Goal: Task Accomplishment & Management: Manage account settings

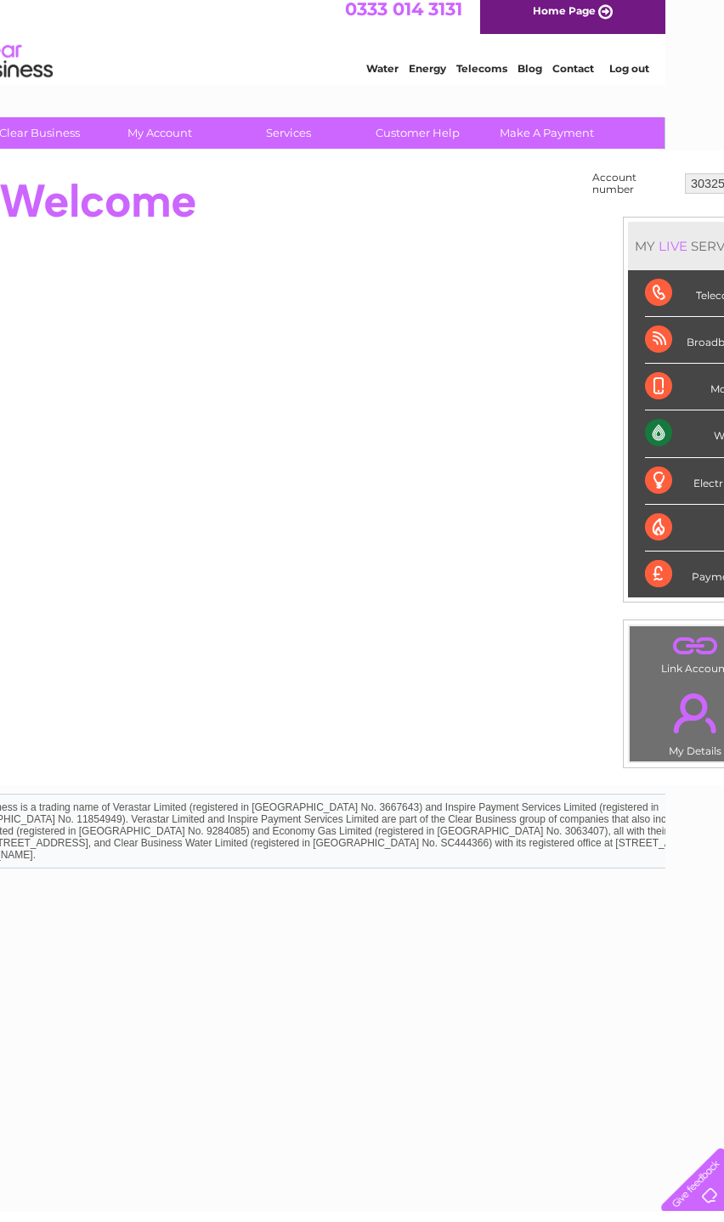
scroll to position [0, 116]
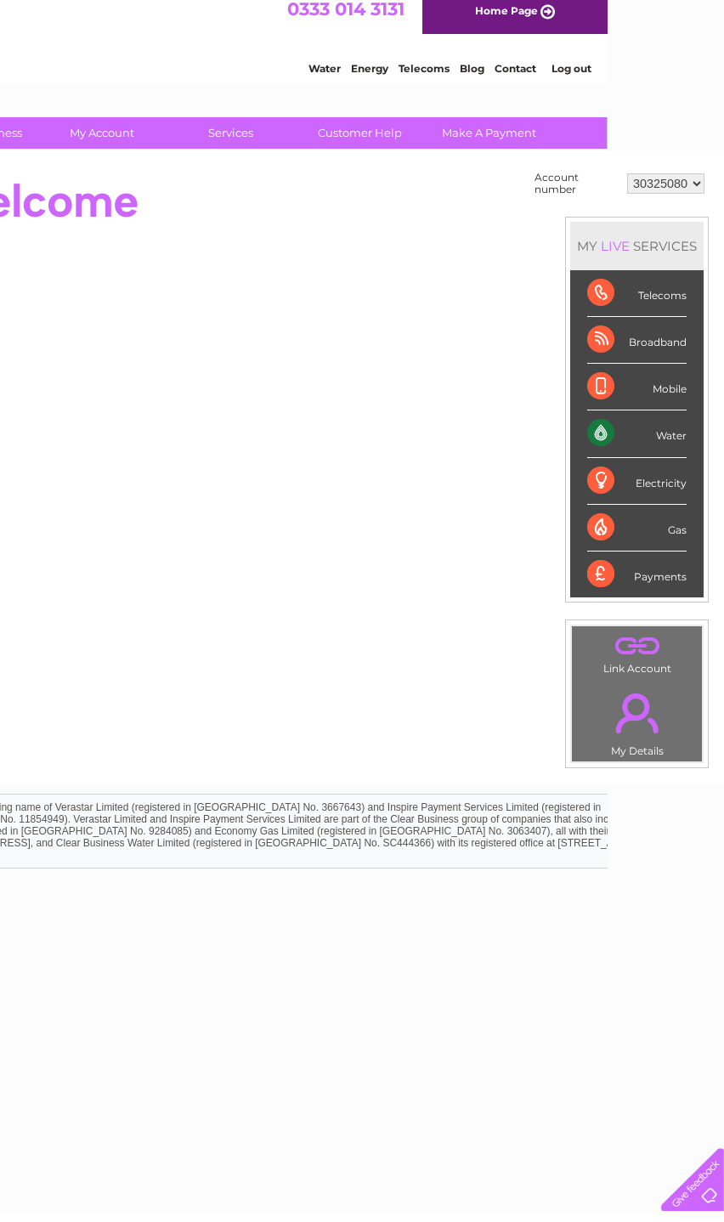
click at [661, 444] on div "Water" at bounding box center [636, 444] width 99 height 47
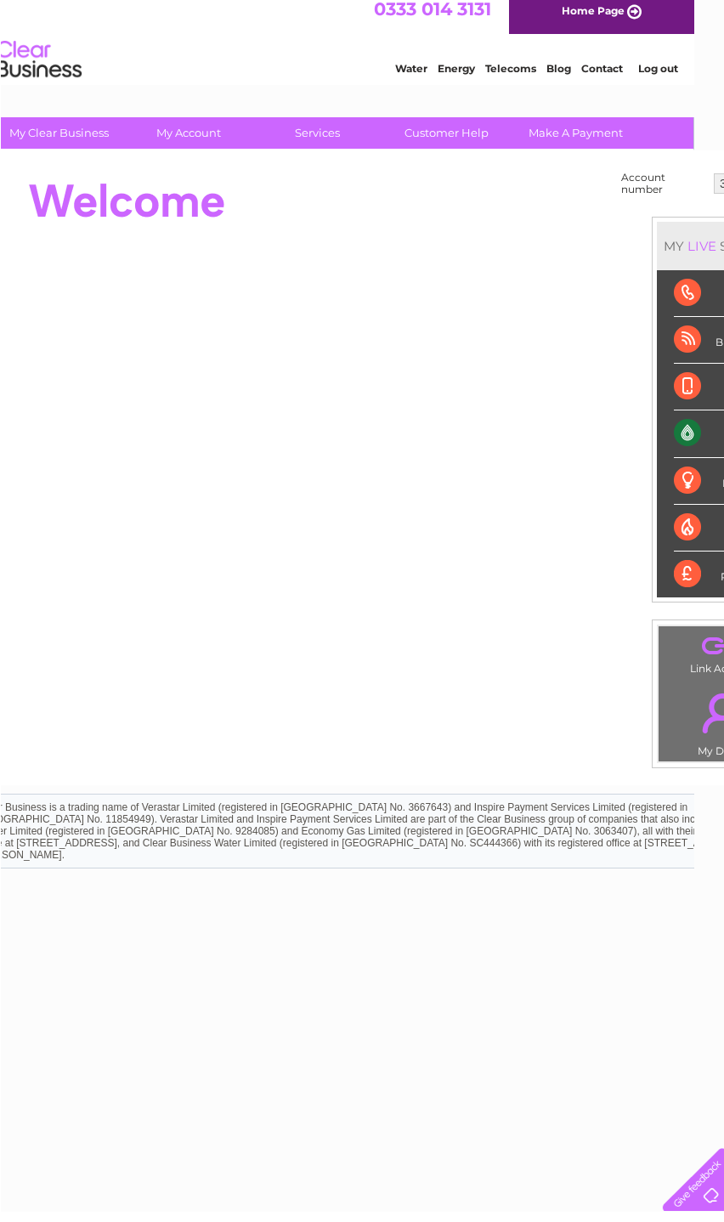
scroll to position [0, 31]
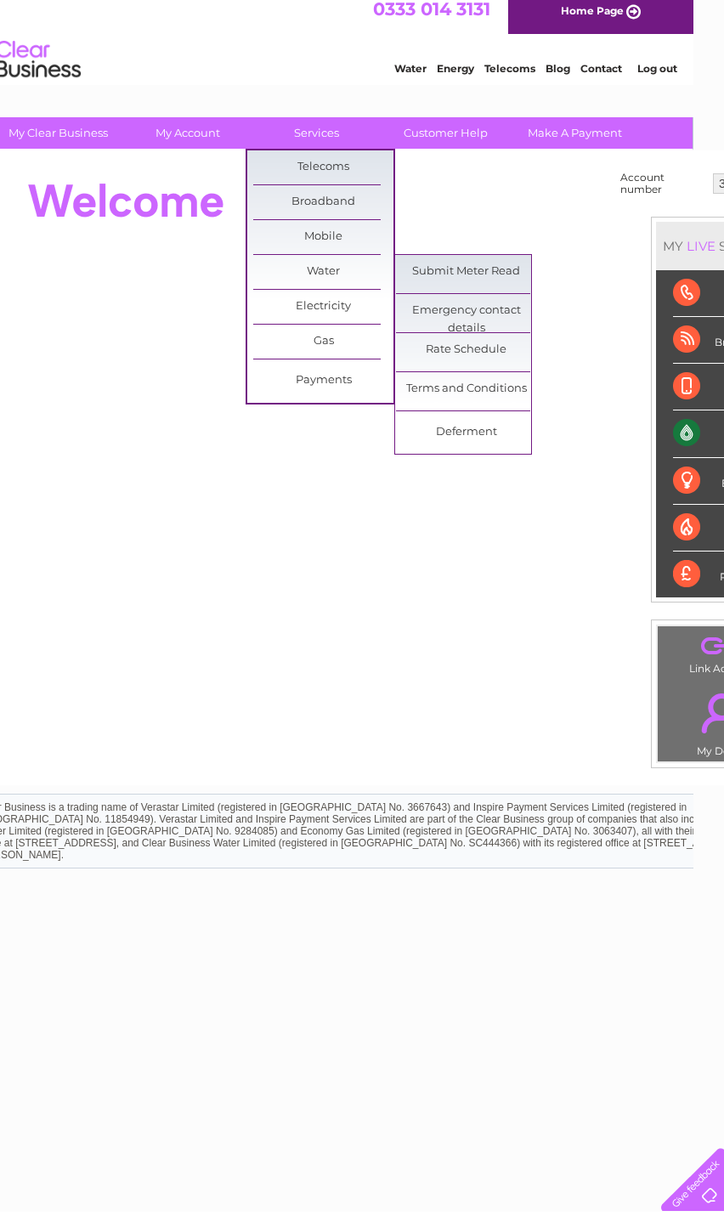
click at [340, 286] on link "Water" at bounding box center [323, 282] width 140 height 34
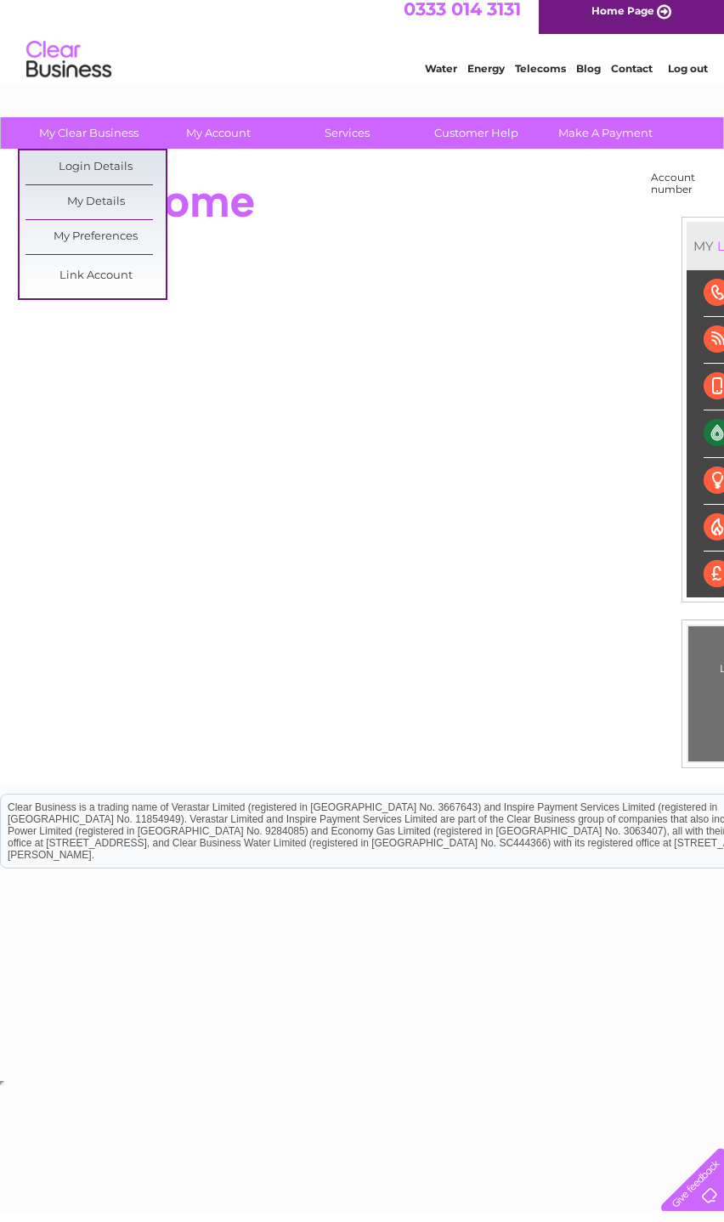
click at [115, 218] on link "My Details" at bounding box center [95, 212] width 140 height 34
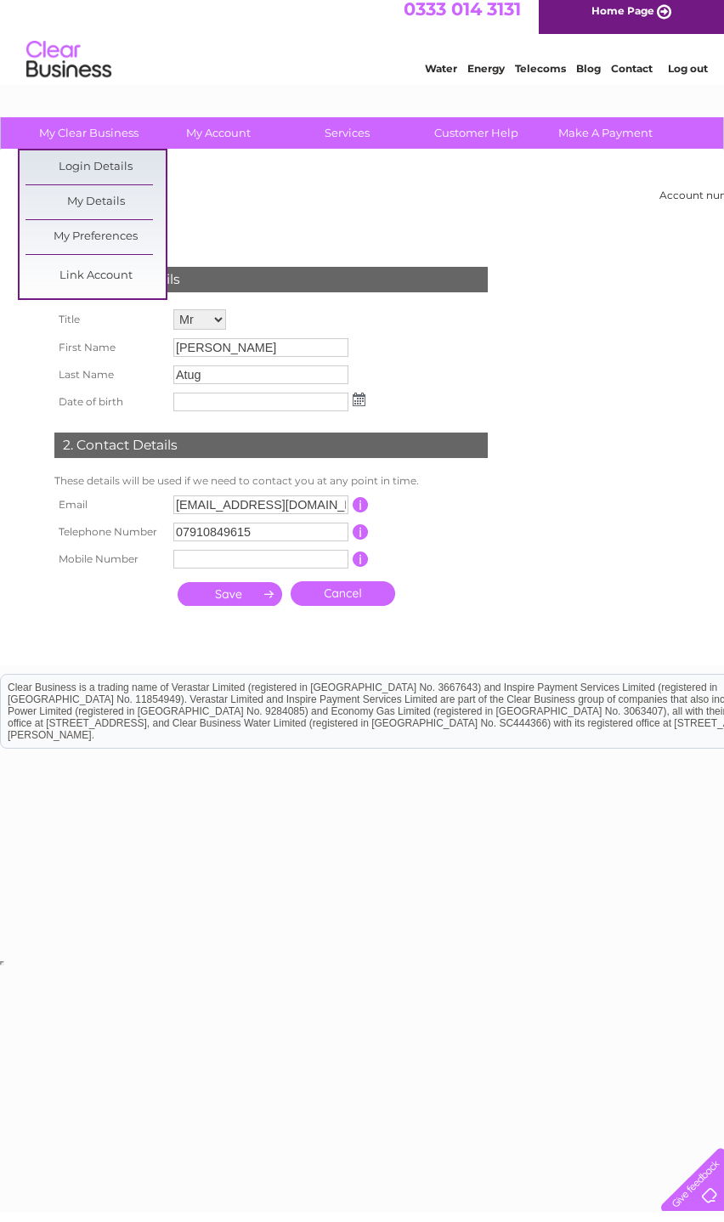
click at [128, 173] on link "Login Details" at bounding box center [95, 178] width 140 height 34
click at [121, 247] on link "My Preferences" at bounding box center [95, 247] width 140 height 34
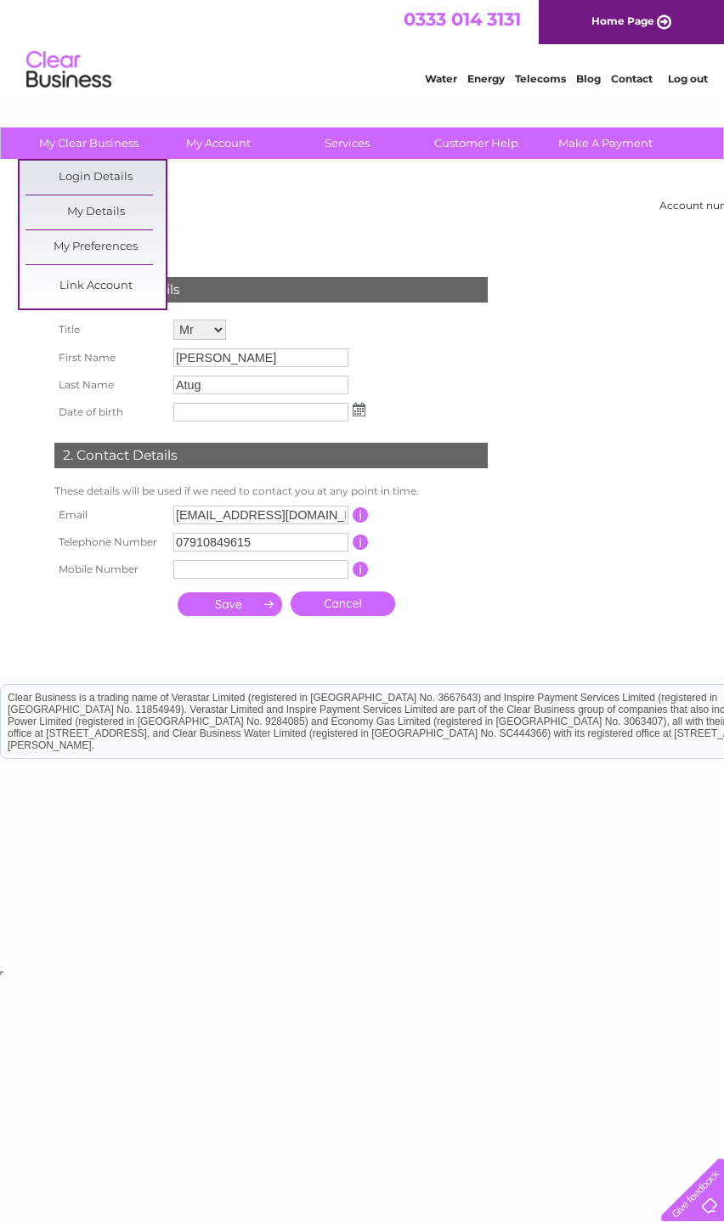
click at [124, 296] on link "Link Account" at bounding box center [95, 286] width 140 height 34
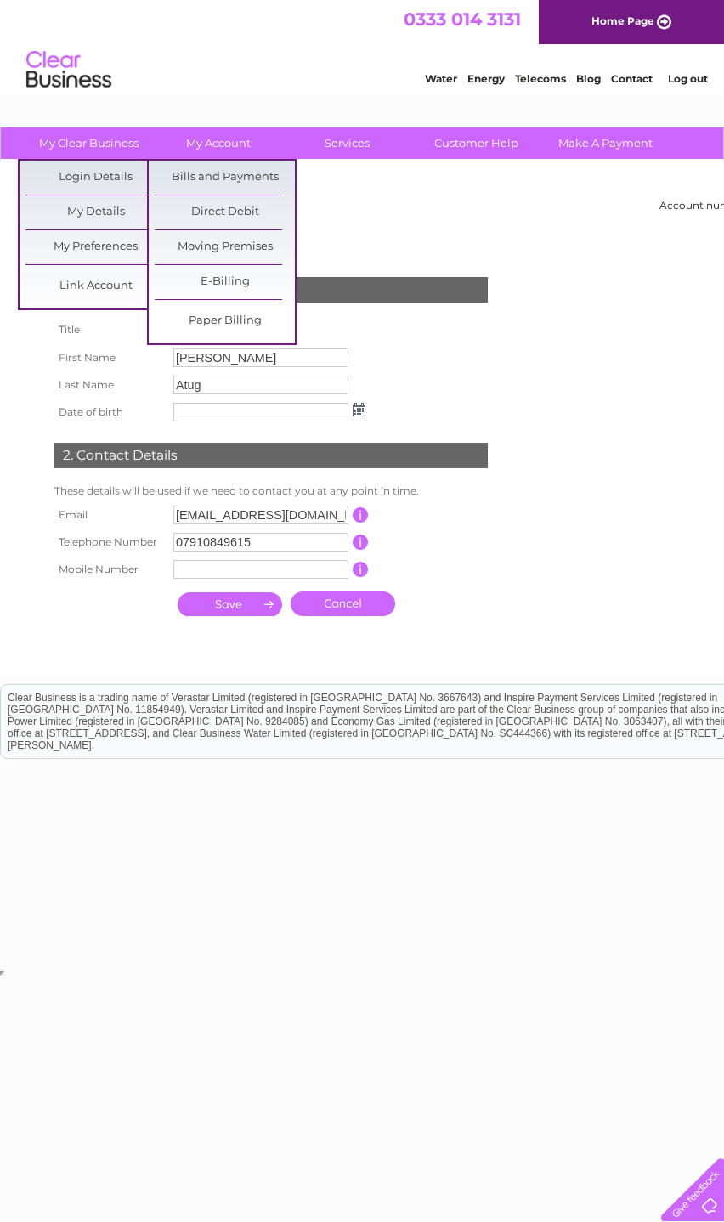
click at [258, 199] on link "Direct Debit" at bounding box center [225, 212] width 140 height 34
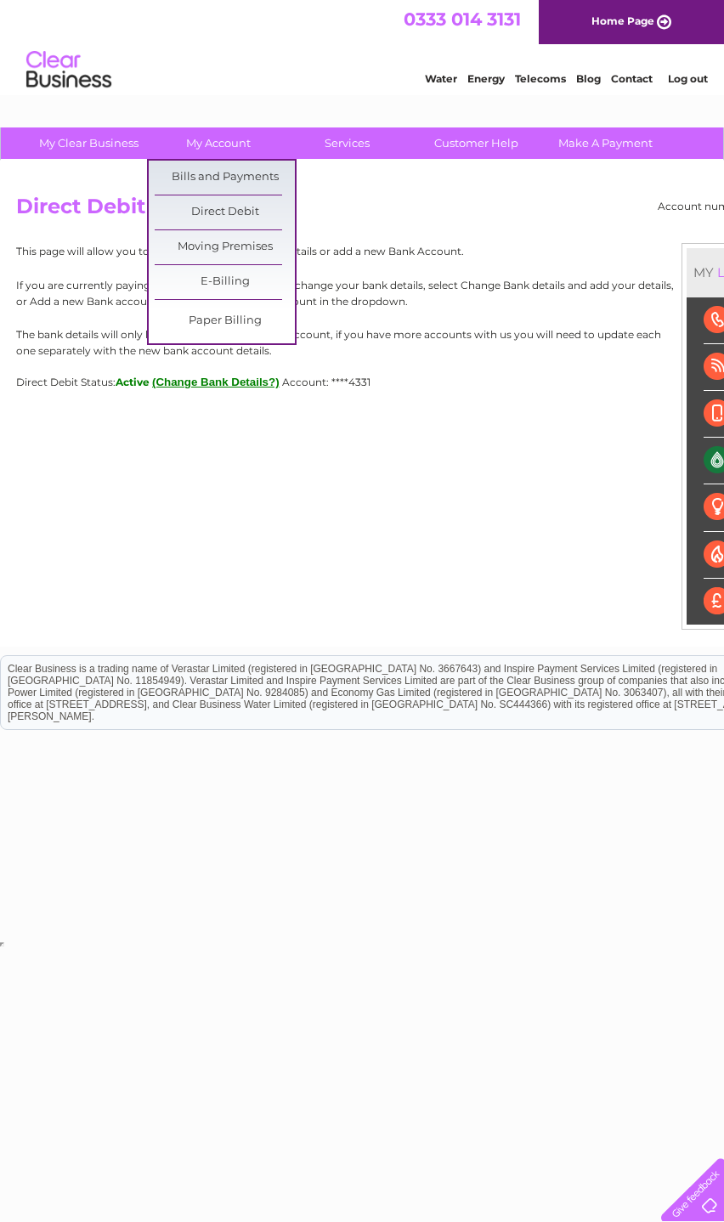
click at [249, 332] on link "Paper Billing" at bounding box center [225, 321] width 140 height 34
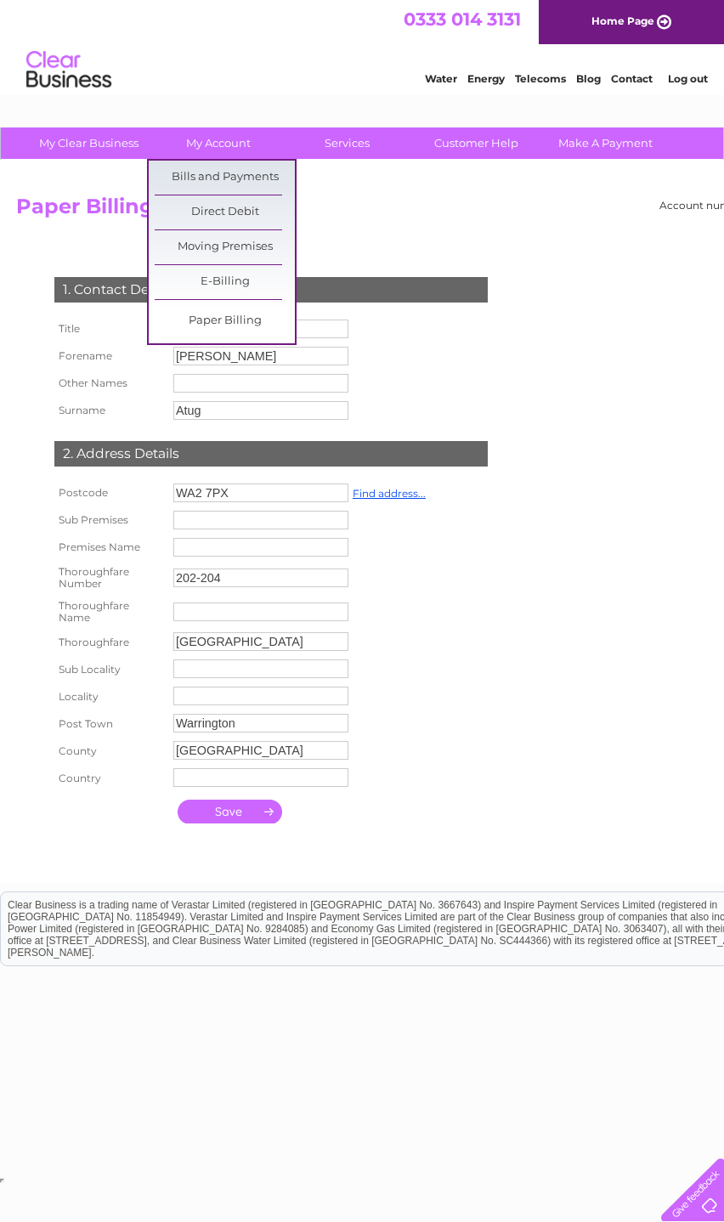
click at [251, 292] on link "E-Billing" at bounding box center [225, 282] width 140 height 34
click at [254, 295] on link "E-Billing" at bounding box center [225, 282] width 140 height 34
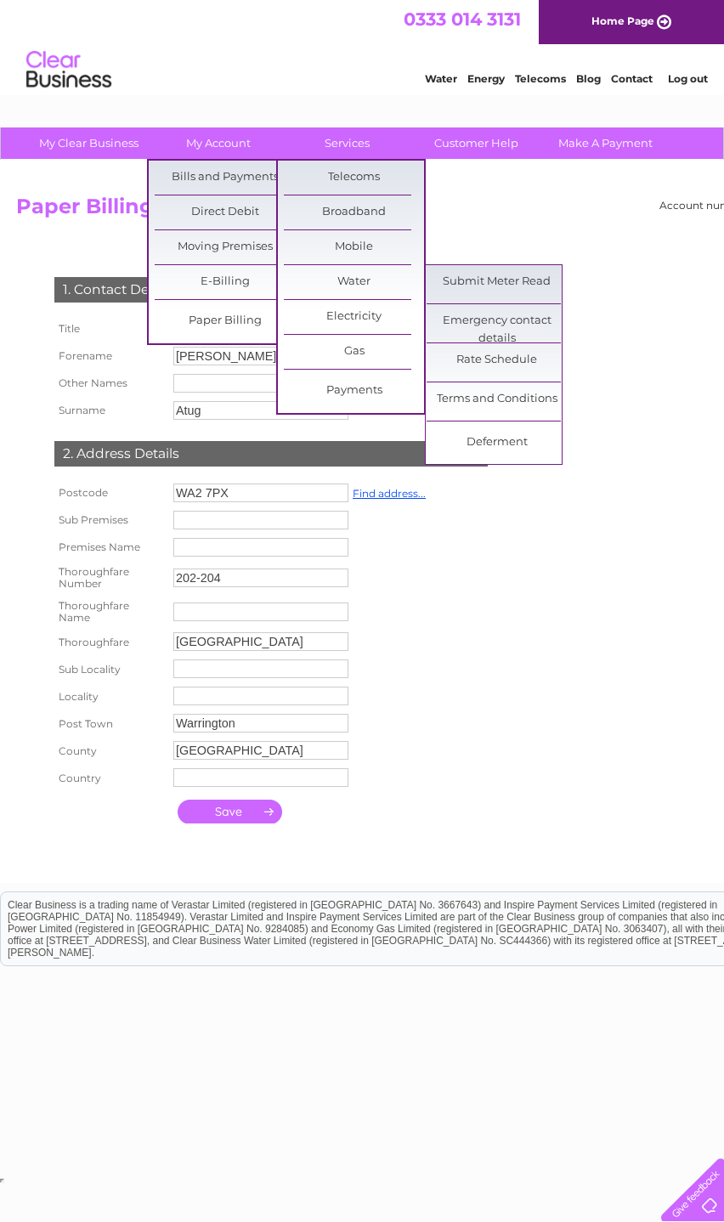
click at [528, 372] on link "Rate Schedule" at bounding box center [497, 360] width 140 height 34
click at [546, 407] on link "Terms and Conditions" at bounding box center [497, 399] width 140 height 34
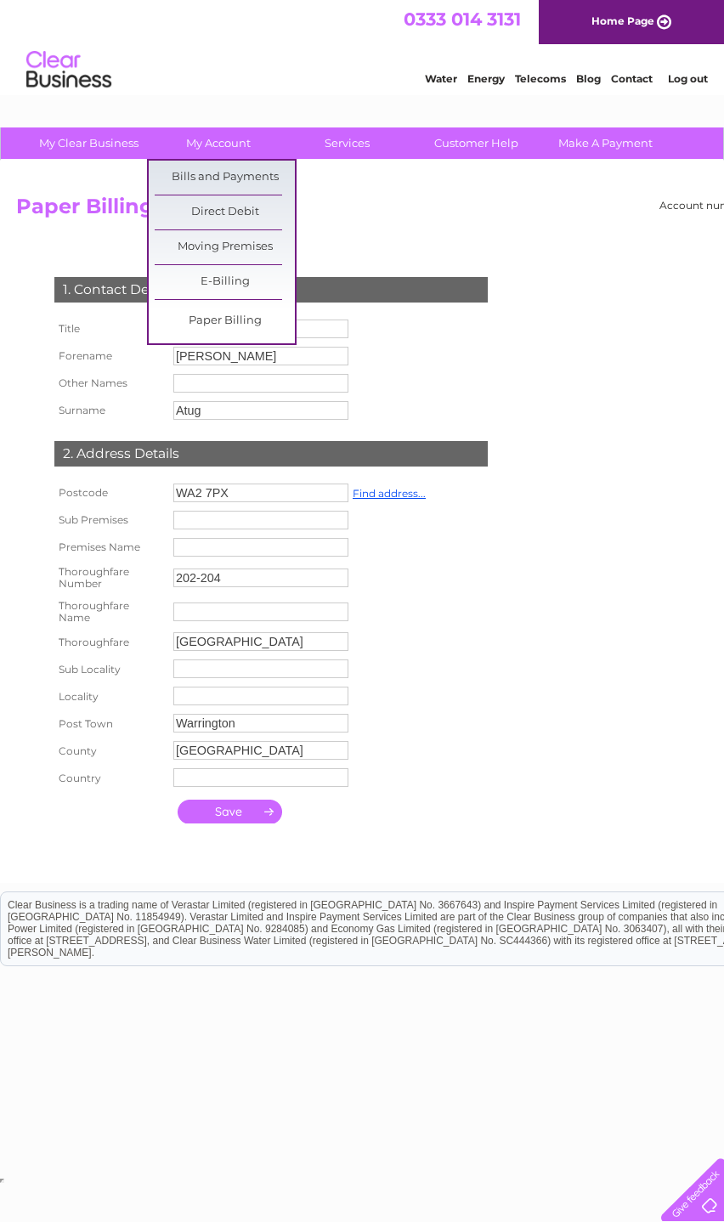
click at [509, 147] on link "Customer Help" at bounding box center [476, 142] width 140 height 31
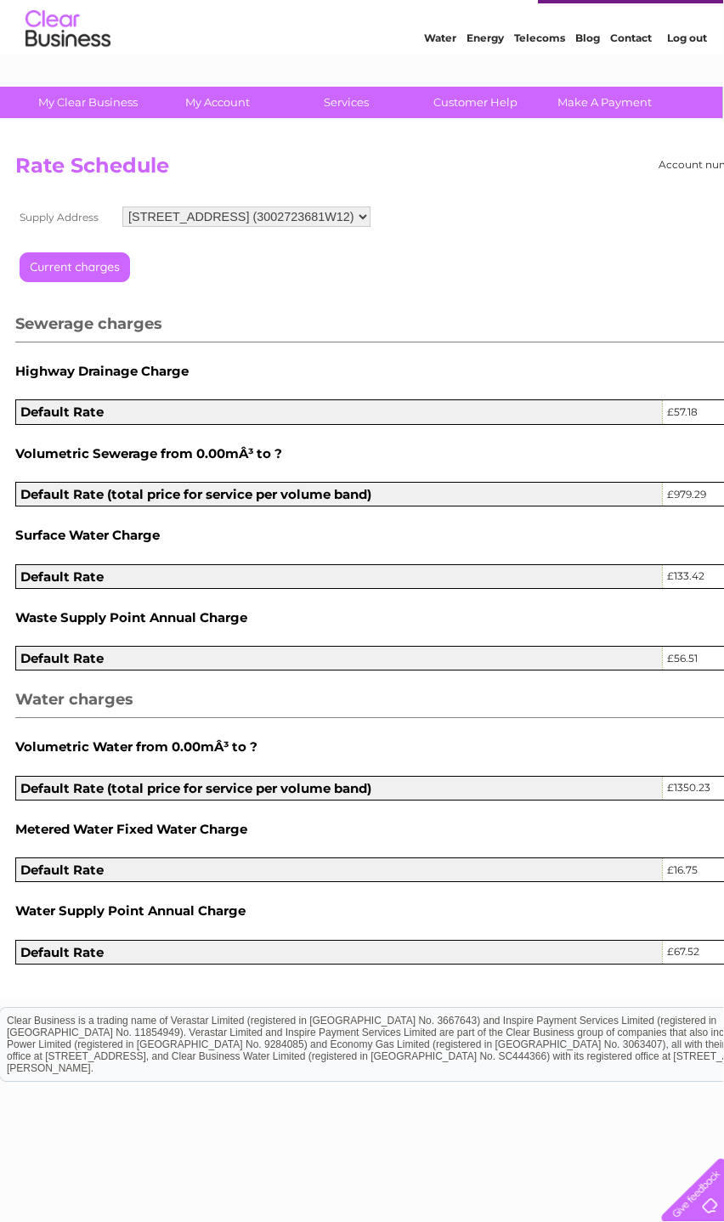
scroll to position [41, 0]
click at [90, 275] on input "button" at bounding box center [96, 273] width 153 height 42
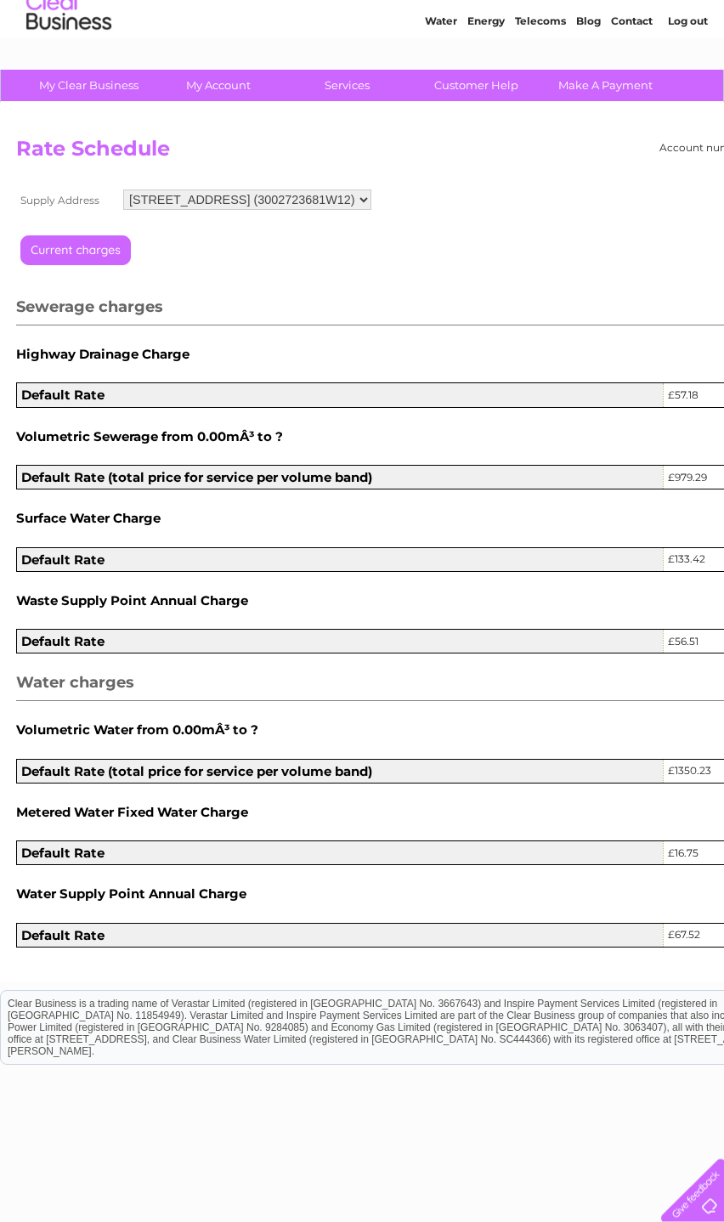
scroll to position [68, 0]
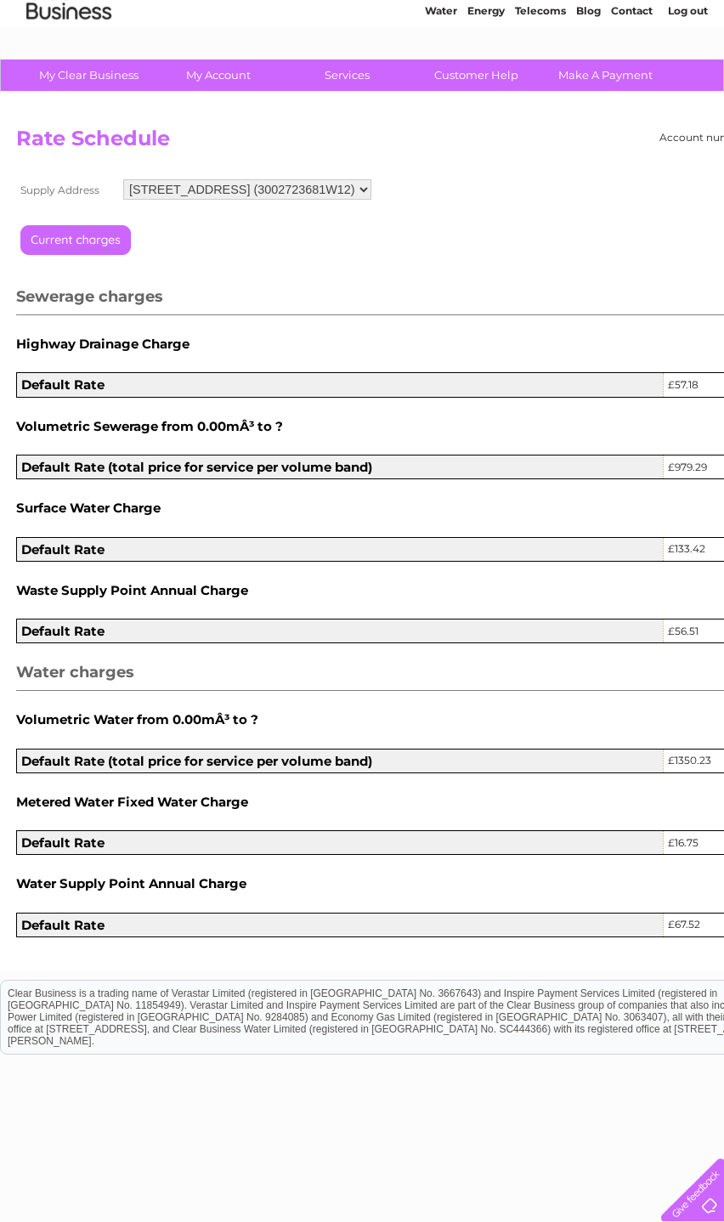
click at [180, 423] on div "Loading... Sewerage charges Highway Drainage Charge Default Rate £57.18 Volumet…" at bounding box center [420, 579] width 809 height 716
click at [184, 433] on h5 "Volumetric Sewerage from 0.00mÂ³ to ?" at bounding box center [420, 426] width 809 height 14
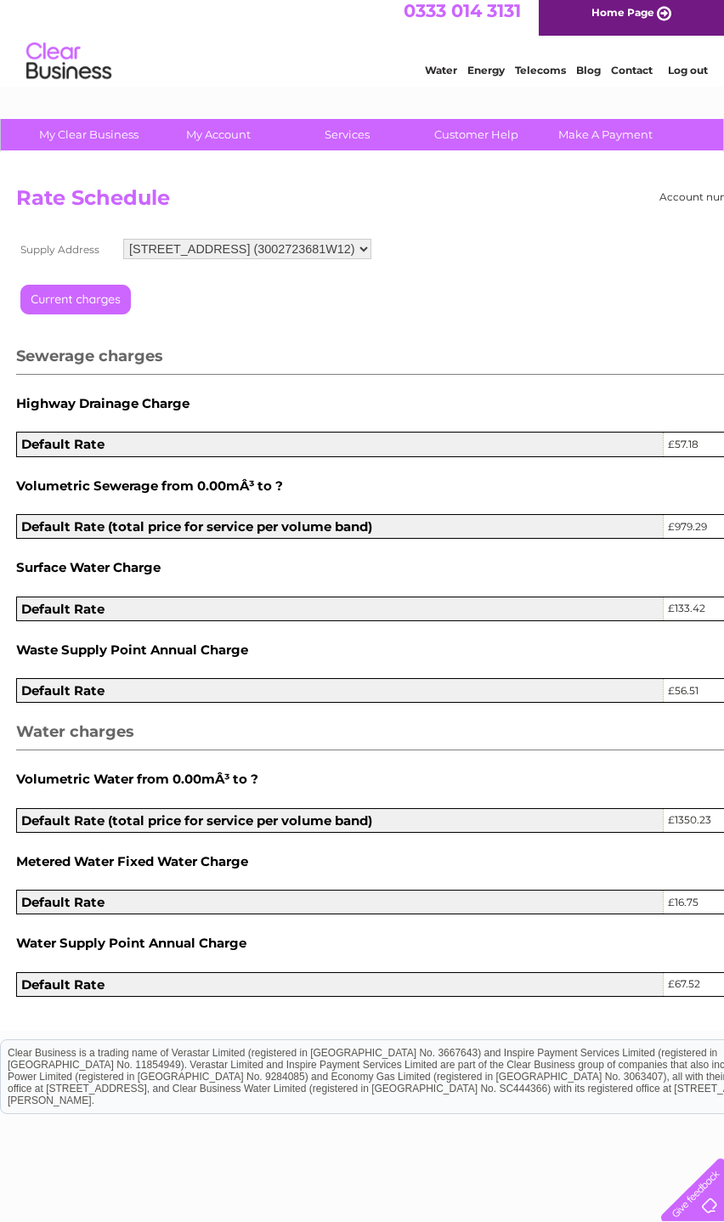
scroll to position [0, 0]
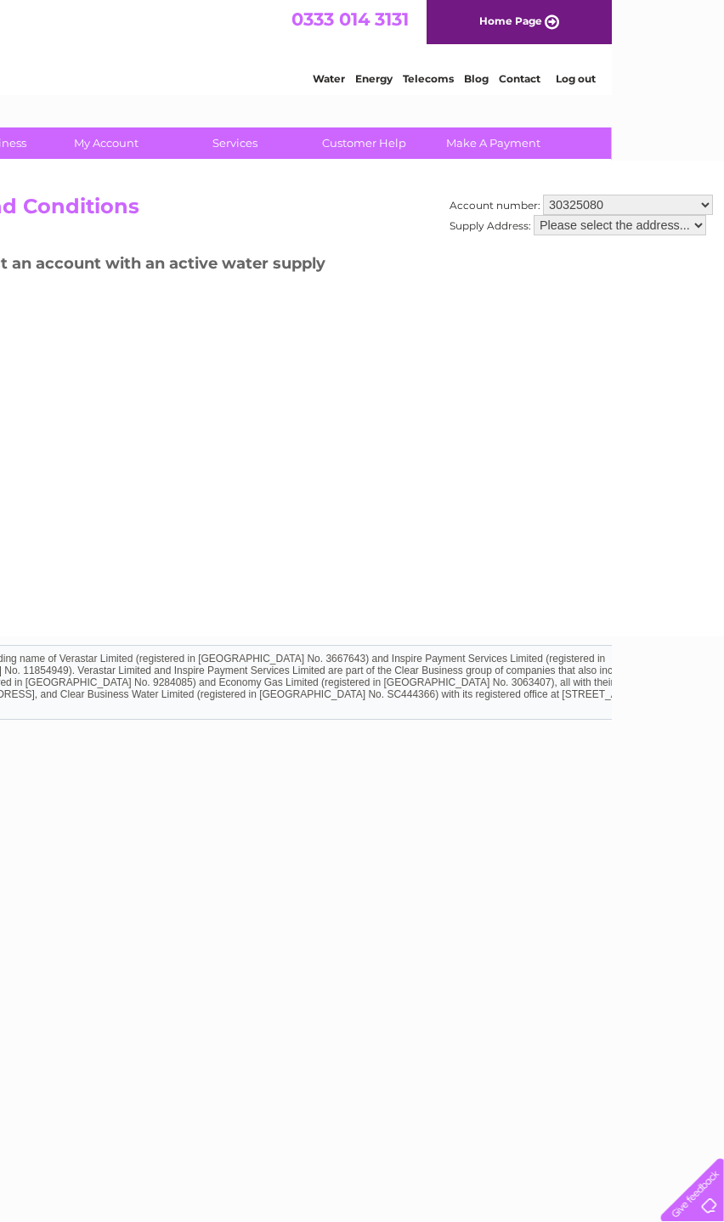
scroll to position [0, 116]
click at [630, 235] on select "Please select the address..." at bounding box center [615, 225] width 173 height 20
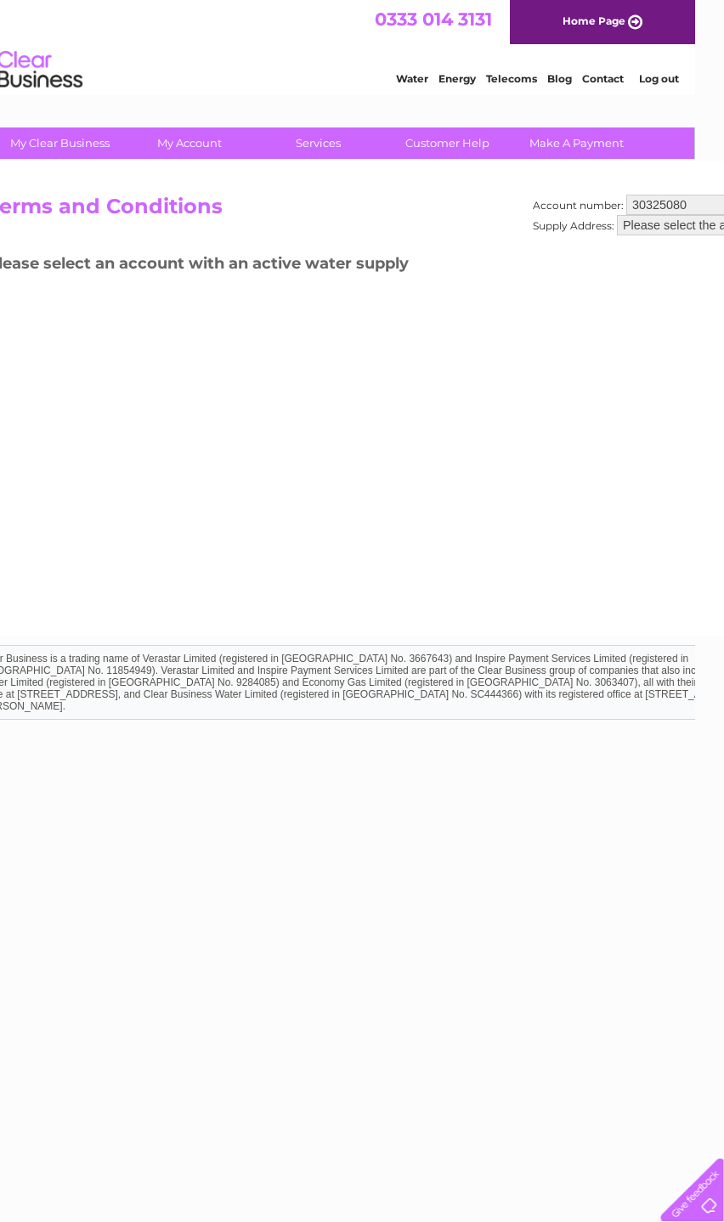
scroll to position [0, 0]
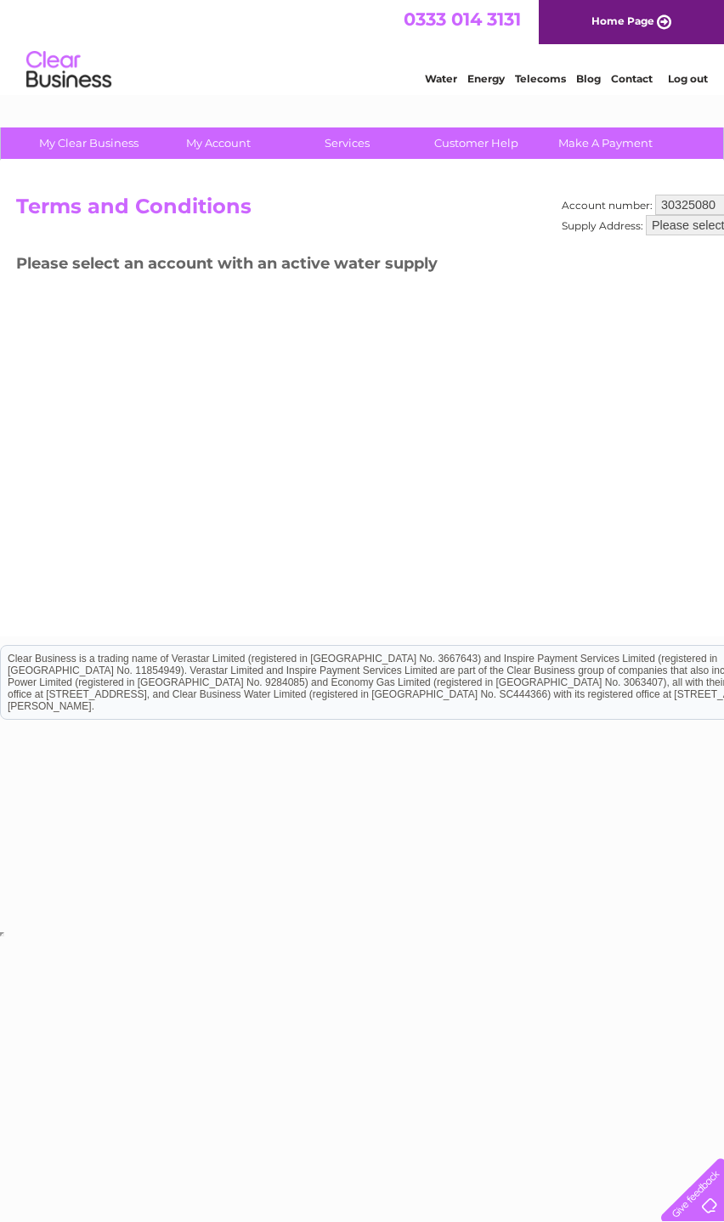
click at [536, 429] on div "Account number: 30325080 Supply Address: Please select the address... Terms and…" at bounding box center [420, 399] width 841 height 476
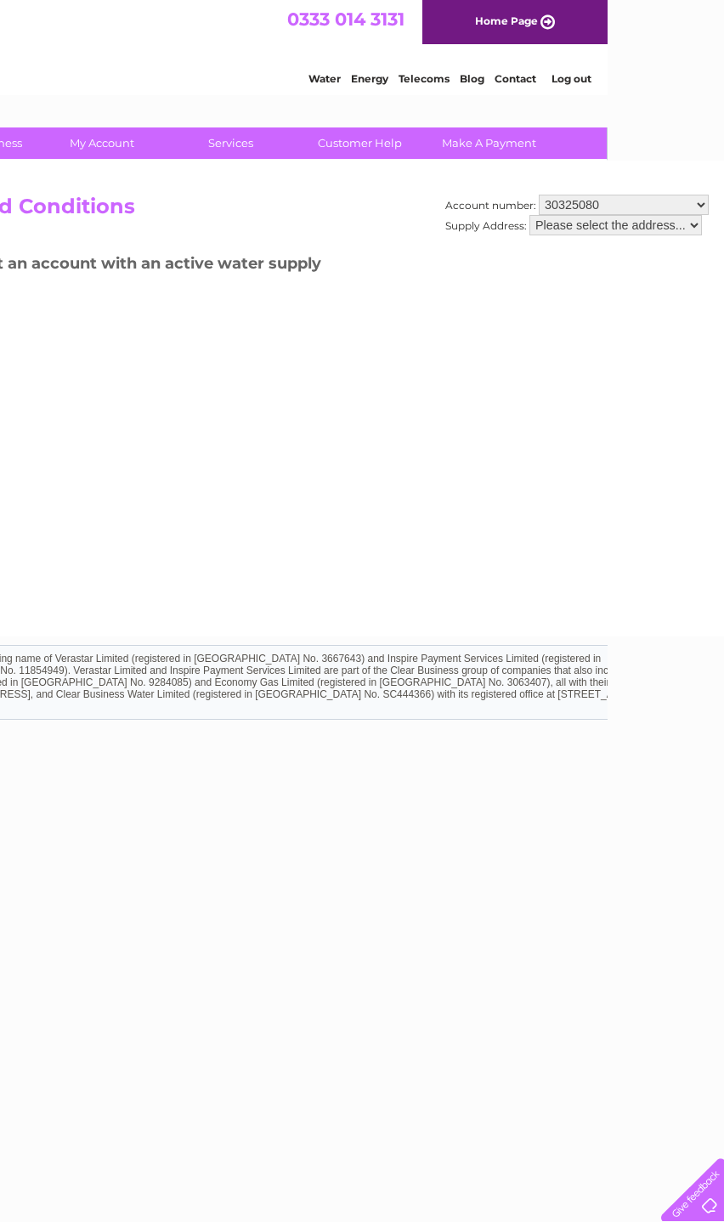
scroll to position [0, 117]
click at [663, 213] on select "30325080" at bounding box center [623, 205] width 170 height 20
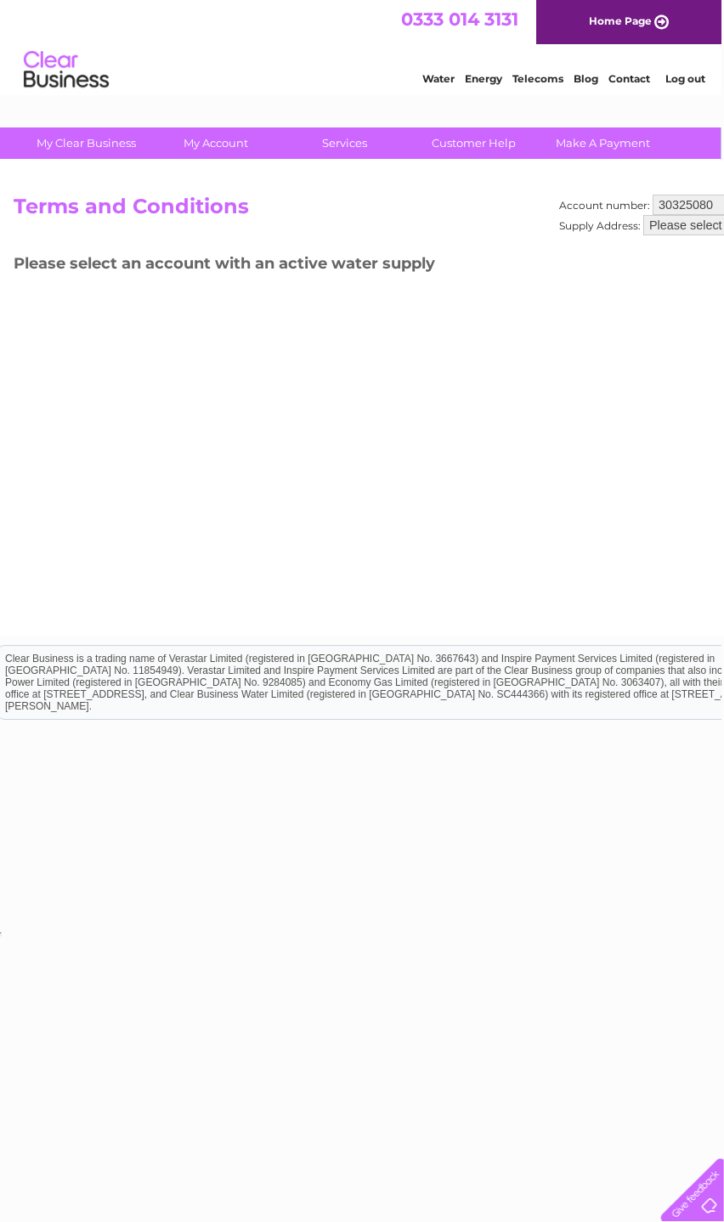
scroll to position [0, 3]
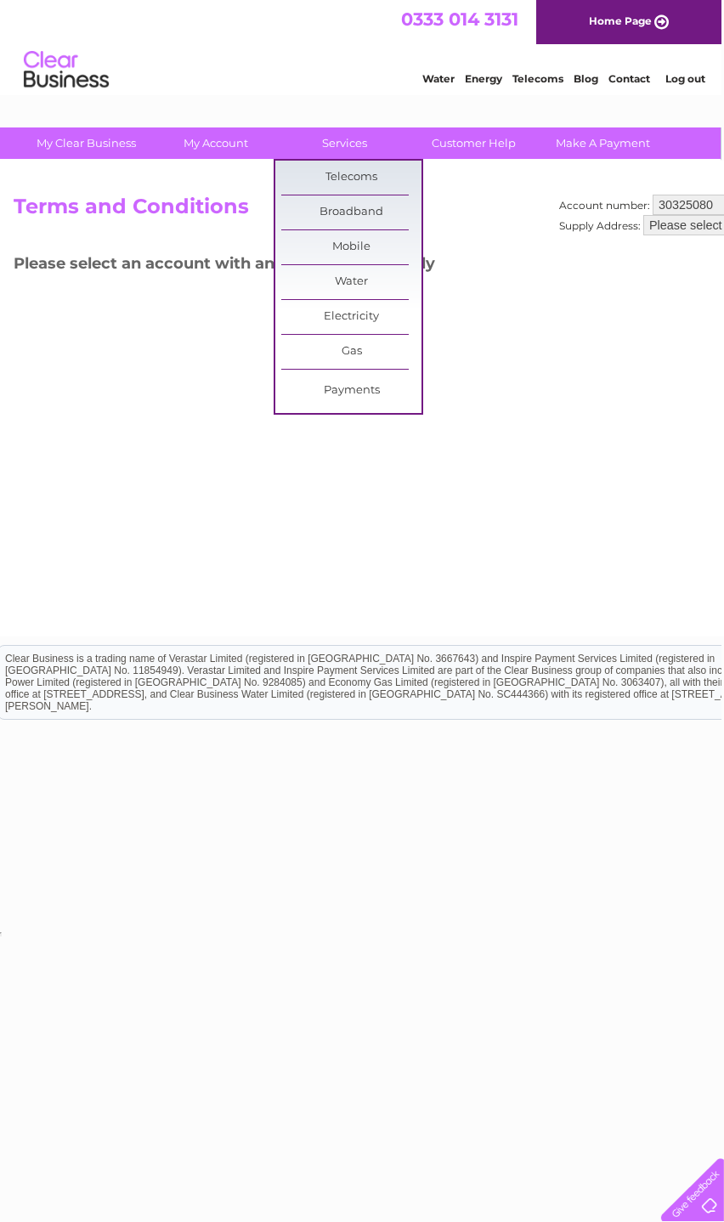
click at [515, 940] on html "My Clear Business Login Details My Details My Preferences Link Account My Accou…" at bounding box center [359, 470] width 724 height 940
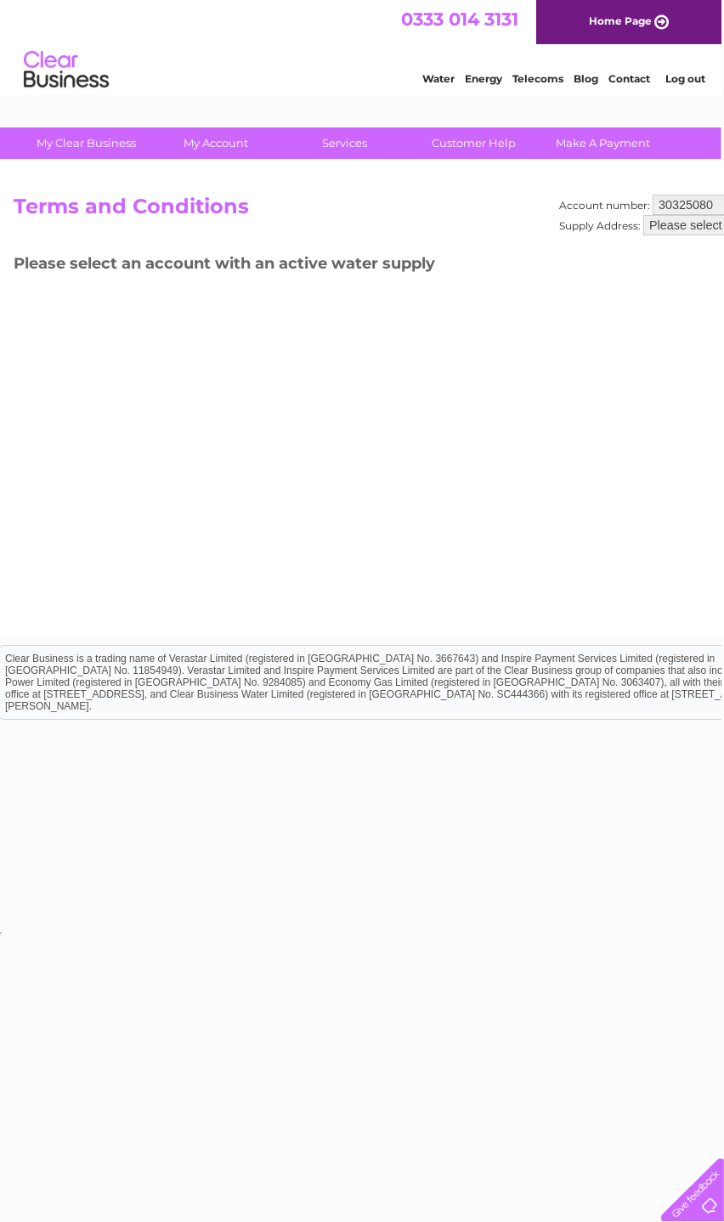
click at [636, 147] on link "Make A Payment" at bounding box center [603, 142] width 140 height 31
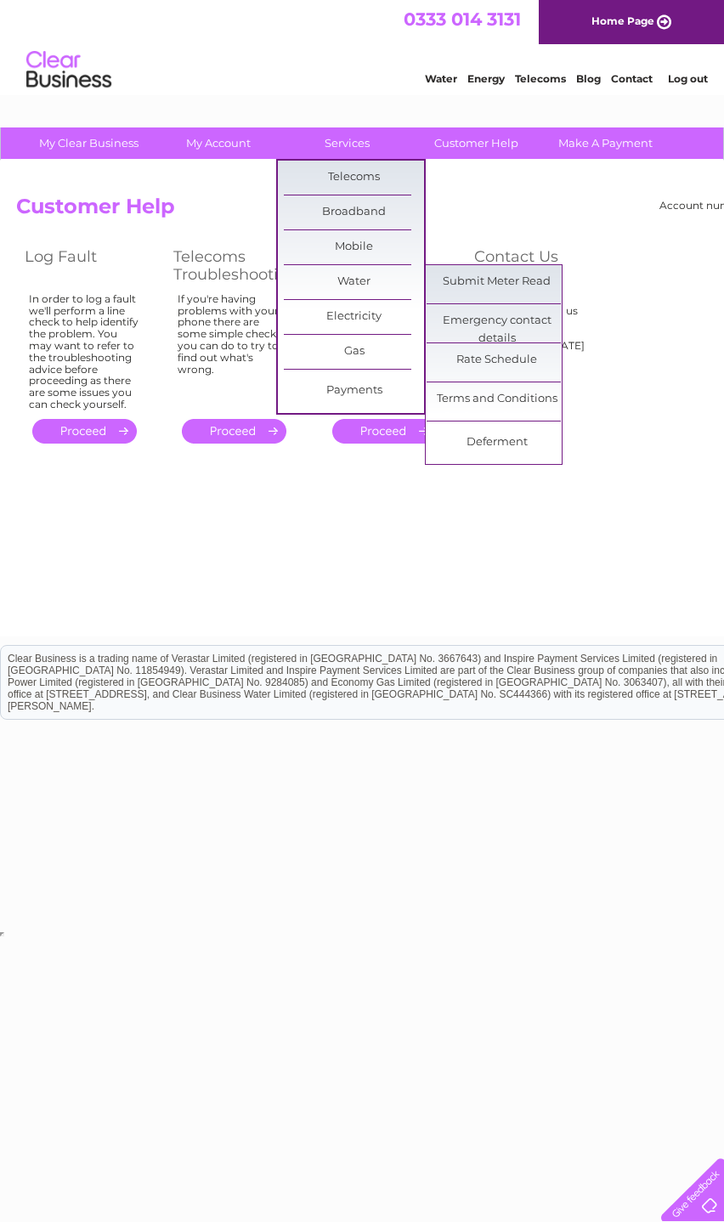
click at [538, 459] on link "Deferment" at bounding box center [497, 443] width 140 height 34
click at [382, 575] on div "Account number 30325080 Customer Help Log Fault Telecoms Troubleshooting Water …" at bounding box center [420, 399] width 841 height 476
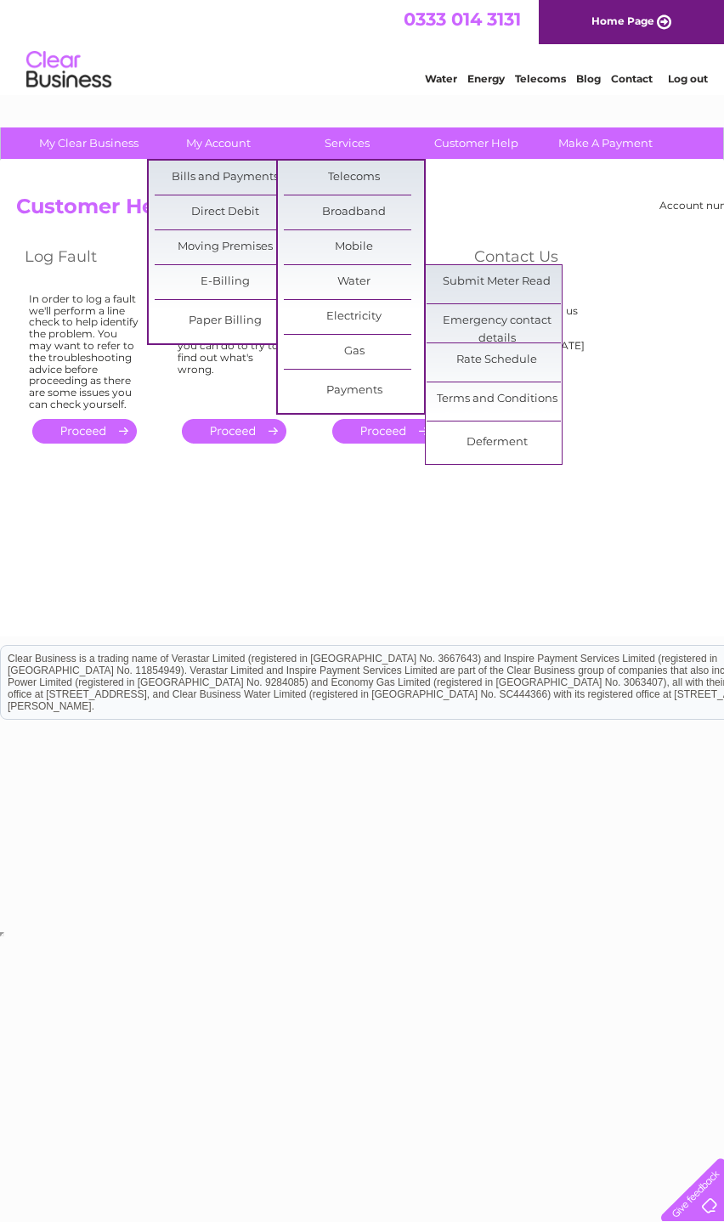
click at [254, 279] on link "E-Billing" at bounding box center [225, 282] width 140 height 34
click at [263, 144] on link "My Account" at bounding box center [218, 142] width 140 height 31
click at [228, 151] on link "My Account" at bounding box center [218, 142] width 140 height 31
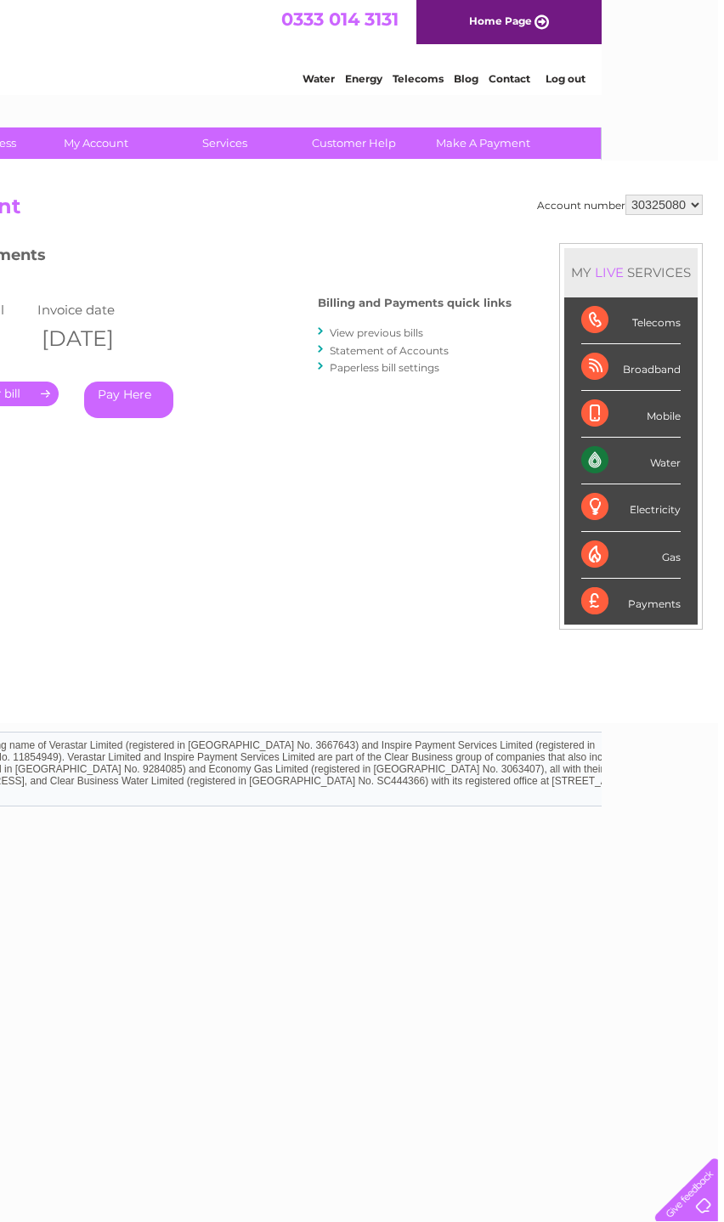
scroll to position [0, 116]
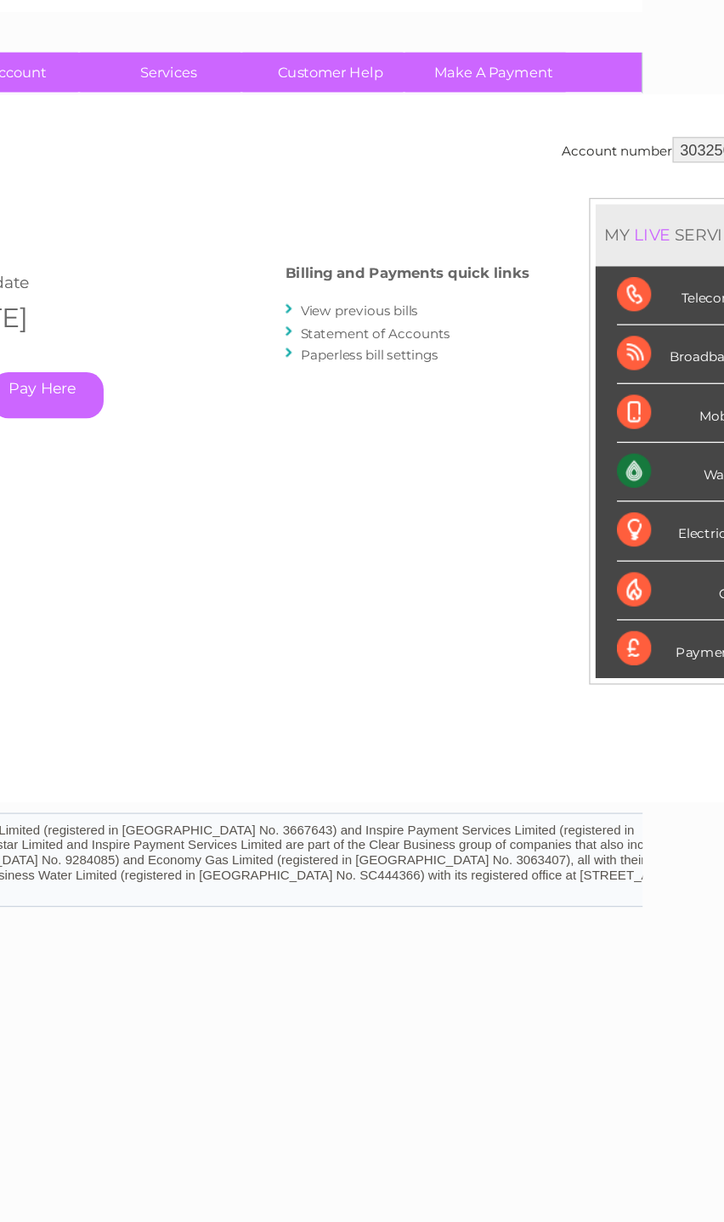
click at [336, 361] on link "Paperless bill settings" at bounding box center [391, 367] width 110 height 13
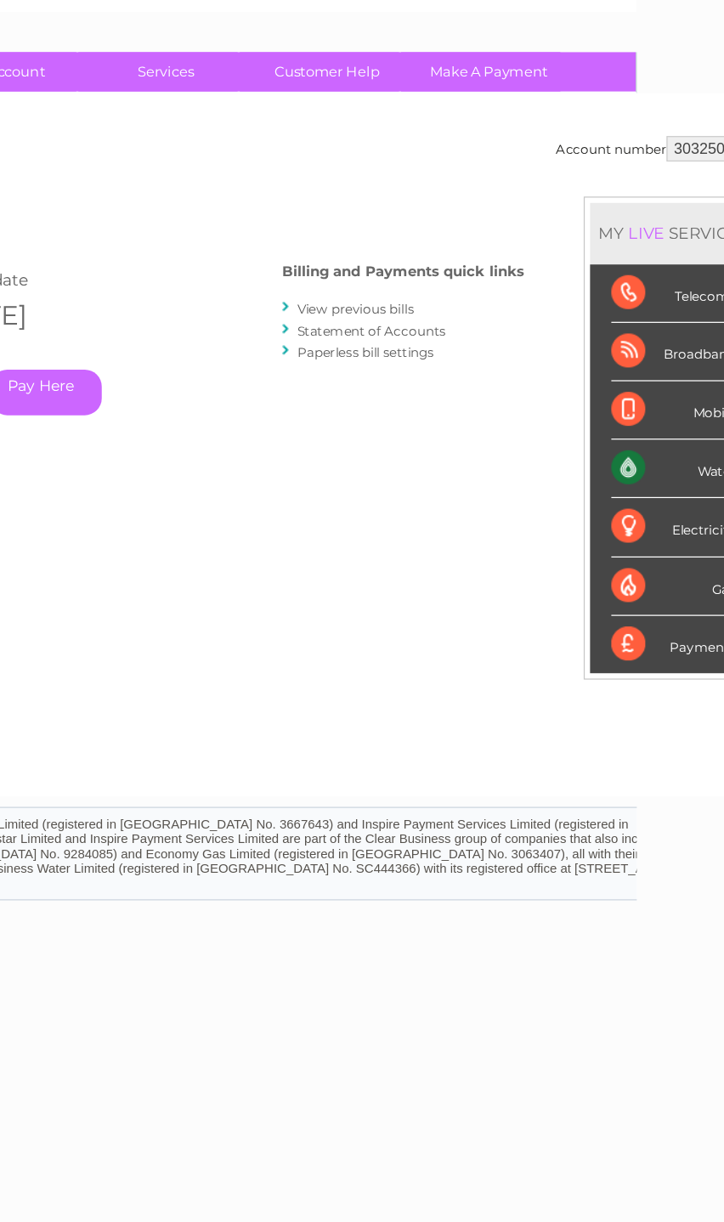
click at [382, 326] on link "View previous bills" at bounding box center [428, 332] width 93 height 13
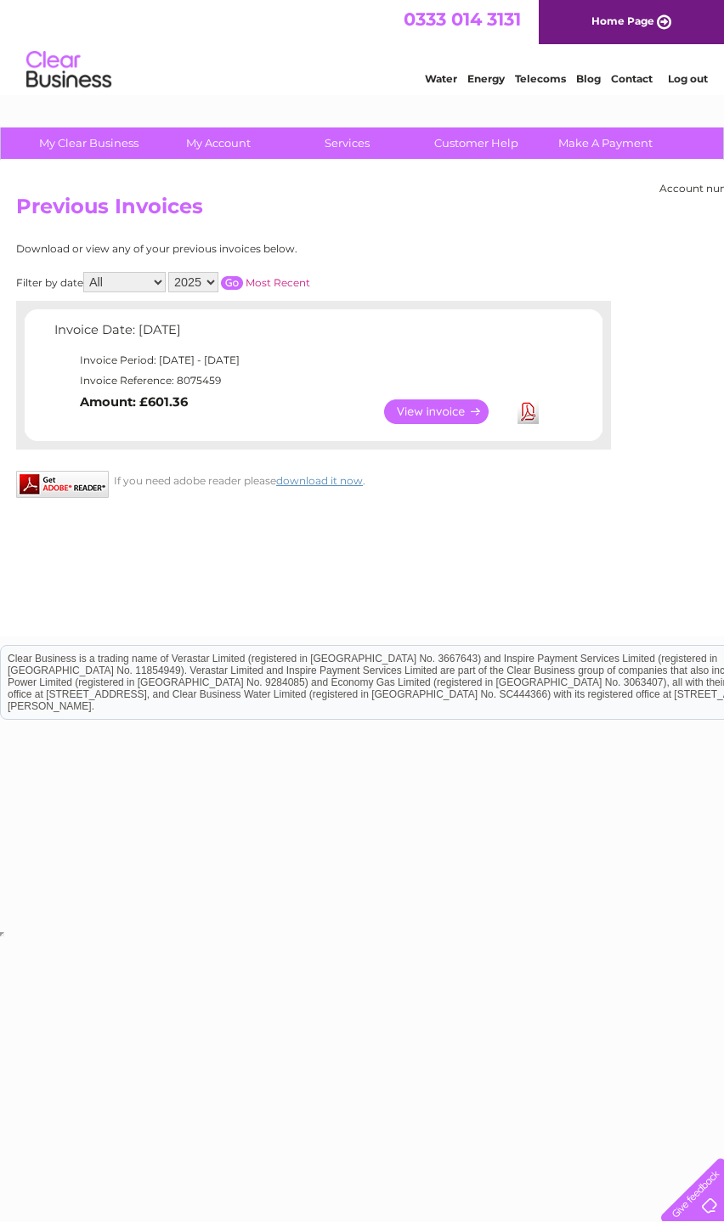
click at [465, 424] on link "View" at bounding box center [446, 411] width 125 height 25
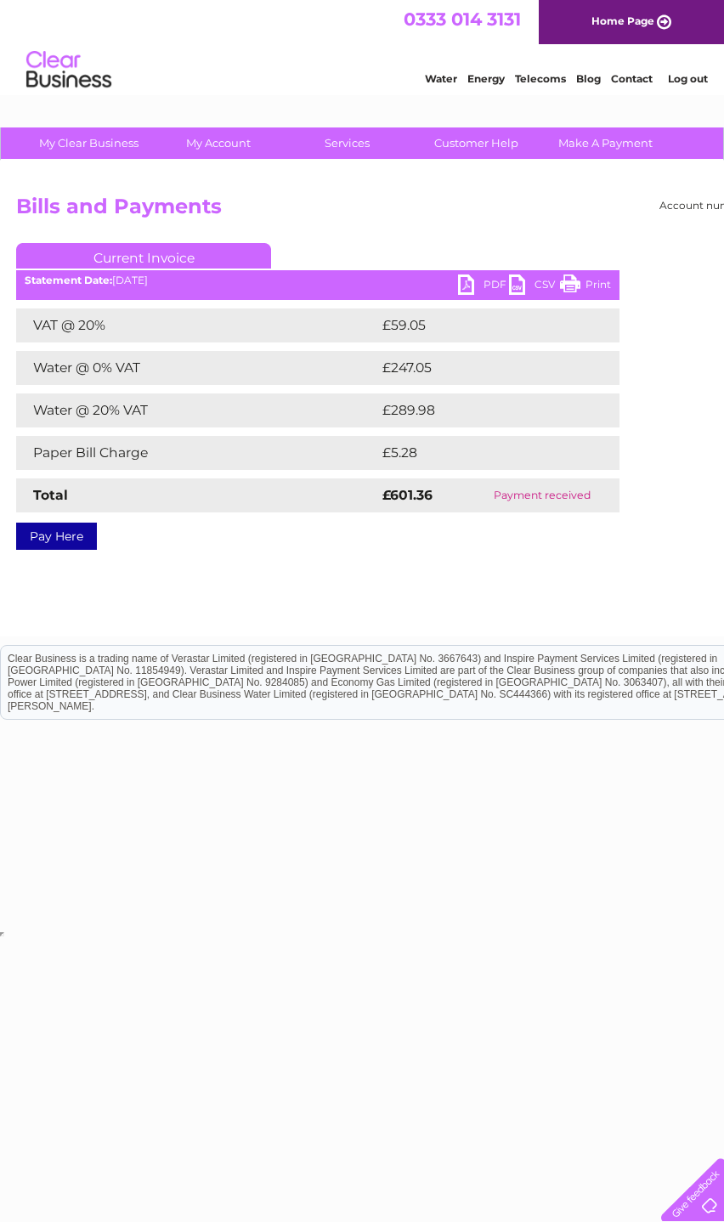
click at [465, 293] on link "PDF" at bounding box center [483, 286] width 51 height 25
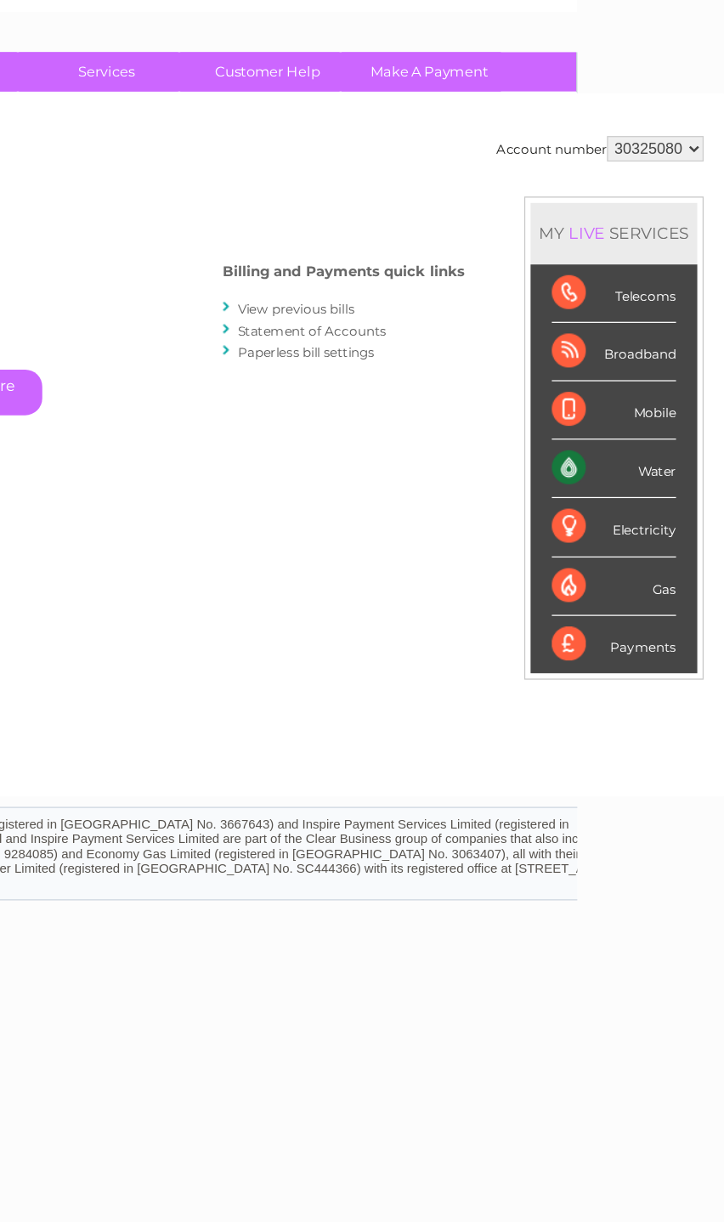
scroll to position [0, 69]
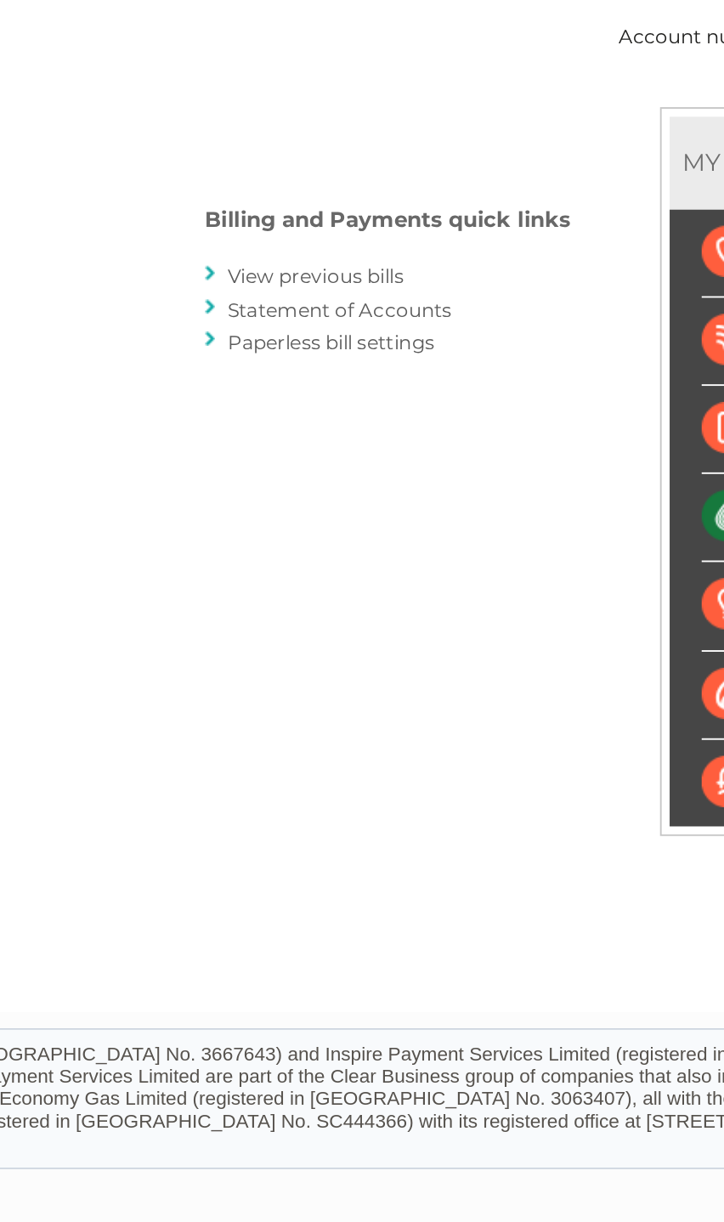
click at [383, 344] on link "Statement of Accounts" at bounding box center [442, 350] width 119 height 13
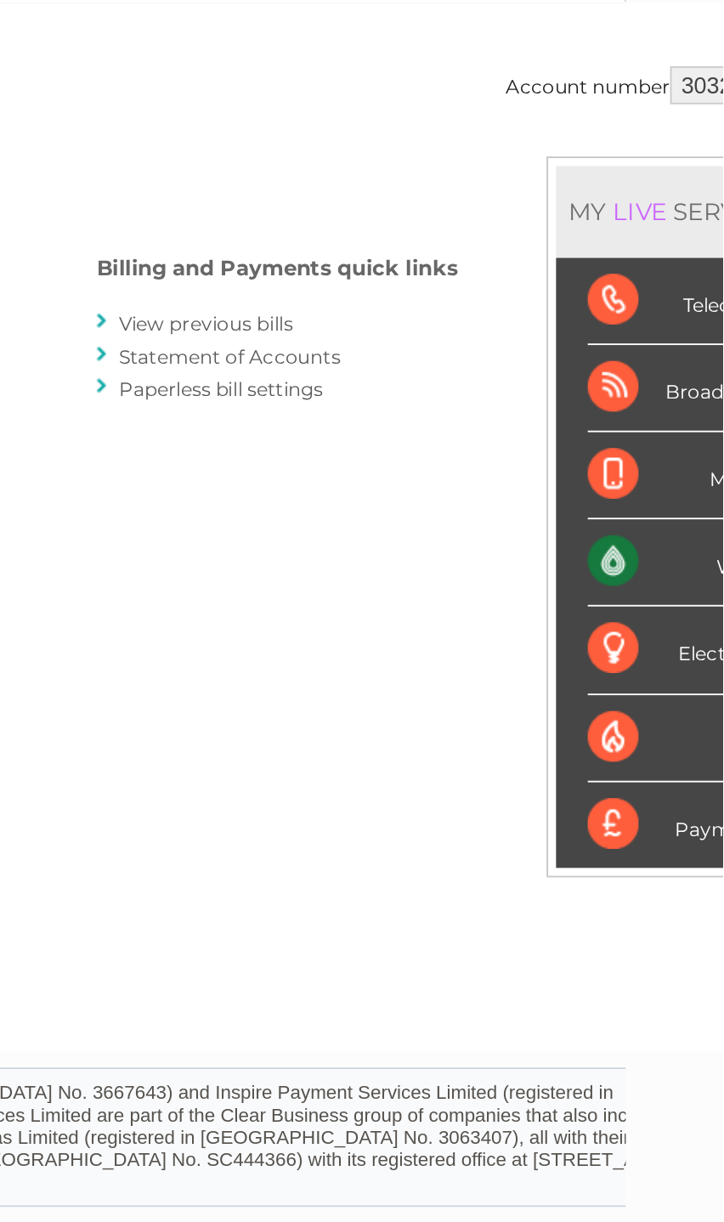
scroll to position [0, 52]
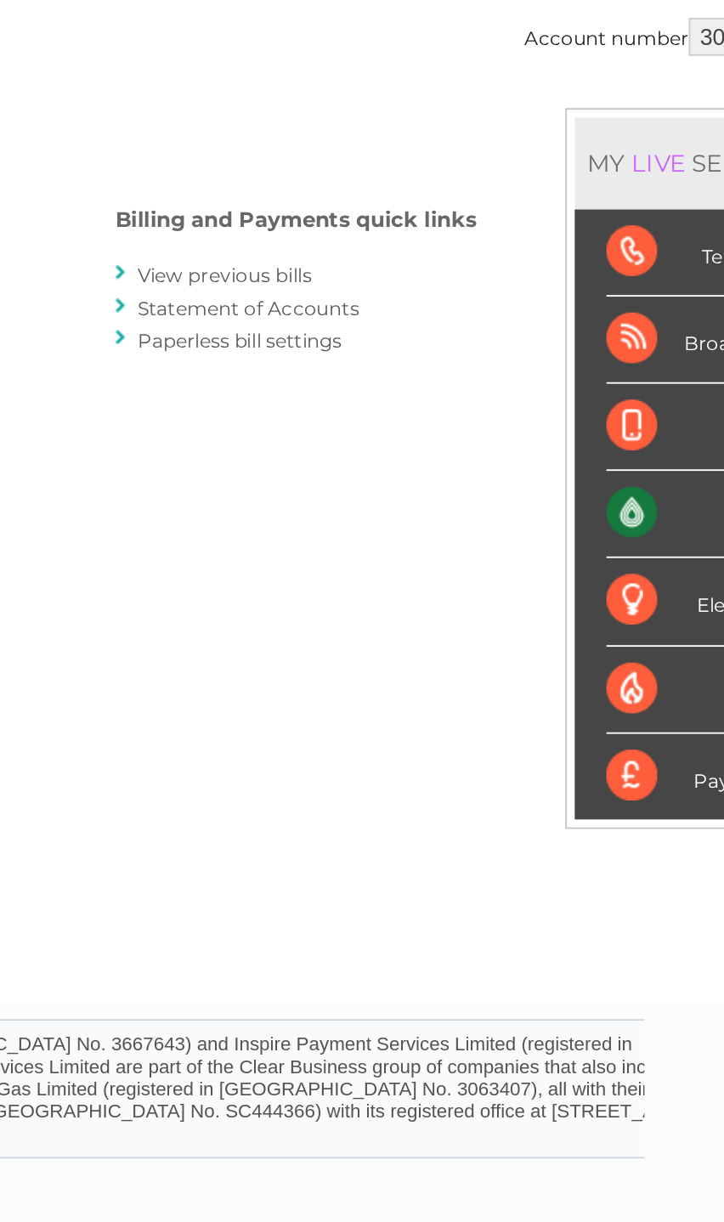
click at [400, 326] on link "View previous bills" at bounding box center [446, 332] width 93 height 13
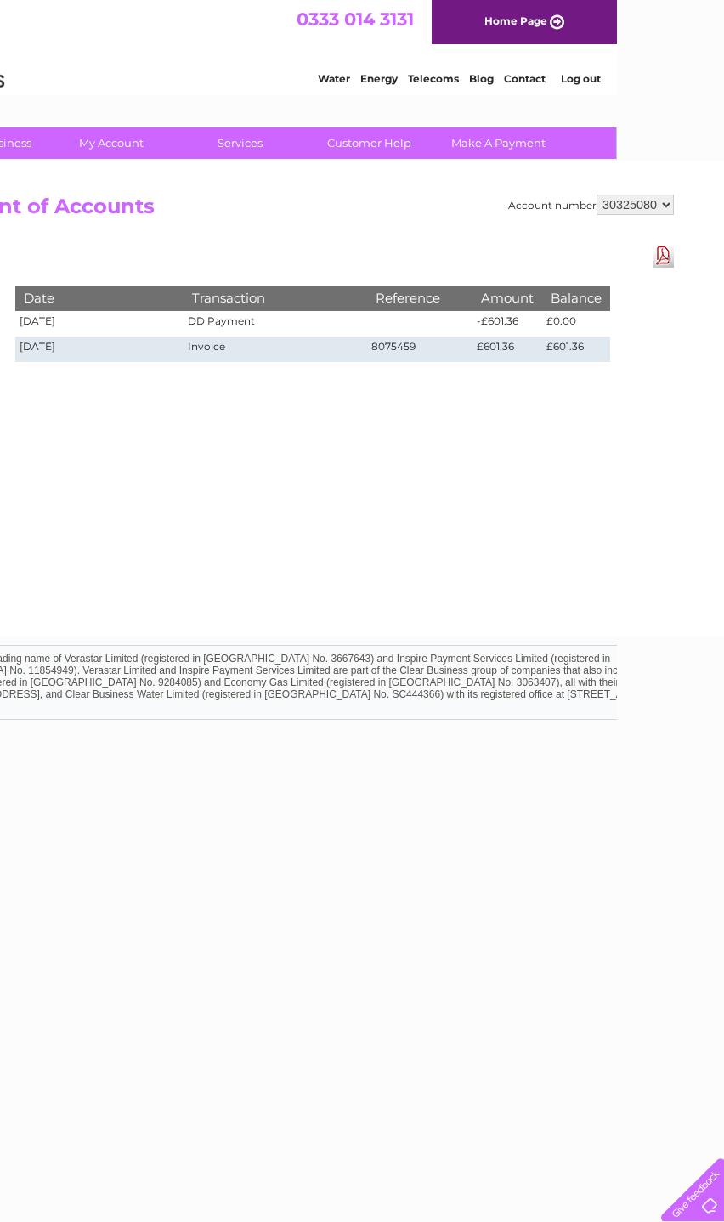
scroll to position [0, 108]
click at [666, 254] on link "Download Pdf" at bounding box center [662, 255] width 21 height 25
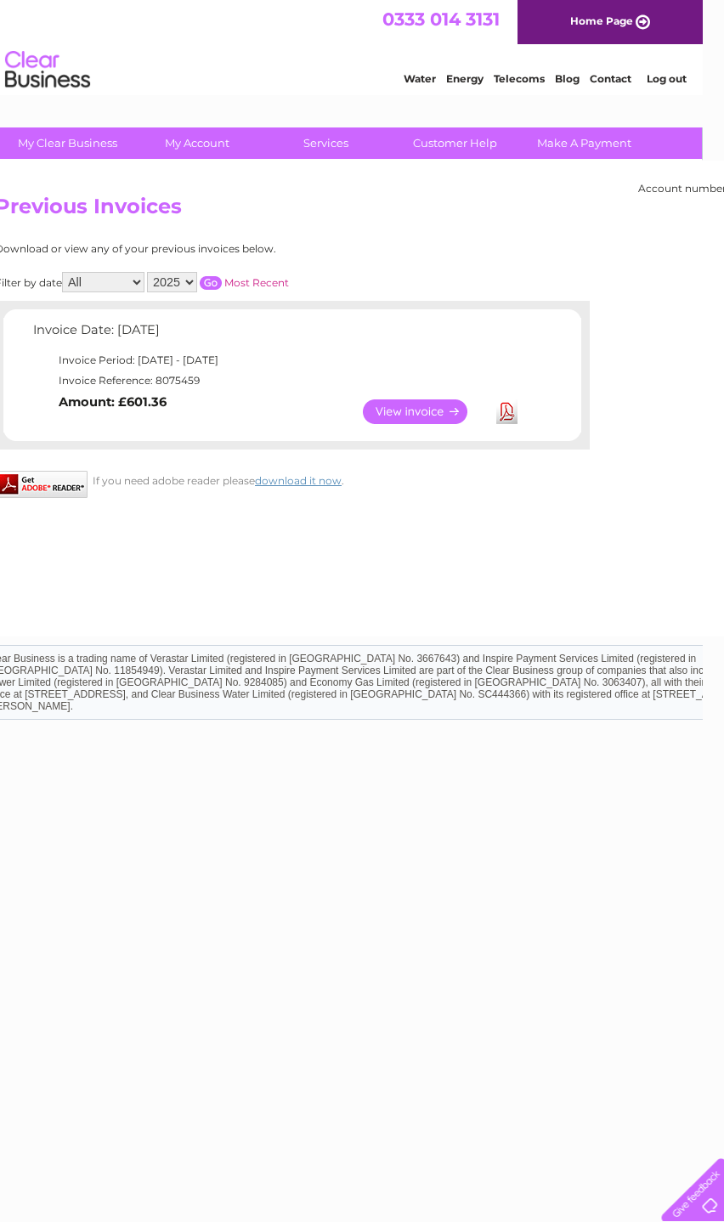
scroll to position [0, 20]
click at [430, 424] on link "View" at bounding box center [427, 411] width 125 height 25
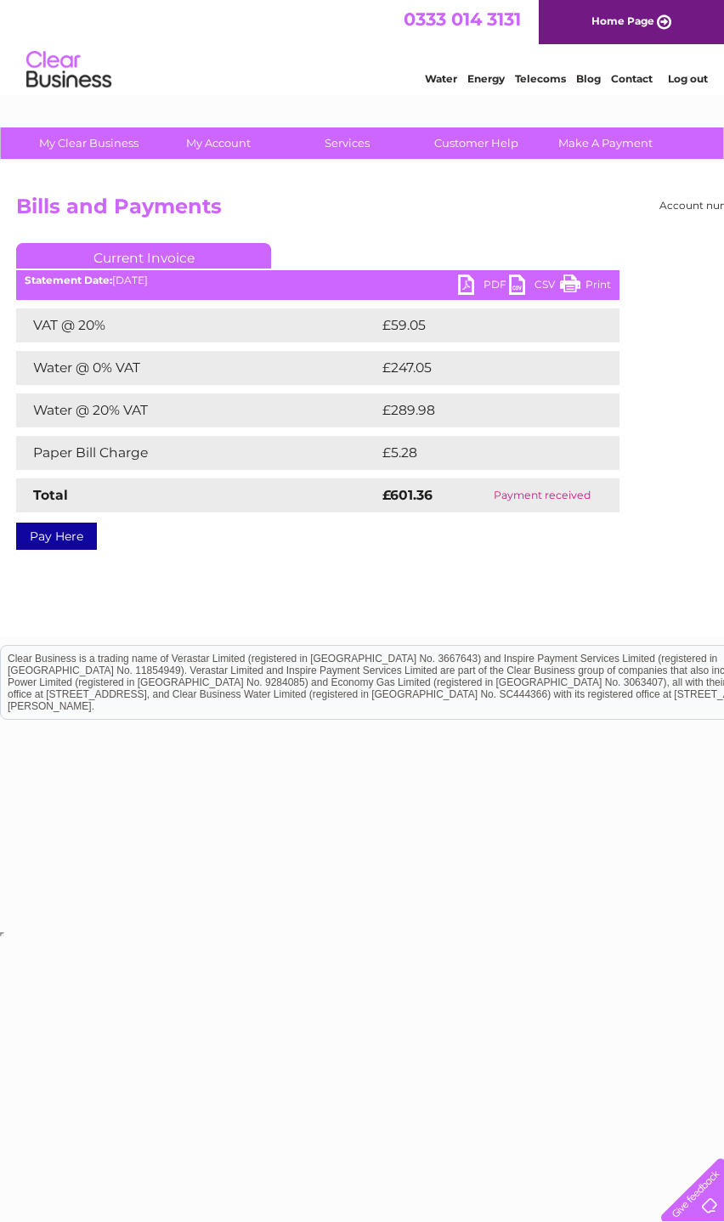
click at [489, 295] on link "PDF" at bounding box center [483, 286] width 51 height 25
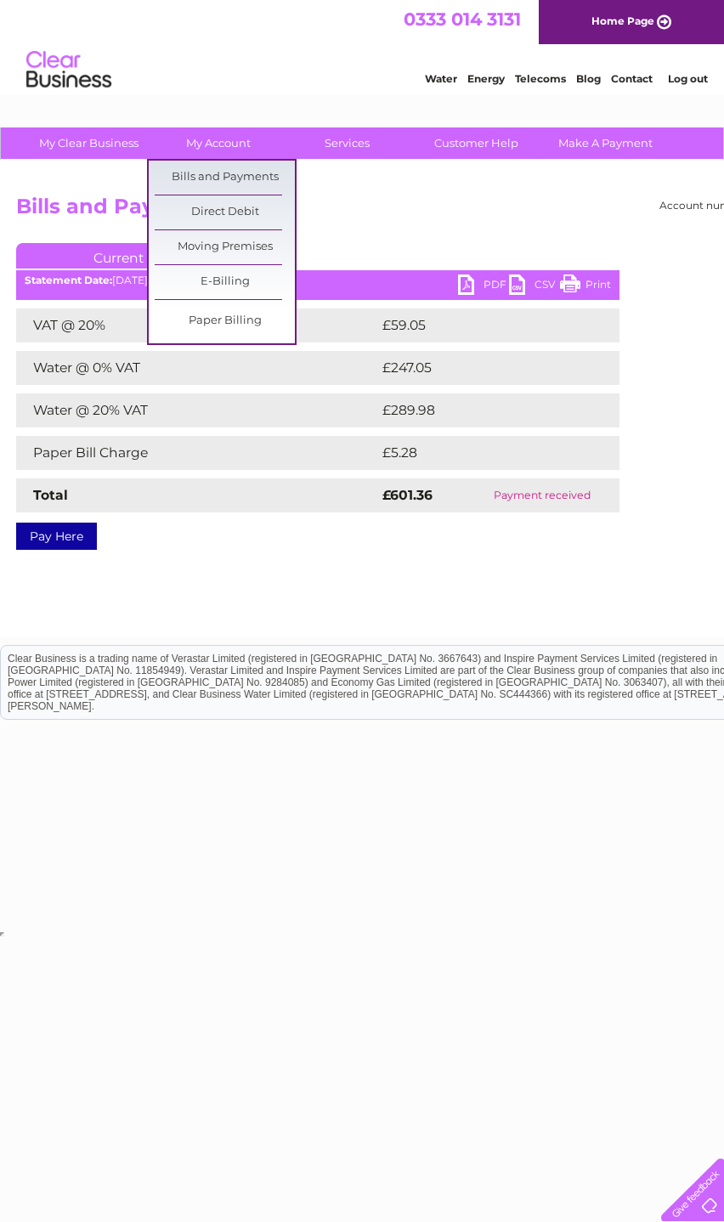
click at [274, 181] on link "Bills and Payments" at bounding box center [225, 178] width 140 height 34
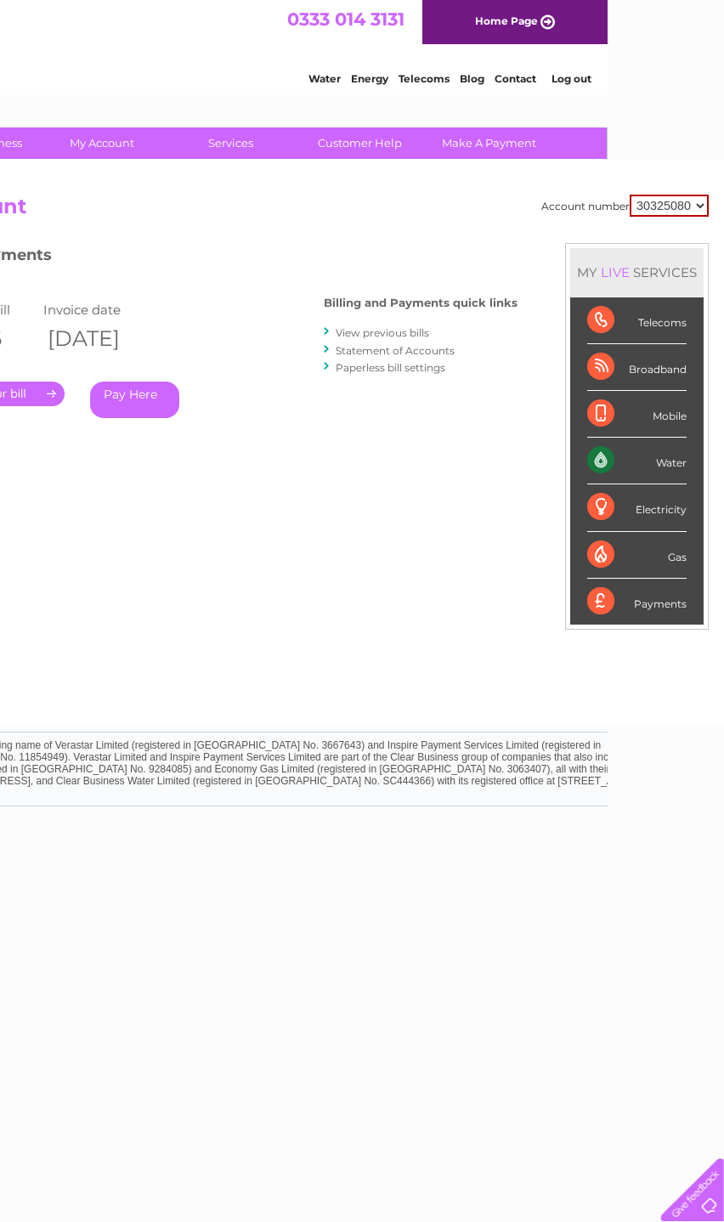
scroll to position [0, 116]
click at [396, 158] on link "Customer Help" at bounding box center [360, 142] width 140 height 31
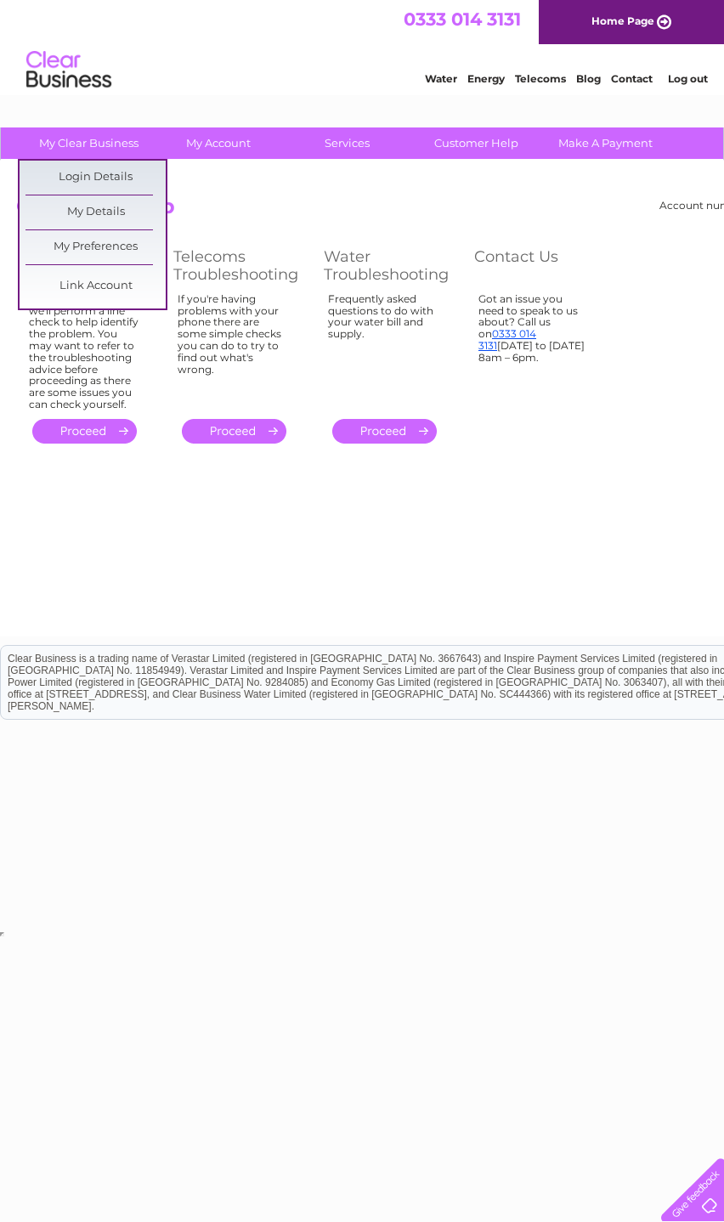
click at [137, 215] on link "My Details" at bounding box center [95, 212] width 140 height 34
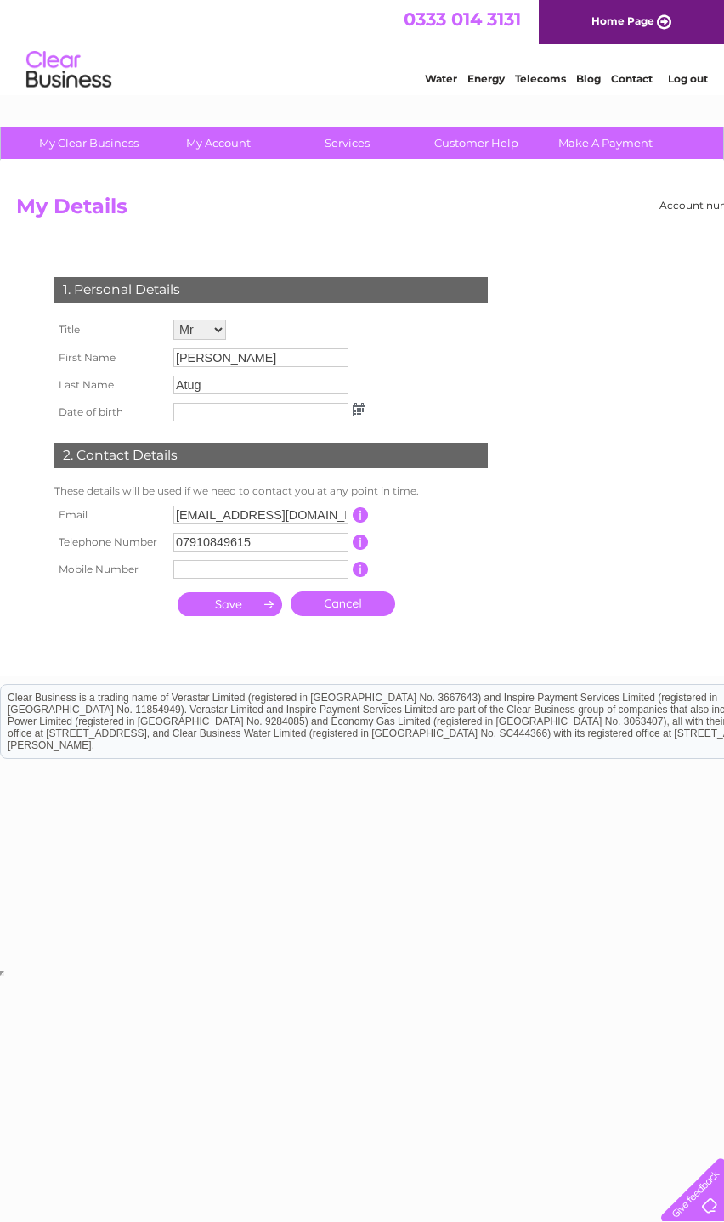
click at [237, 616] on input "submit" at bounding box center [230, 604] width 105 height 24
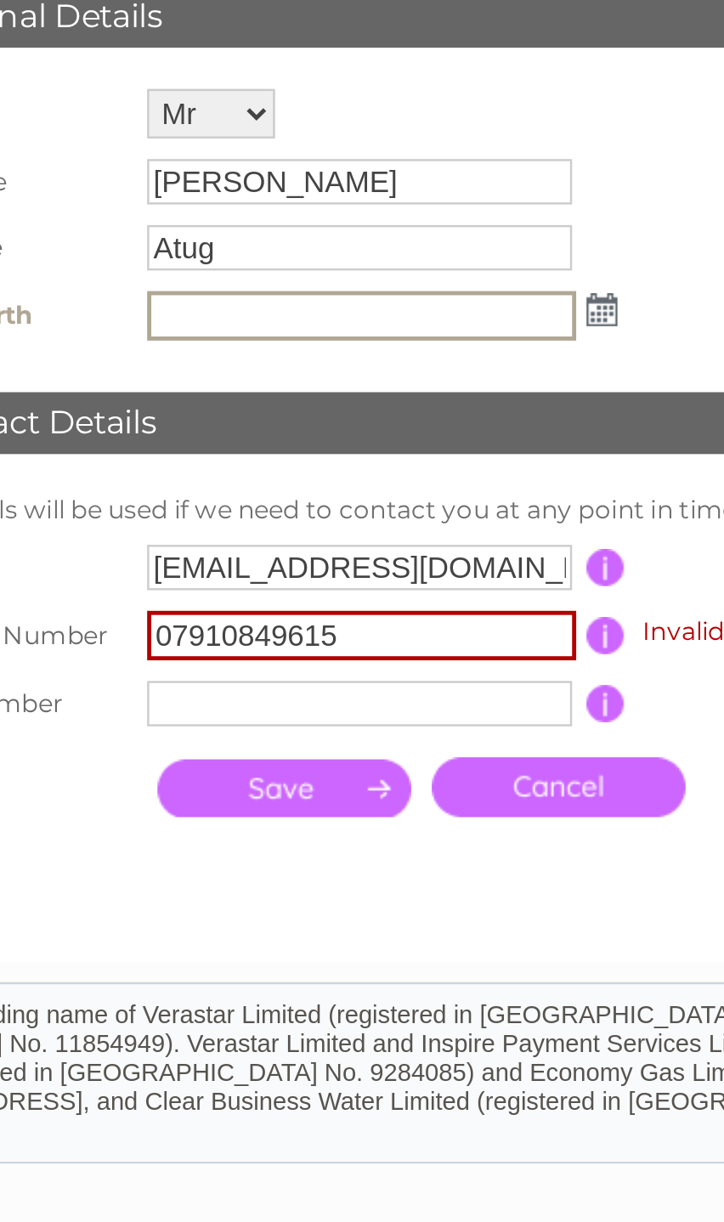
click at [283, 260] on div "1. Personal Details Title Mr Mrs Ms Miss Dr Rev Prof Other First Name Abdullah …" at bounding box center [274, 444] width 517 height 368
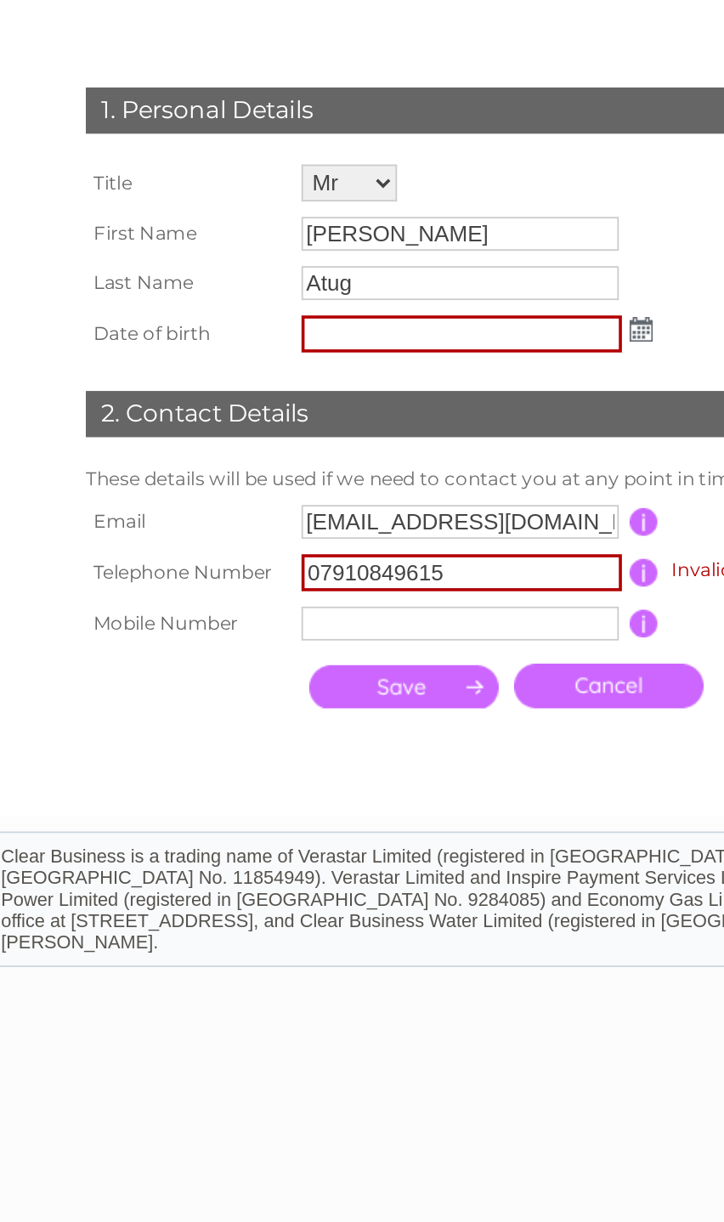
click at [231, 403] on input "text" at bounding box center [261, 413] width 177 height 20
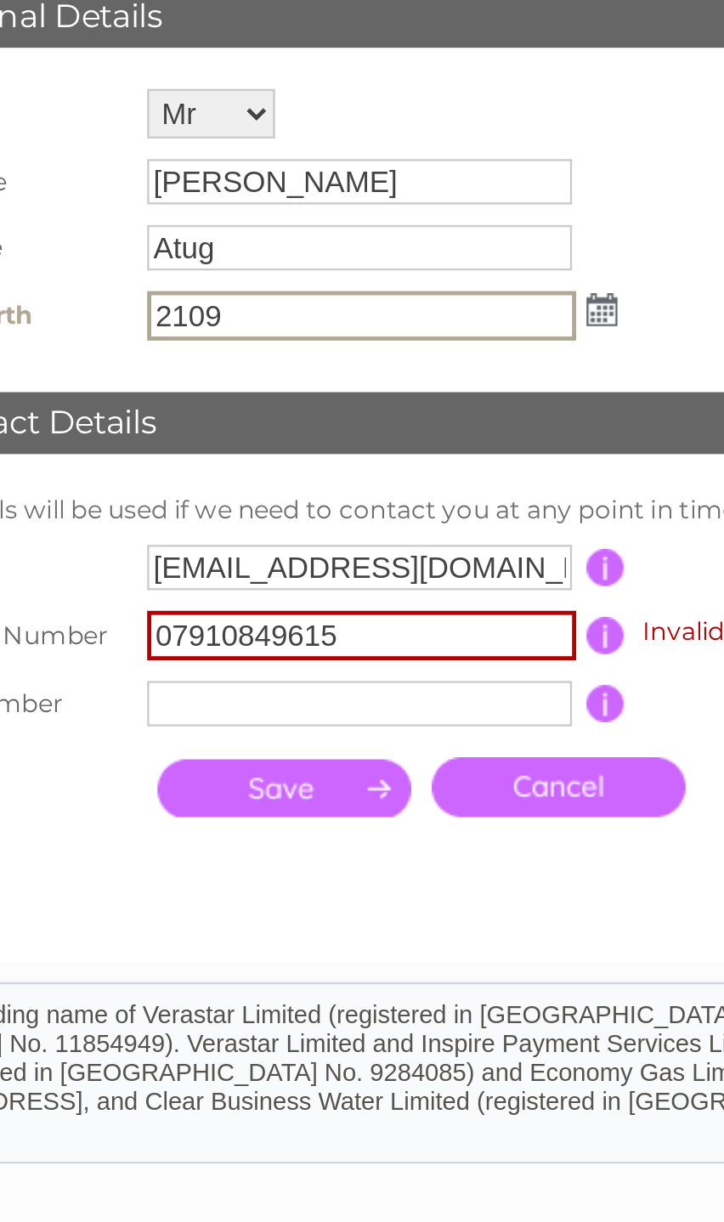
click at [354, 404] on img at bounding box center [360, 411] width 13 height 14
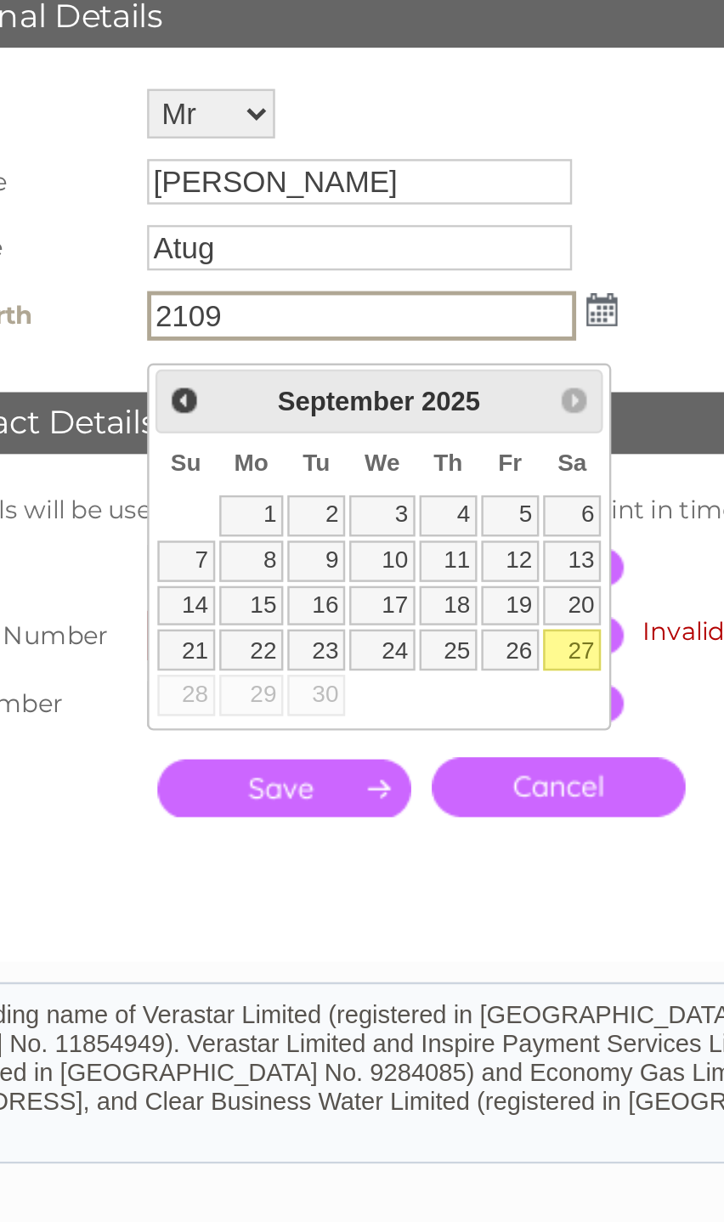
click at [243, 435] on div "Prev Next September 2025" at bounding box center [269, 447] width 185 height 25
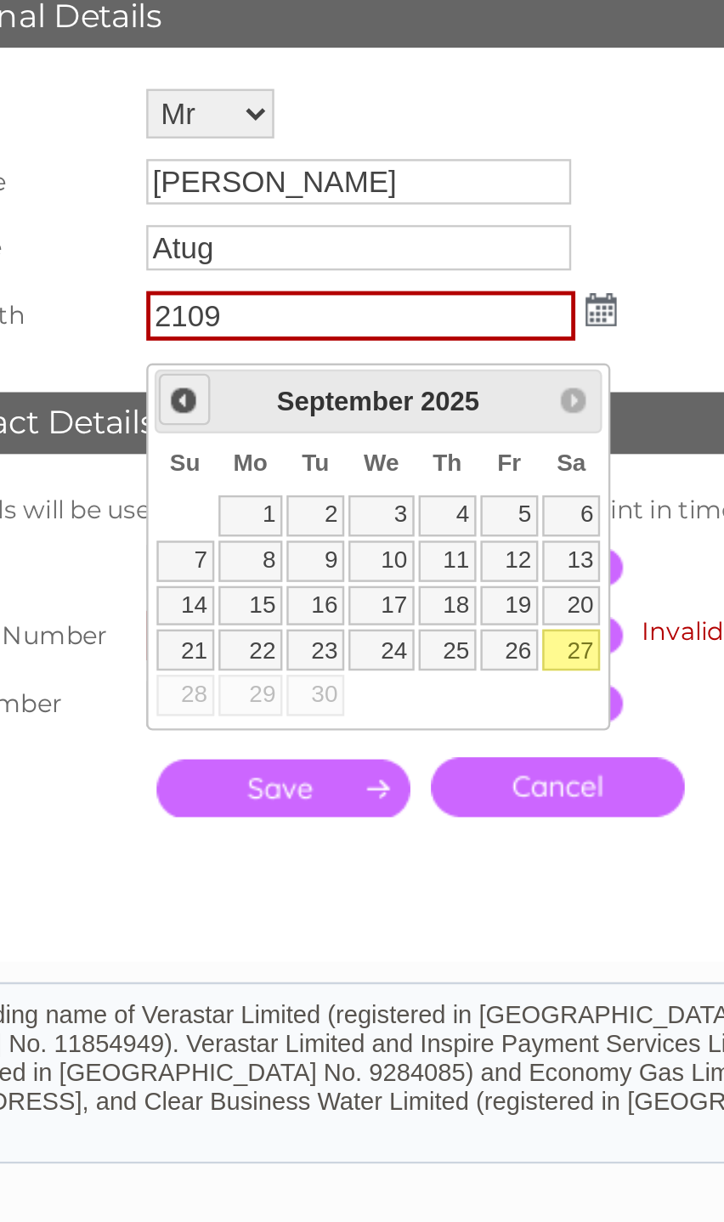
click at [178, 437] on link "Prev" at bounding box center [188, 447] width 21 height 21
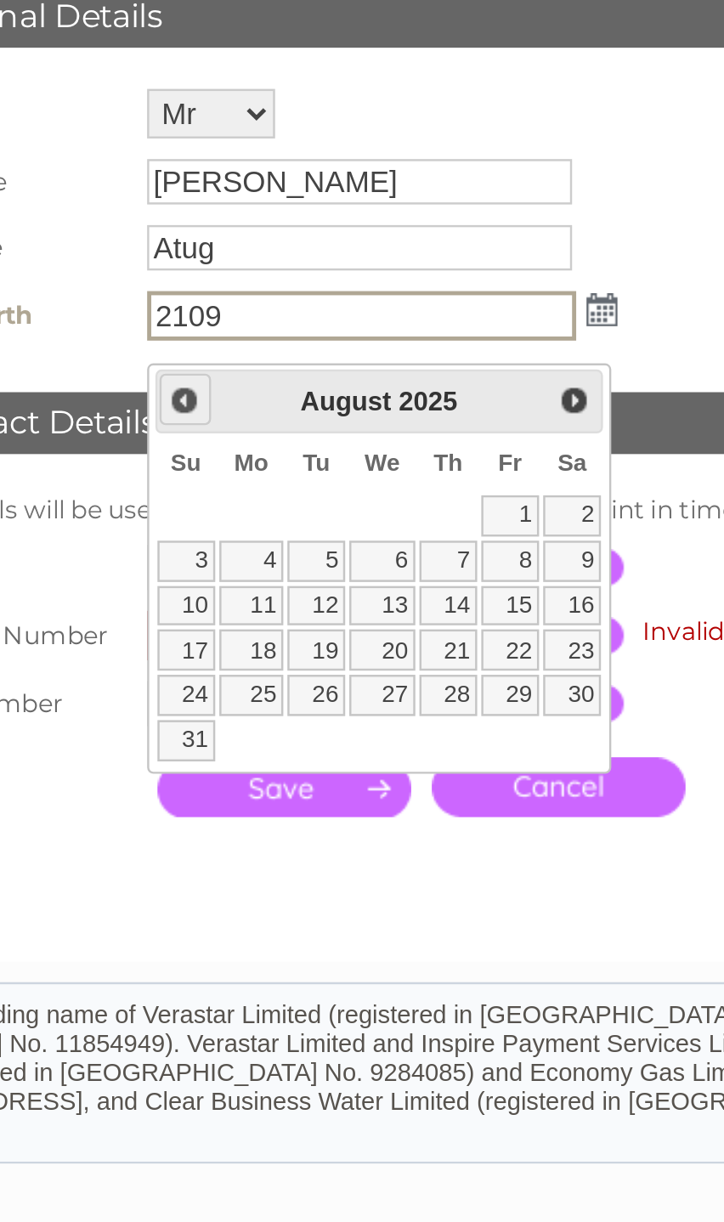
click at [182, 441] on span "Prev" at bounding box center [189, 448] width 14 height 14
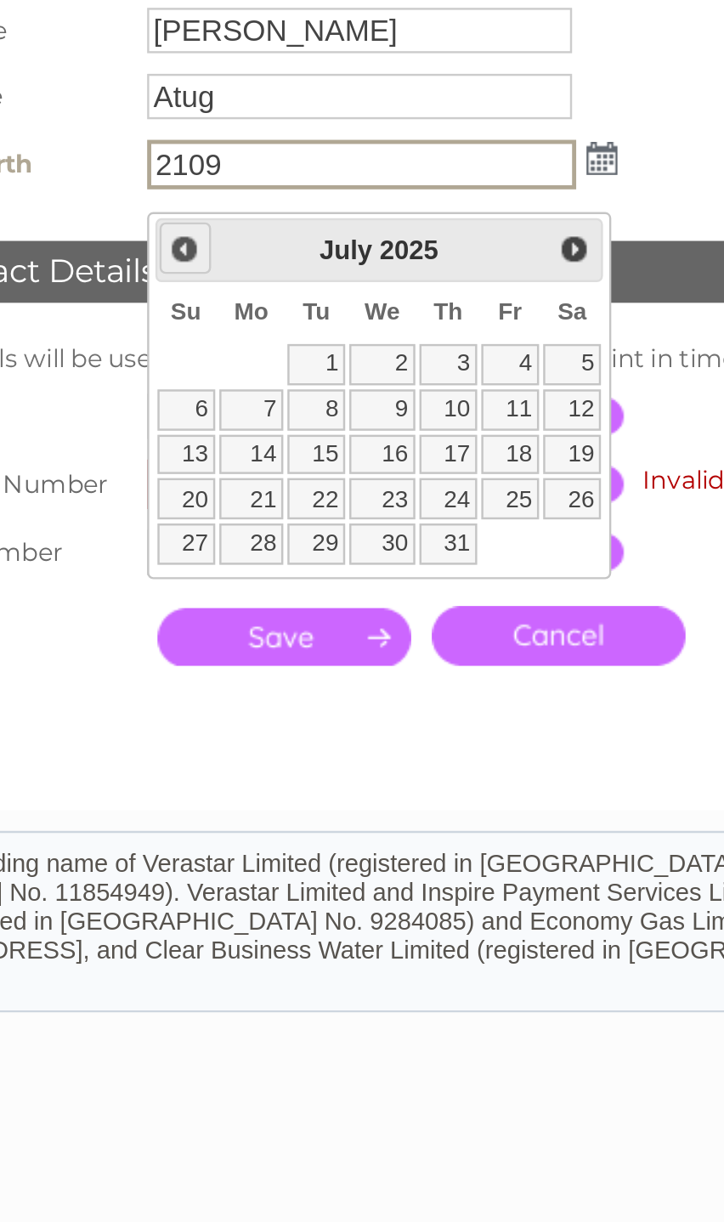
click at [178, 437] on link "Prev" at bounding box center [188, 447] width 21 height 21
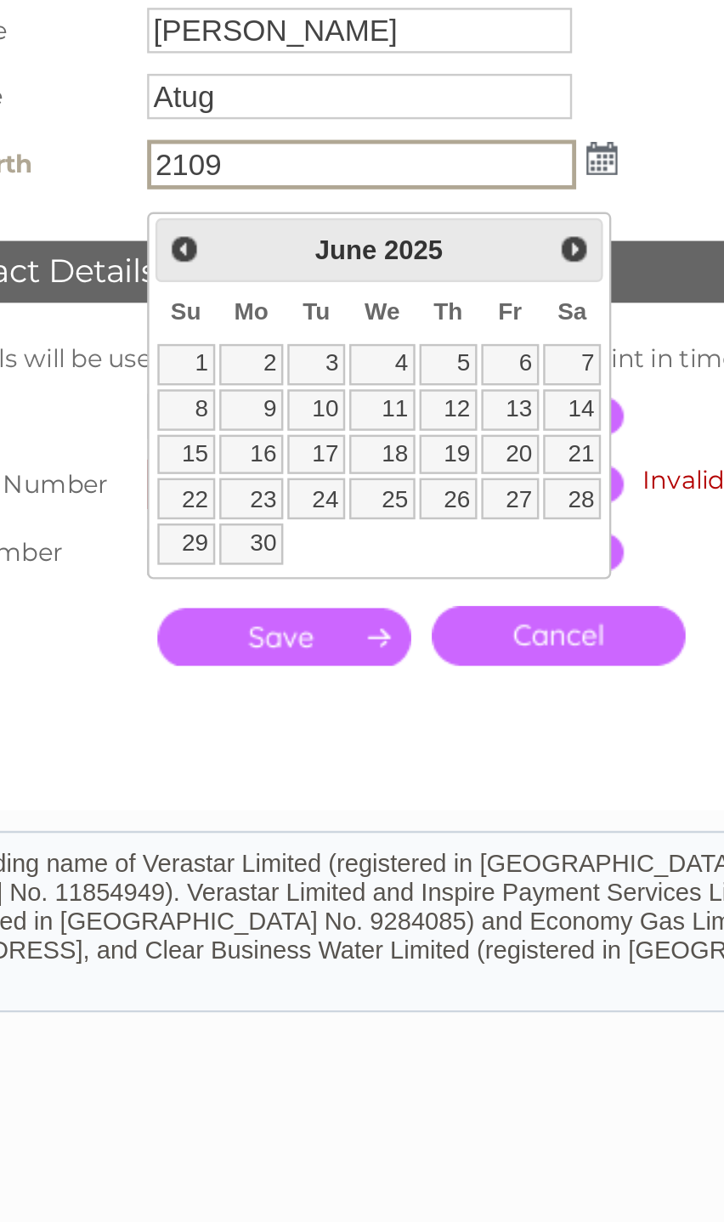
click at [202, 438] on div "June 2025" at bounding box center [268, 448] width 133 height 20
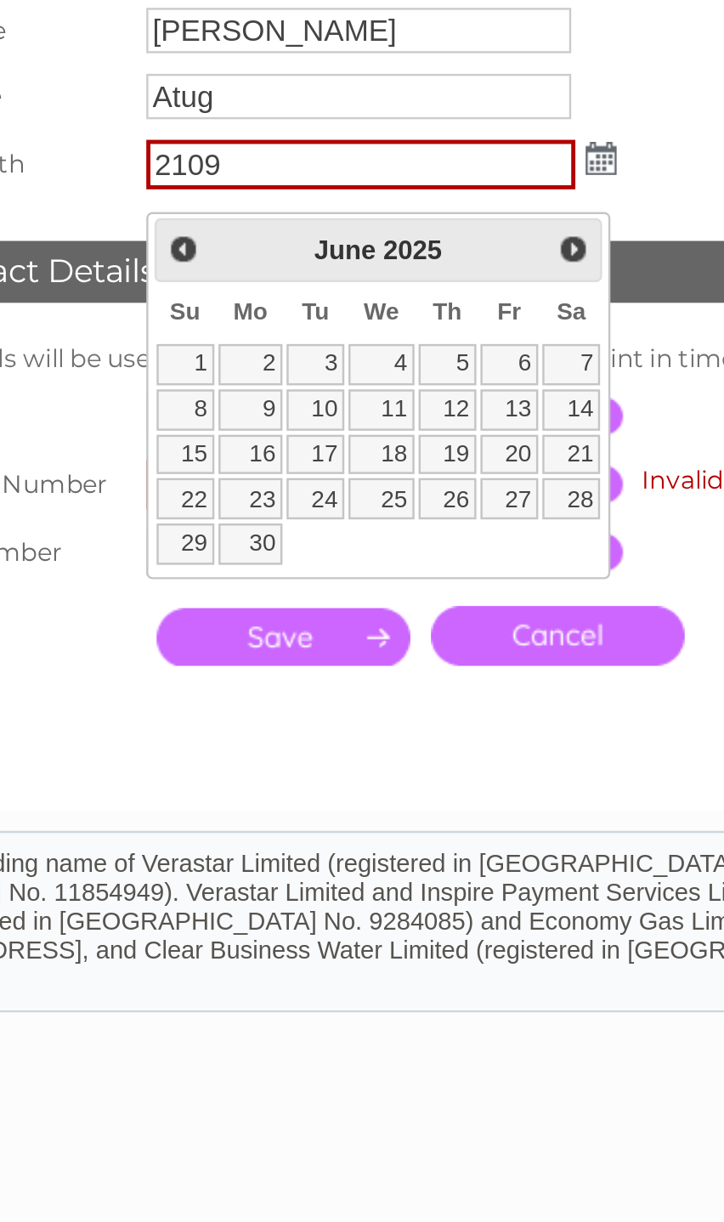
click at [173, 403] on input "2109" at bounding box center [261, 413] width 177 height 20
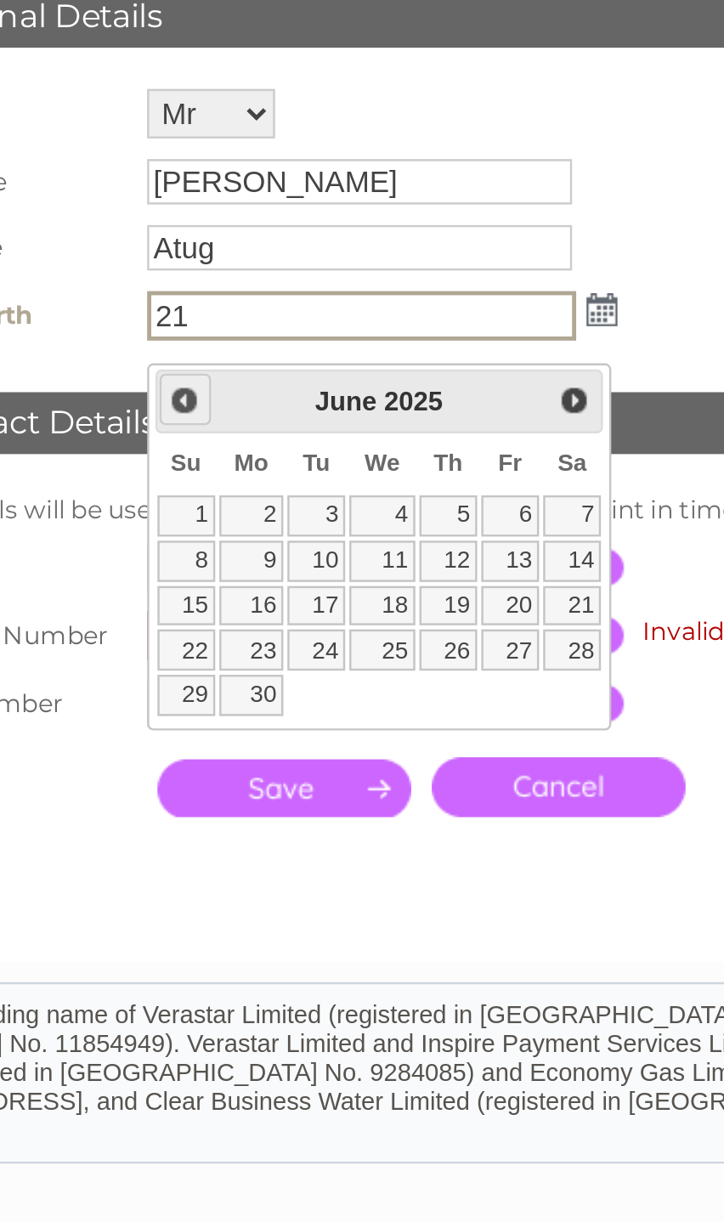
click at [178, 437] on link "Prev" at bounding box center [188, 447] width 21 height 21
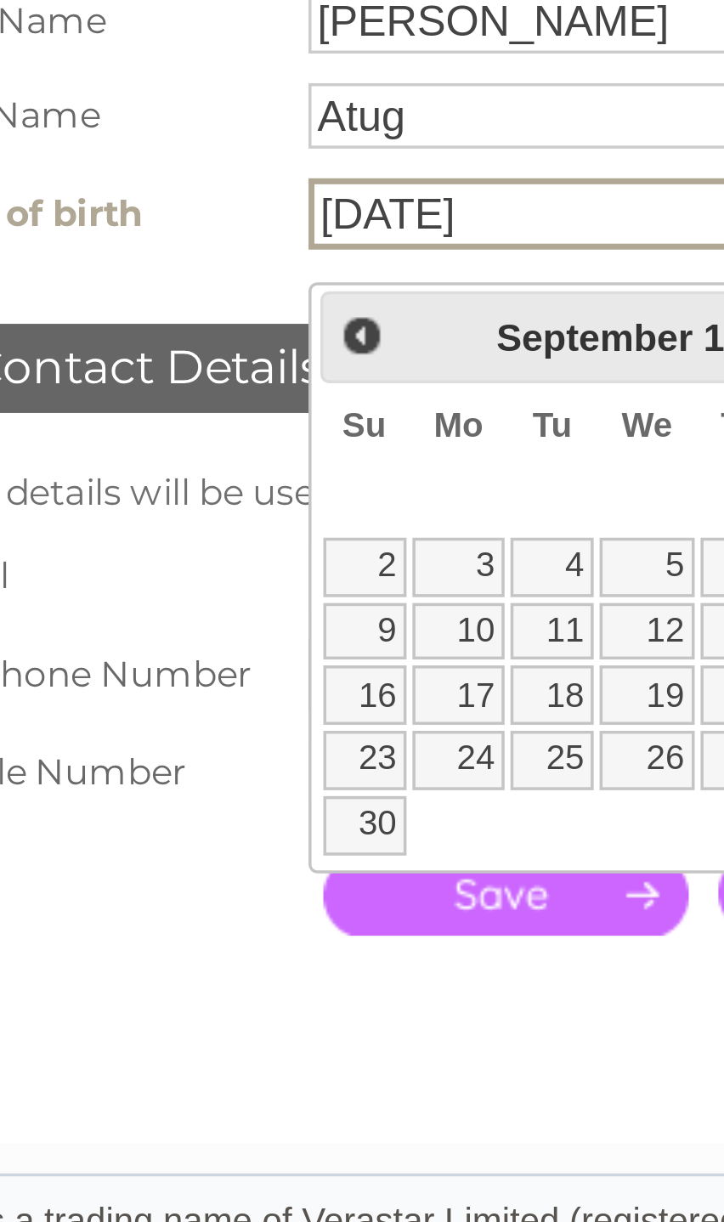
type input "21/09/1984"
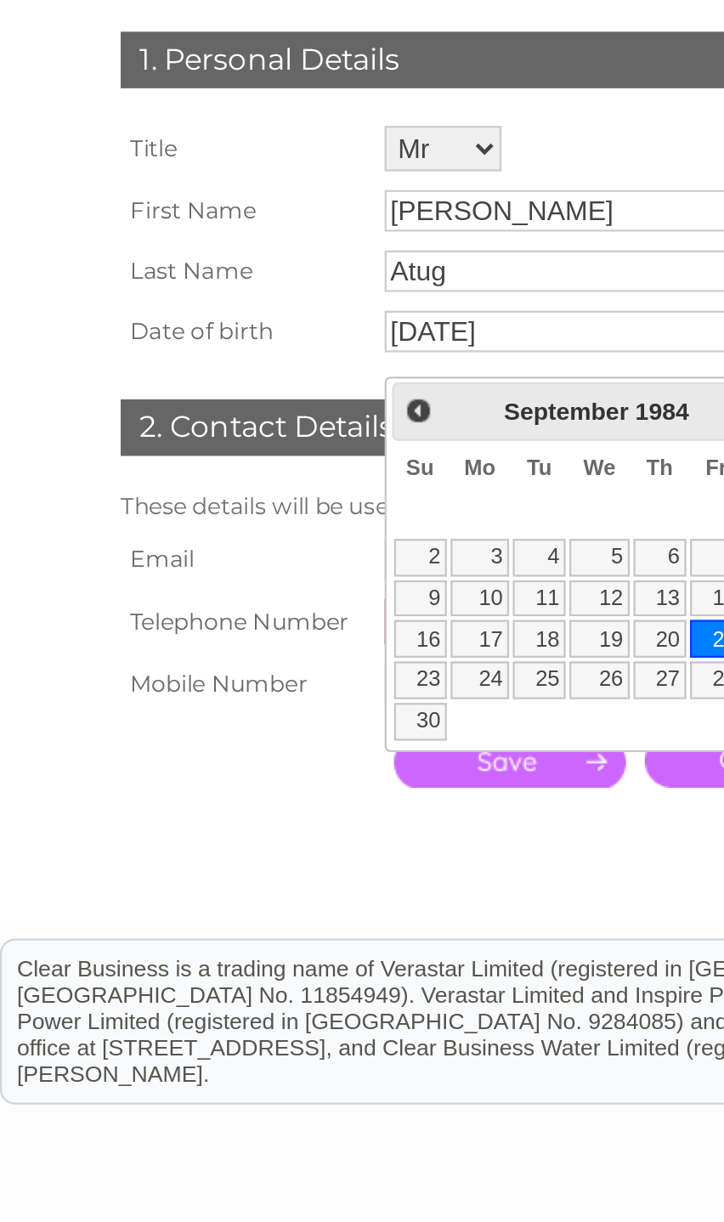
click at [245, 594] on input "submit" at bounding box center [230, 606] width 105 height 24
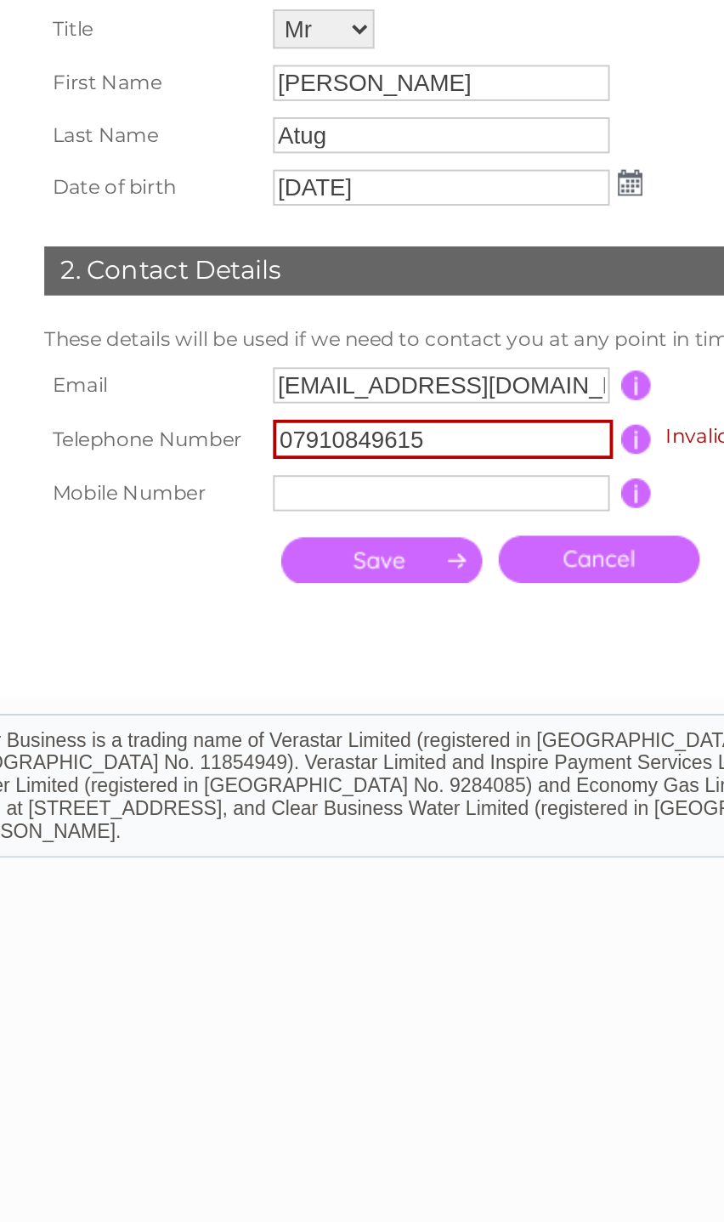
click at [214, 594] on input "submit" at bounding box center [230, 606] width 105 height 24
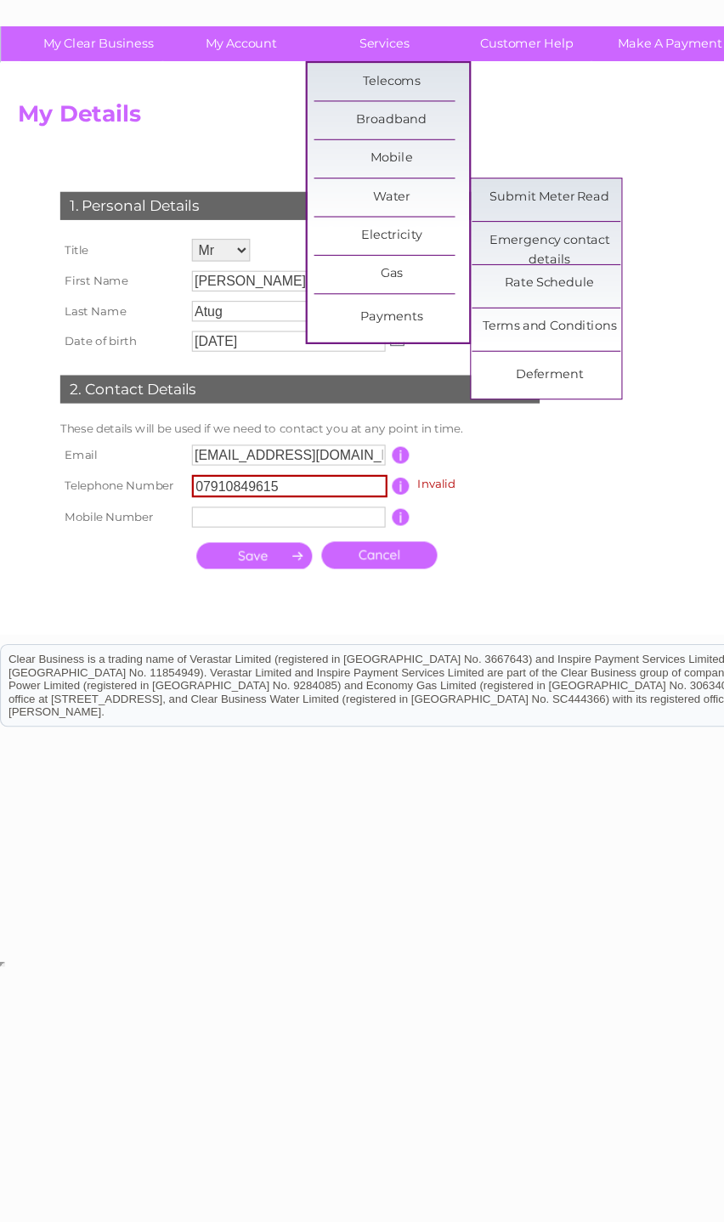
click at [534, 265] on link "Submit Meter Read" at bounding box center [497, 282] width 140 height 34
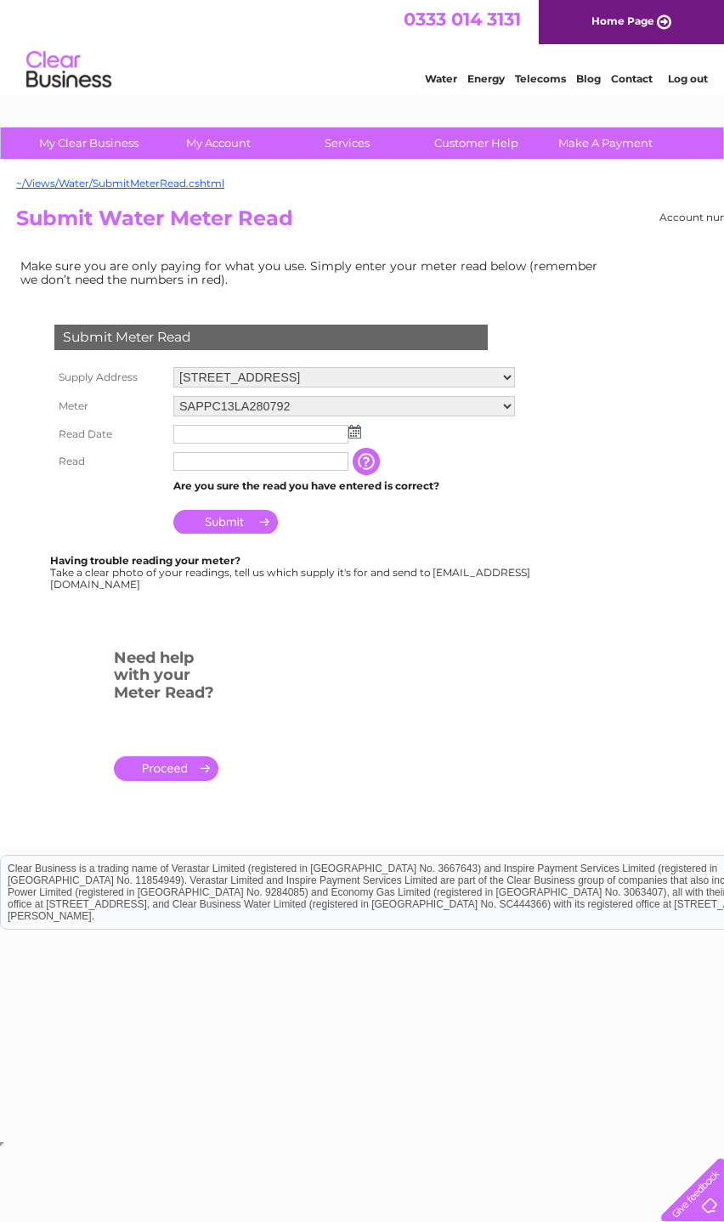
click at [515, 416] on select "SAPPC13LA280792" at bounding box center [344, 406] width 342 height 20
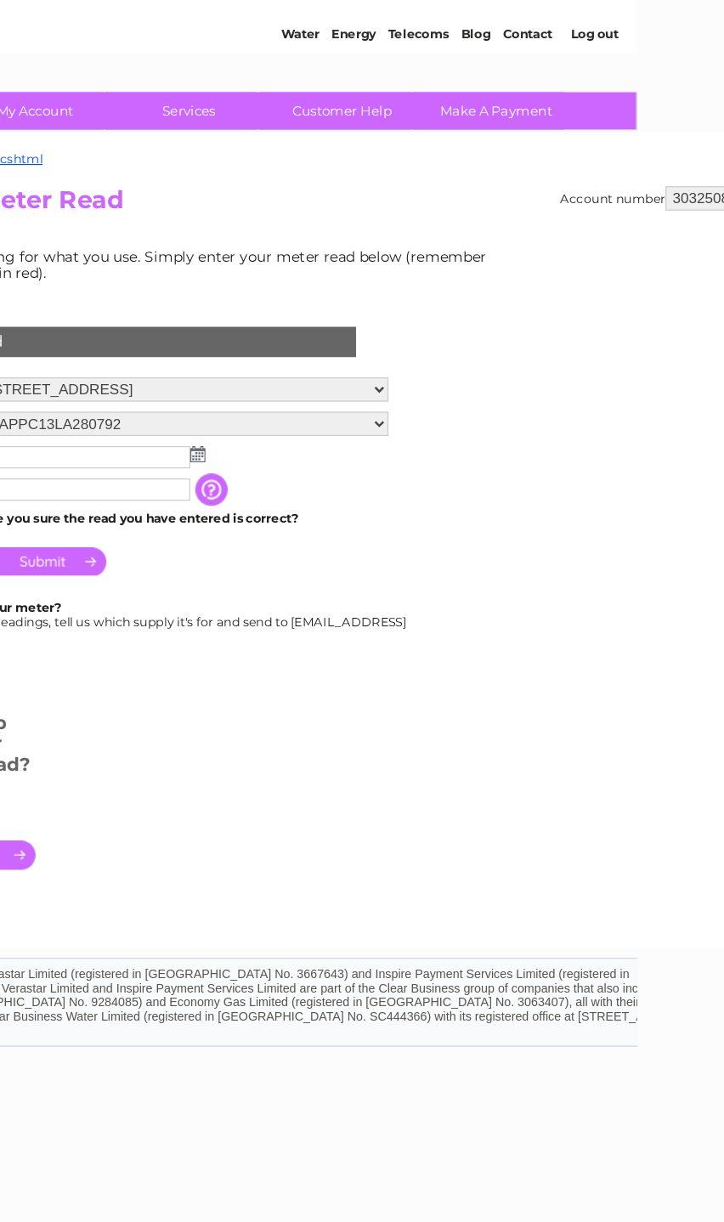
scroll to position [0, 117]
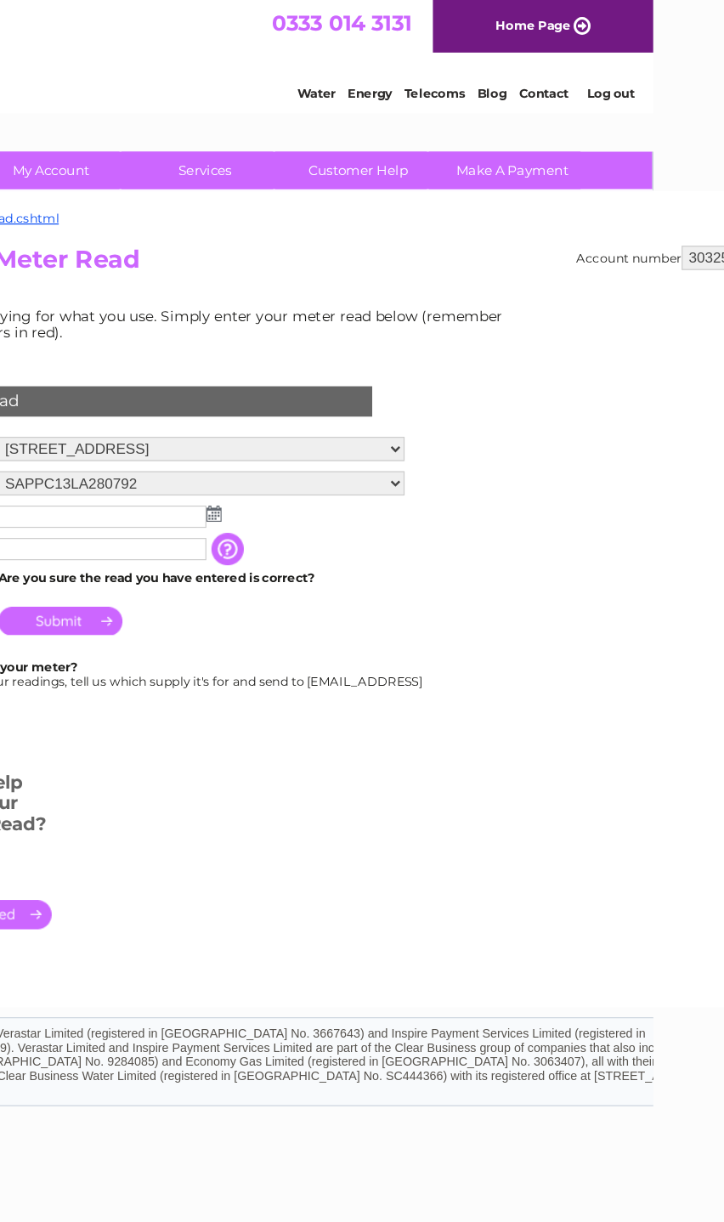
click at [453, 144] on link "Make A Payment" at bounding box center [488, 142] width 140 height 31
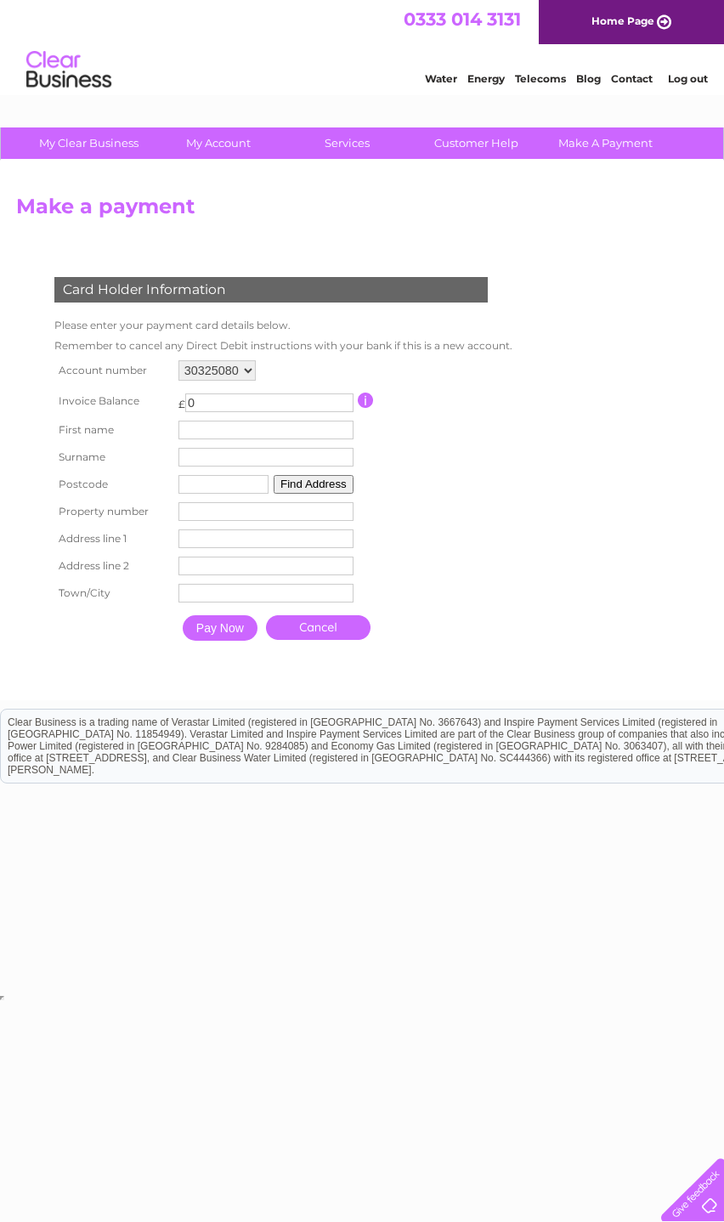
click at [497, 150] on link "Customer Help" at bounding box center [476, 142] width 140 height 31
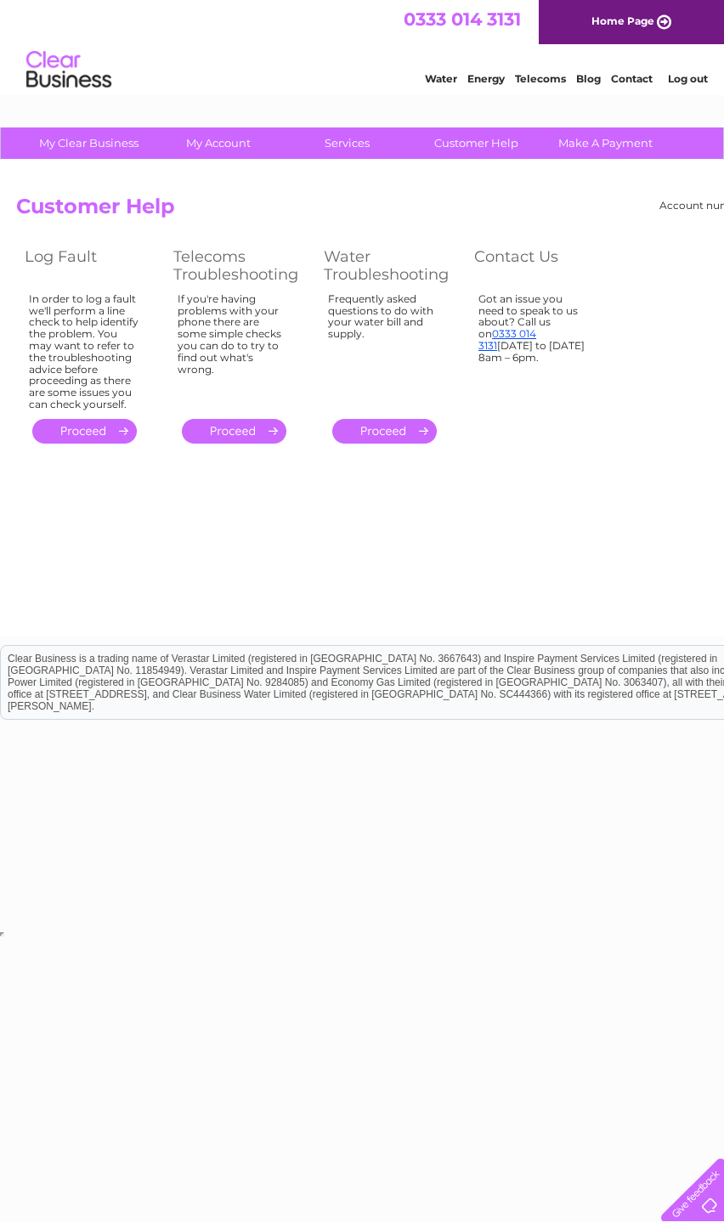
click at [667, 318] on div "Account number 30325080 Customer Help Log Fault Telecoms Troubleshooting Water …" at bounding box center [420, 321] width 809 height 253
click at [702, 85] on link "Log out" at bounding box center [688, 78] width 40 height 13
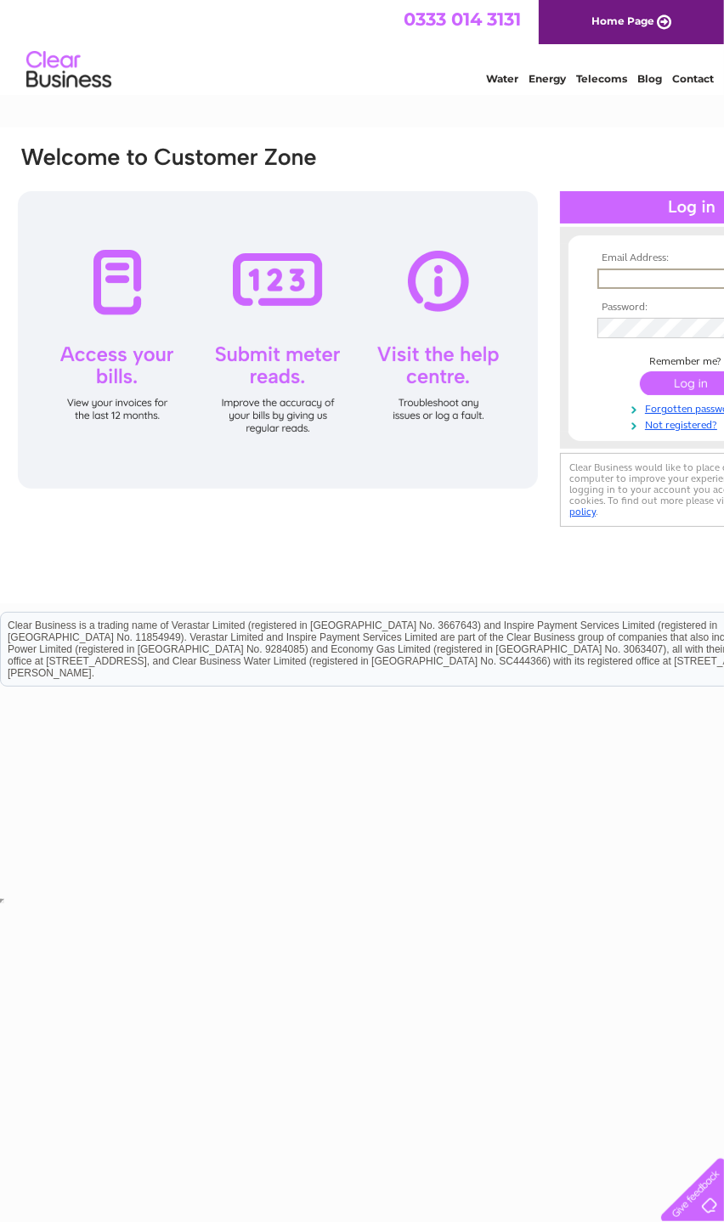
type input "[EMAIL_ADDRESS][DOMAIN_NAME]"
click at [692, 384] on input "submit" at bounding box center [692, 383] width 105 height 24
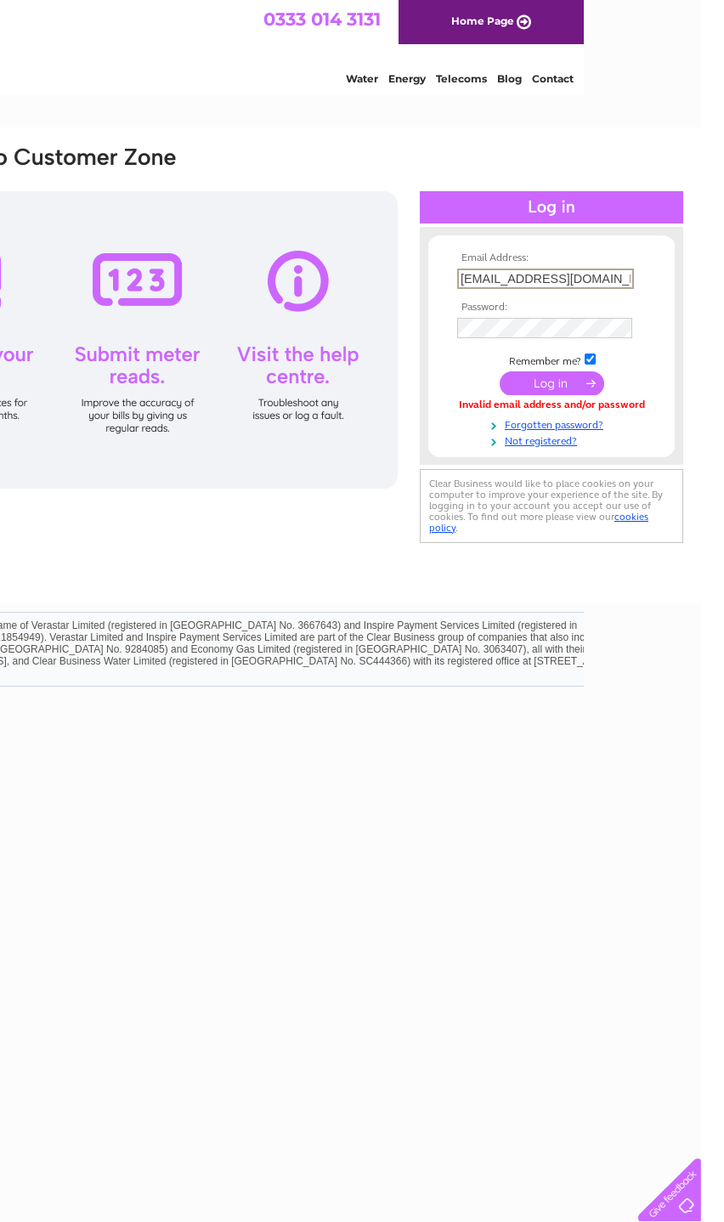
scroll to position [0, 116]
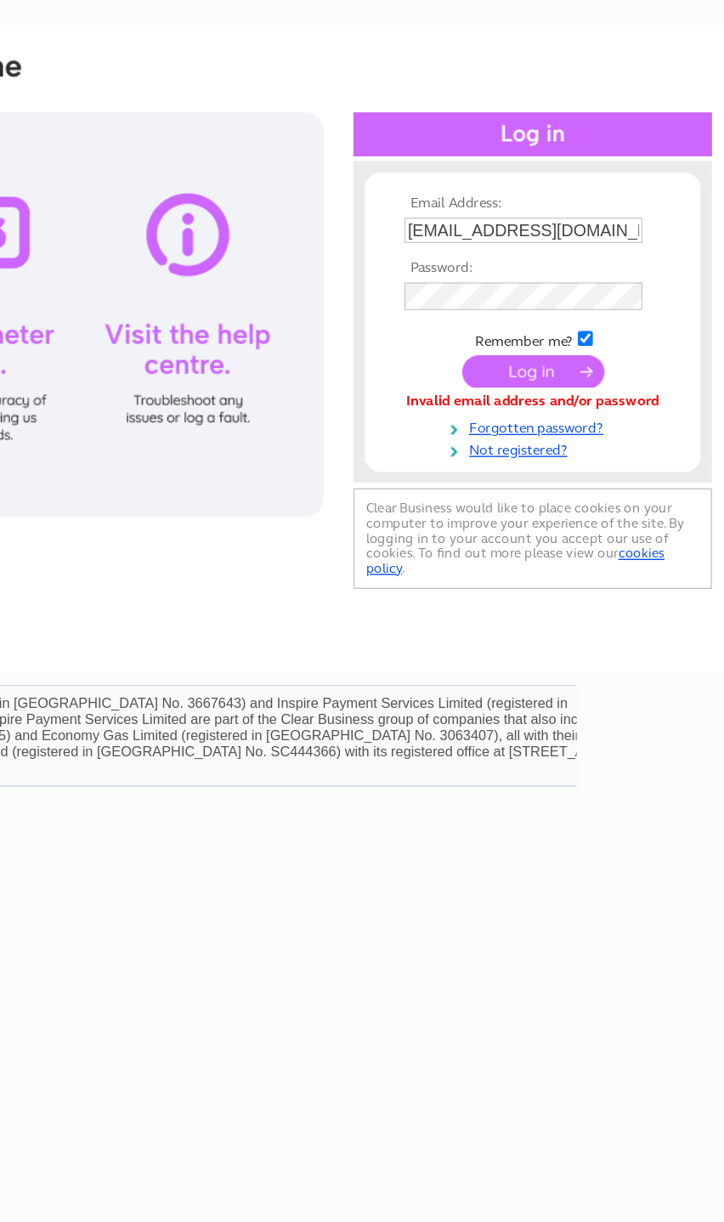
click at [481, 269] on input "[EMAIL_ADDRESS][DOMAIN_NAME]" at bounding box center [568, 278] width 175 height 19
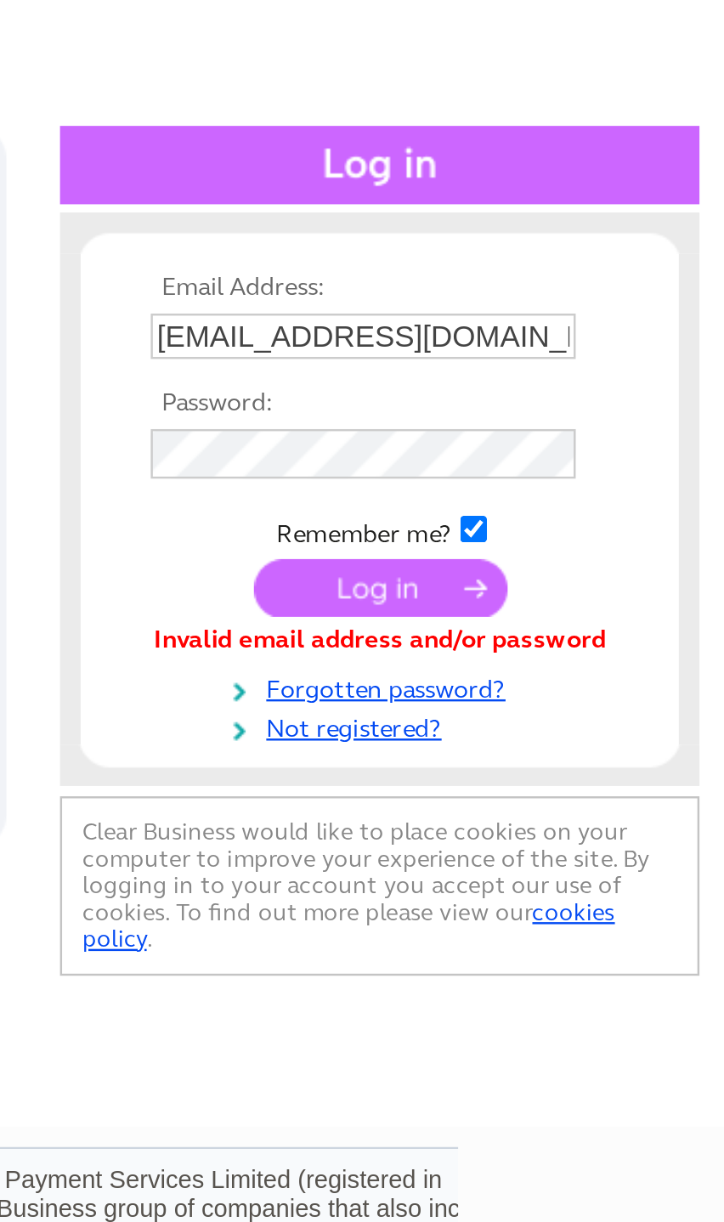
type input "[EMAIL_ADDRESS][DOMAIN_NAME]"
click at [523, 370] on input "submit" at bounding box center [575, 382] width 105 height 24
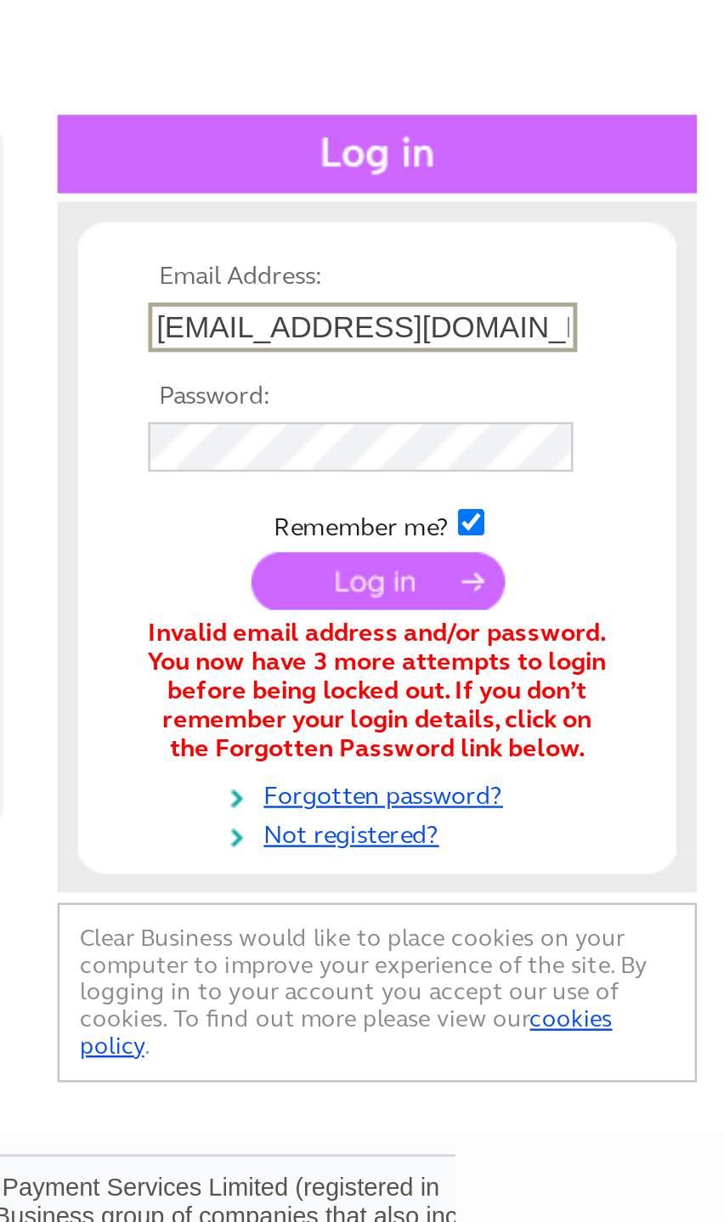
click at [458, 252] on form "Email Address: [EMAIL_ADDRESS][DOMAIN_NAME] Password:" at bounding box center [581, 373] width 246 height 242
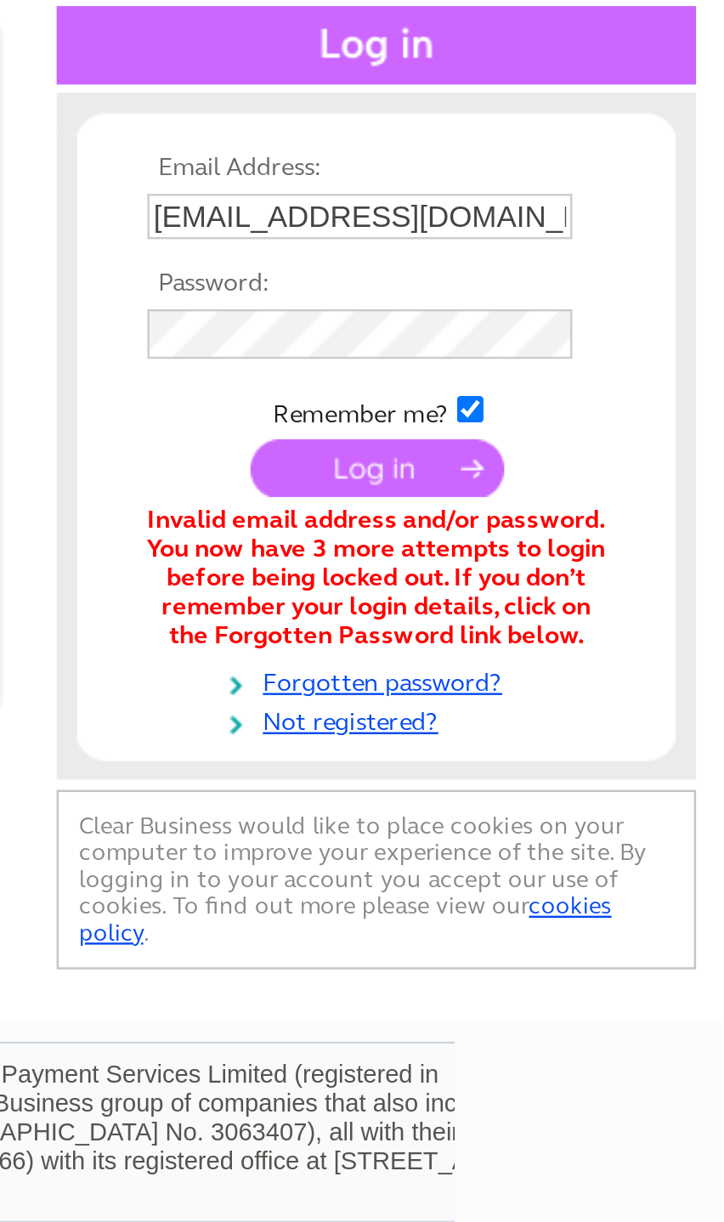
scroll to position [0, 111]
click at [529, 370] on input "submit" at bounding box center [581, 382] width 105 height 24
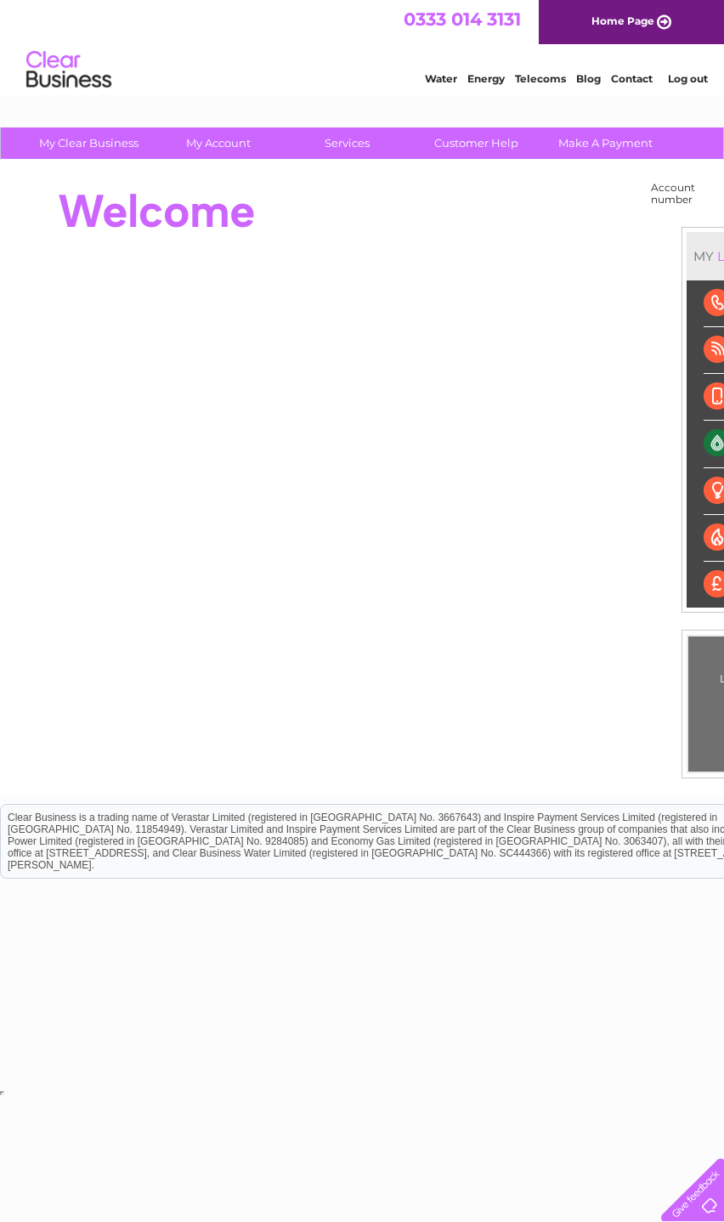
click at [491, 157] on link "Customer Help" at bounding box center [476, 142] width 140 height 31
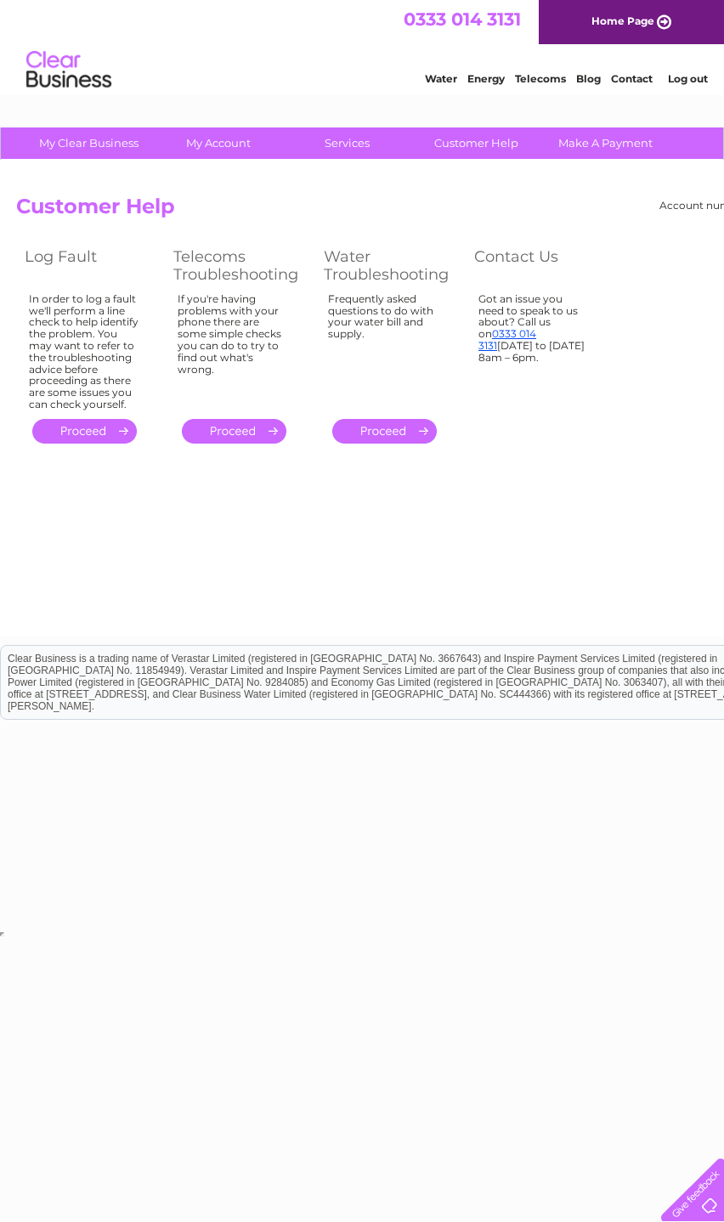
click at [618, 154] on link "Make A Payment" at bounding box center [605, 142] width 140 height 31
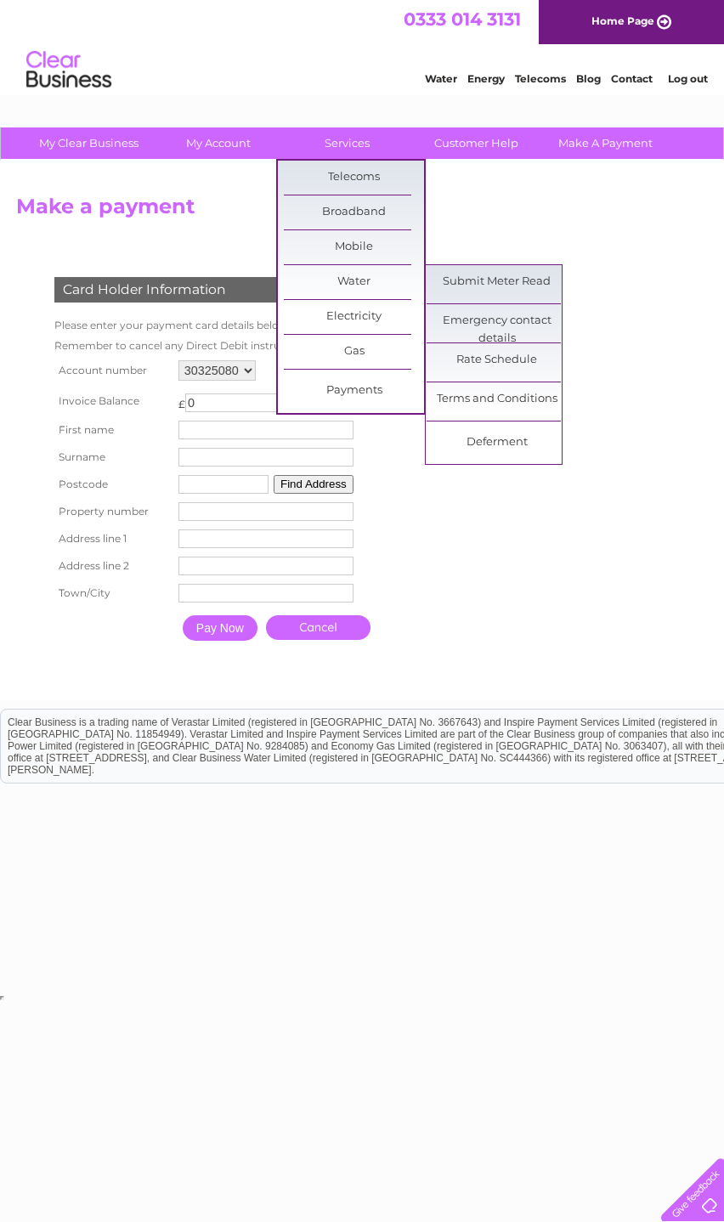
click at [522, 455] on link "Deferment" at bounding box center [497, 443] width 140 height 34
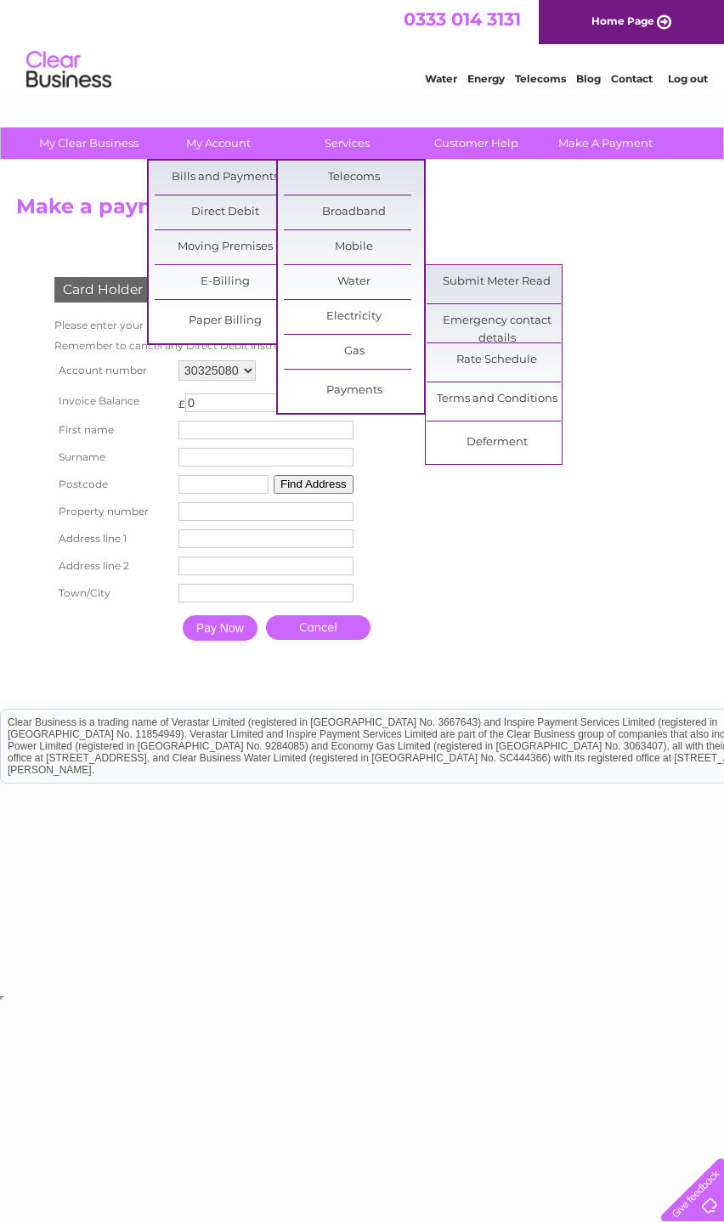
click at [247, 286] on link "E-Billing" at bounding box center [225, 282] width 140 height 34
click at [693, 84] on link "Log out" at bounding box center [688, 78] width 40 height 13
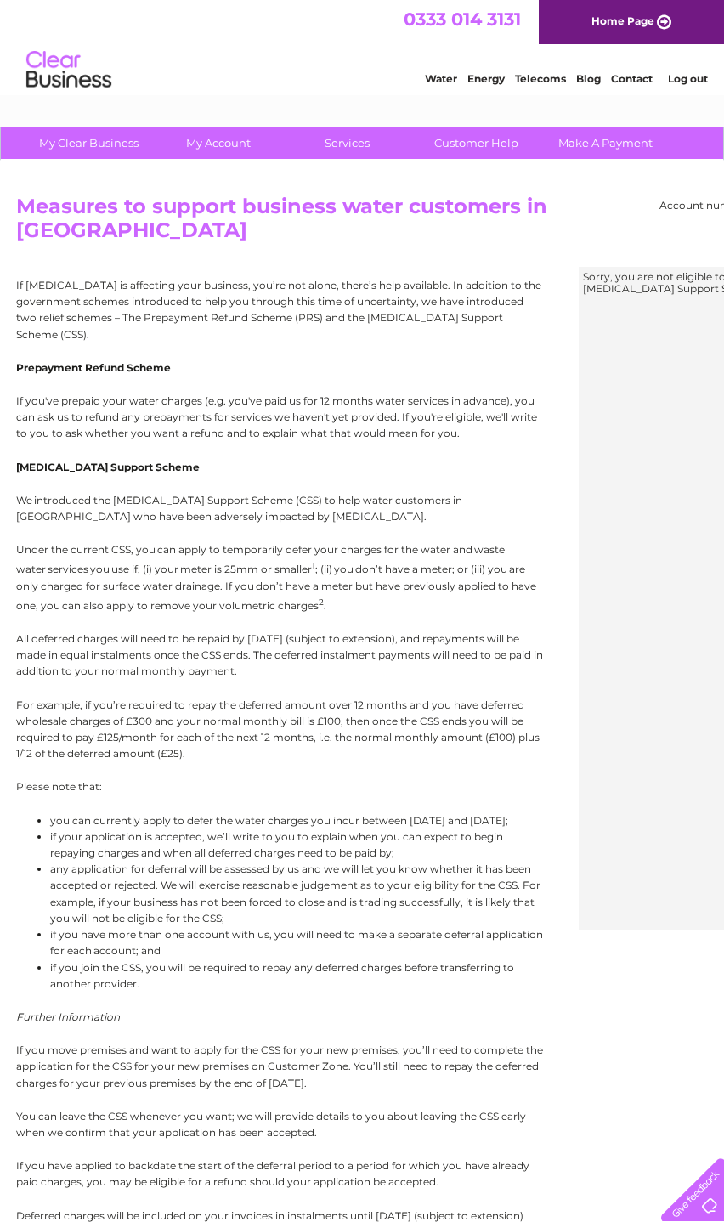
scroll to position [186, 0]
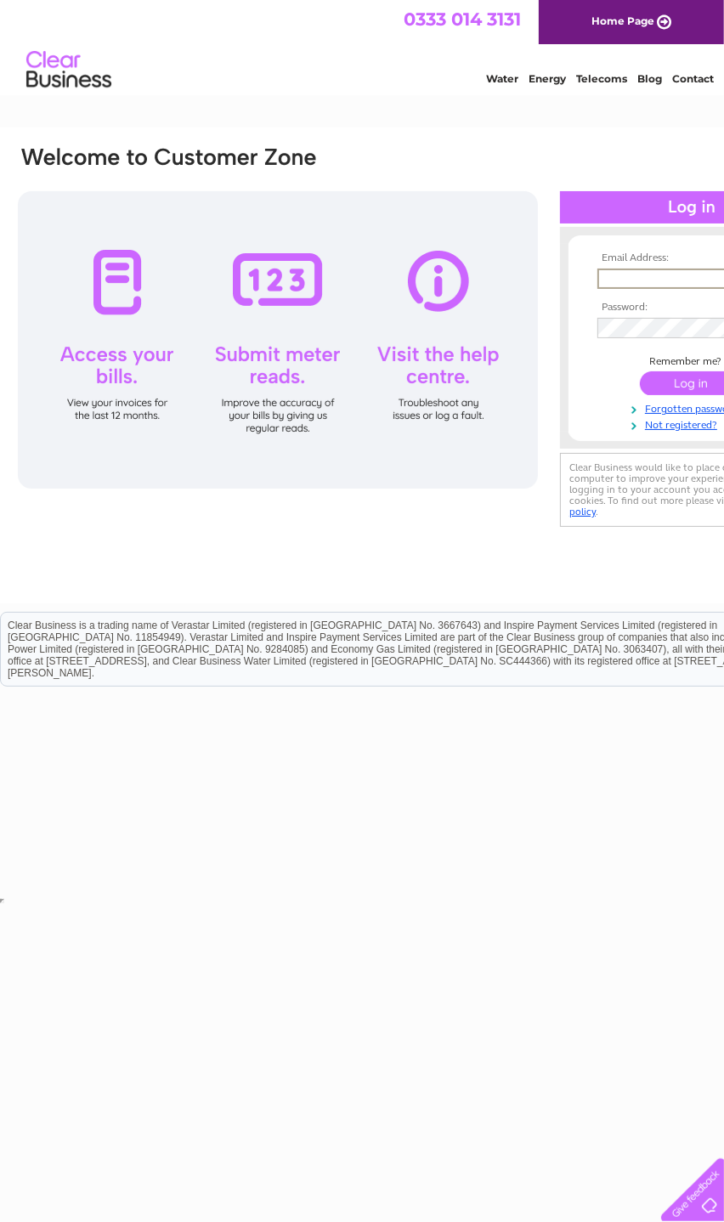
type input "[EMAIL_ADDRESS][DOMAIN_NAME]"
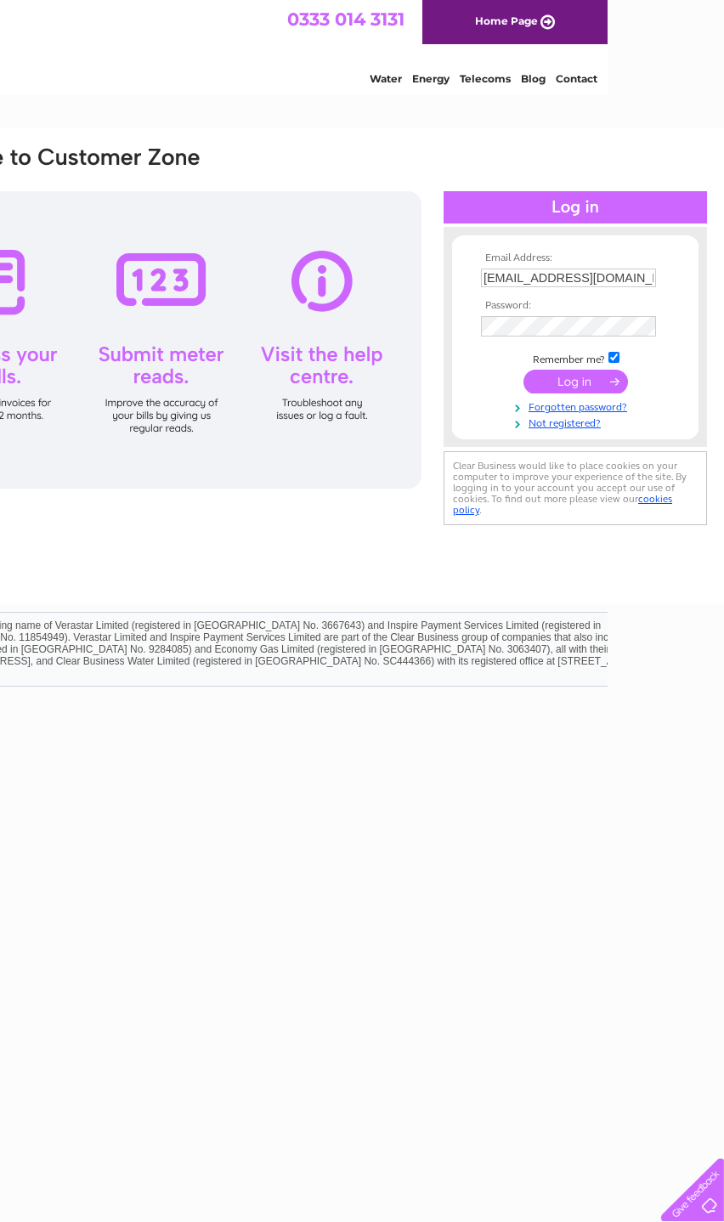
scroll to position [0, 116]
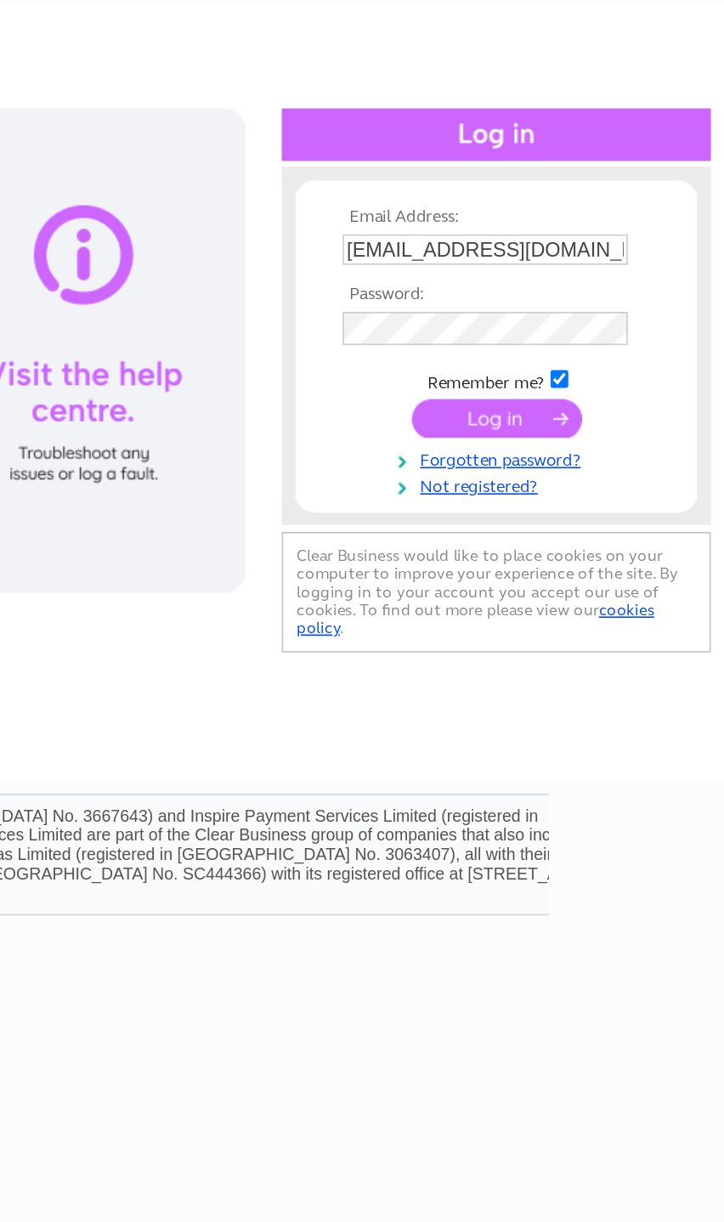
click at [523, 370] on input "submit" at bounding box center [575, 382] width 105 height 24
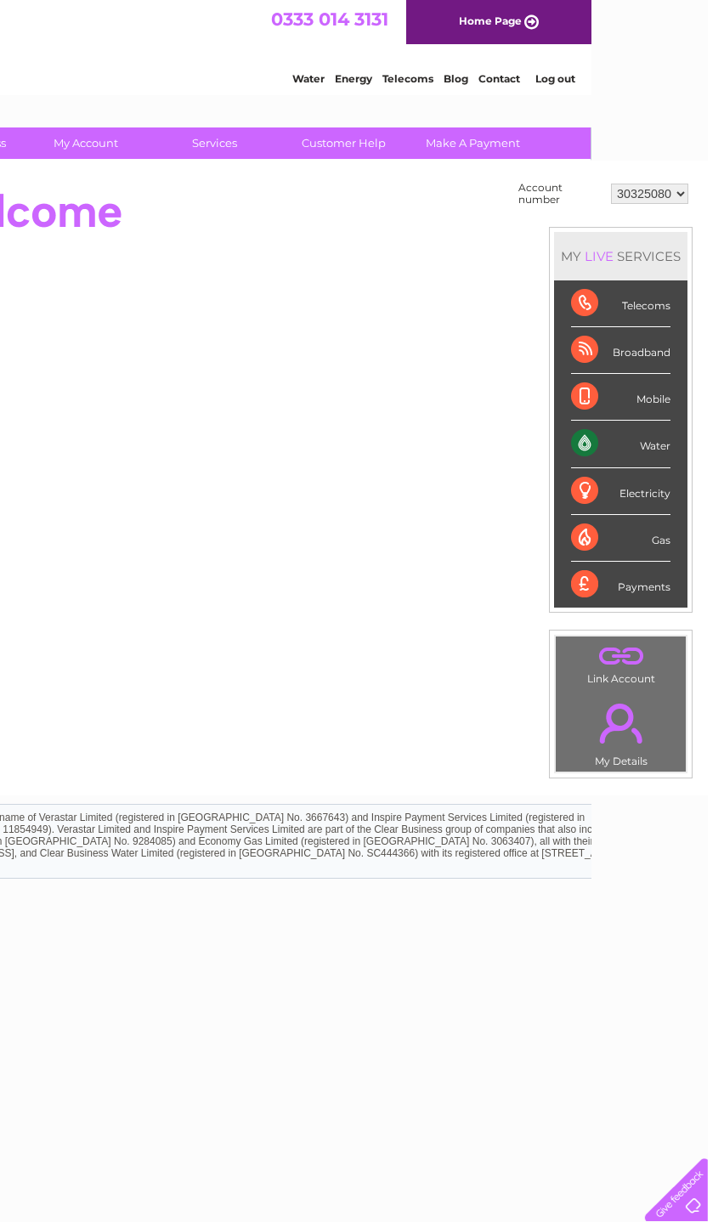
scroll to position [0, 116]
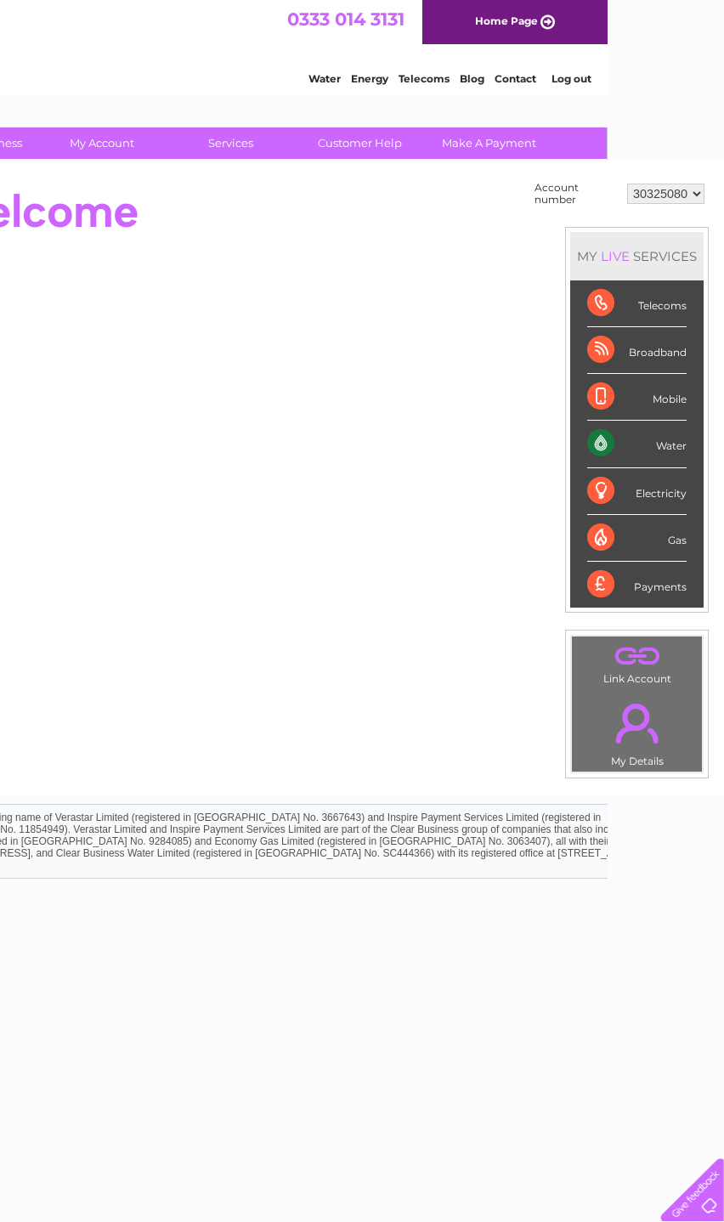
click at [659, 746] on link "." at bounding box center [637, 722] width 122 height 59
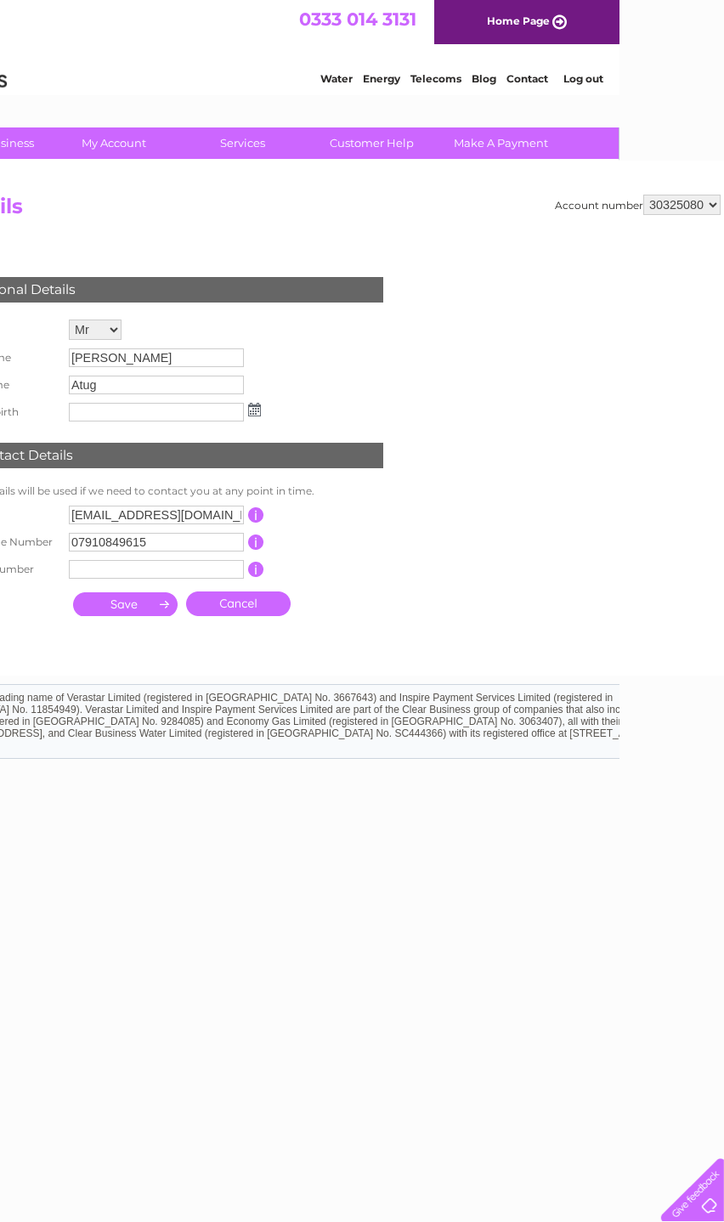
scroll to position [0, 105]
click at [602, 77] on link "Log out" at bounding box center [583, 78] width 40 height 13
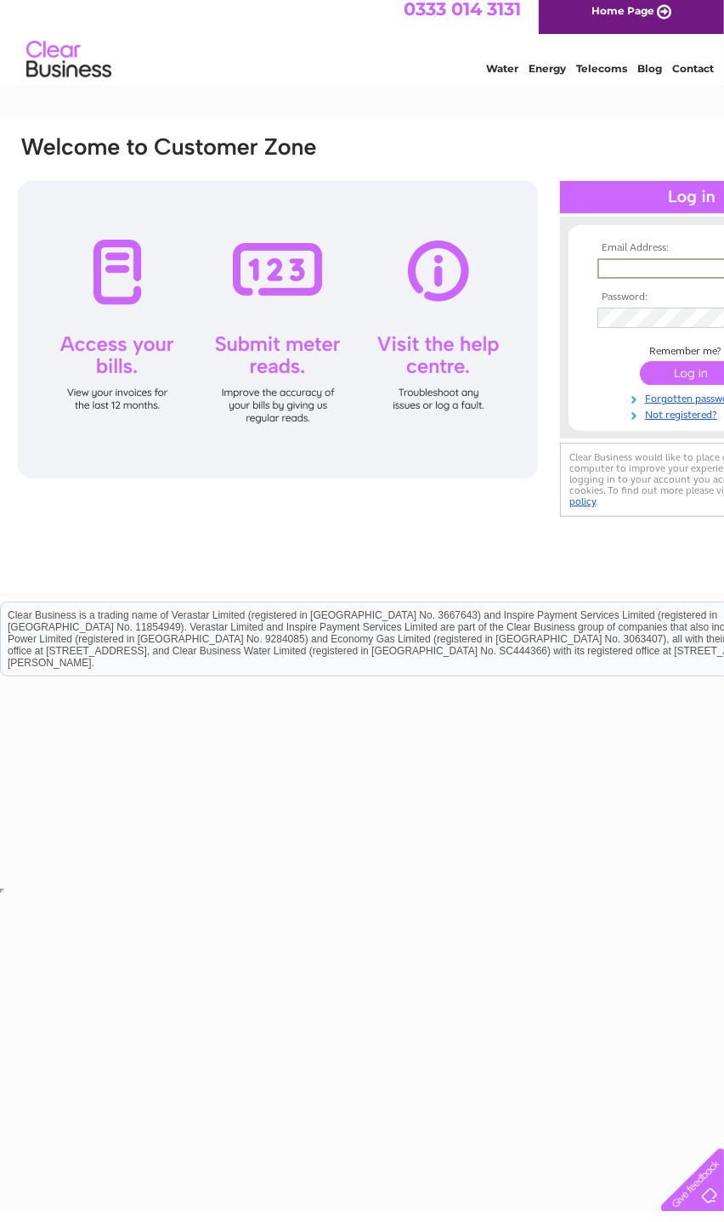
type input "abdullahatug@hotmail.com"
click at [692, 374] on input "submit" at bounding box center [692, 382] width 105 height 24
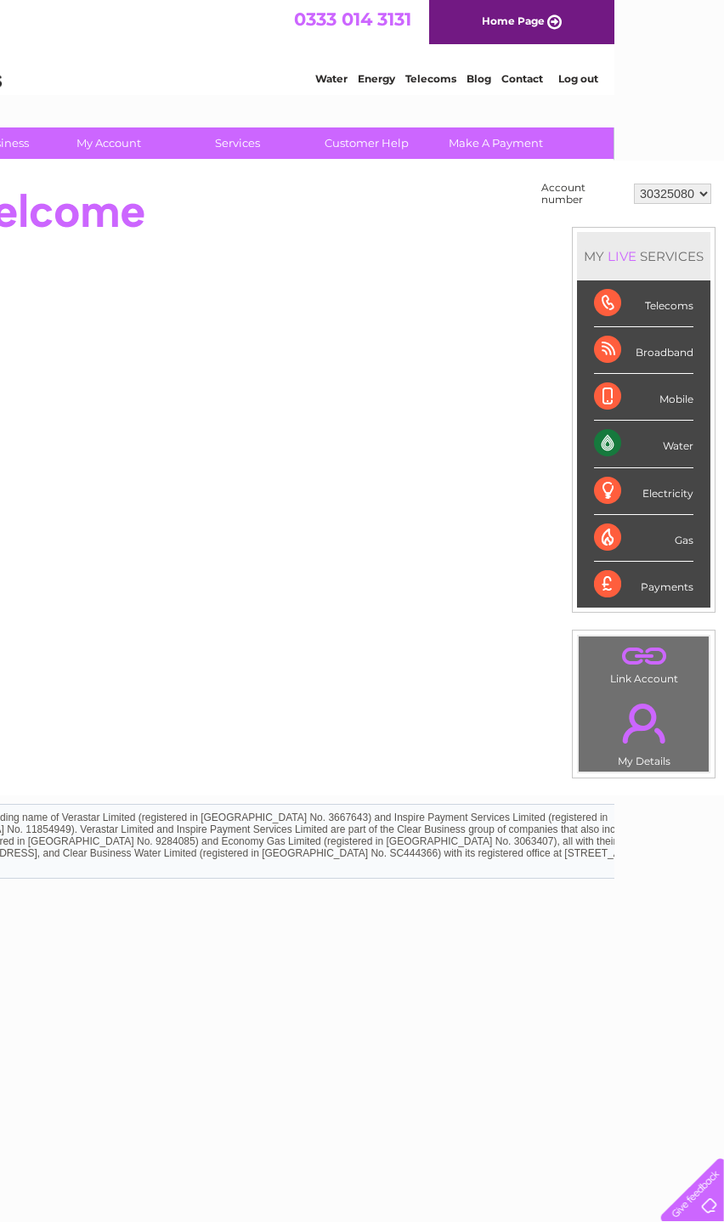
scroll to position [0, 116]
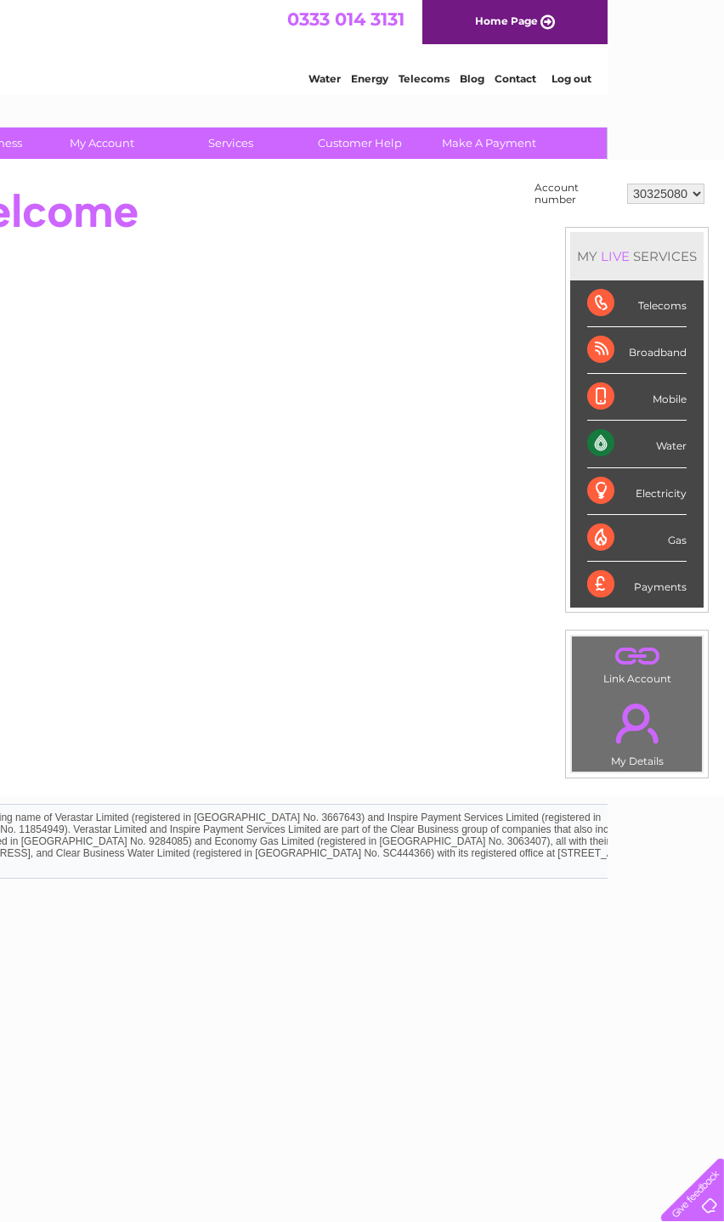
click at [587, 85] on link "Log out" at bounding box center [572, 78] width 40 height 13
